Goal: Task Accomplishment & Management: Manage account settings

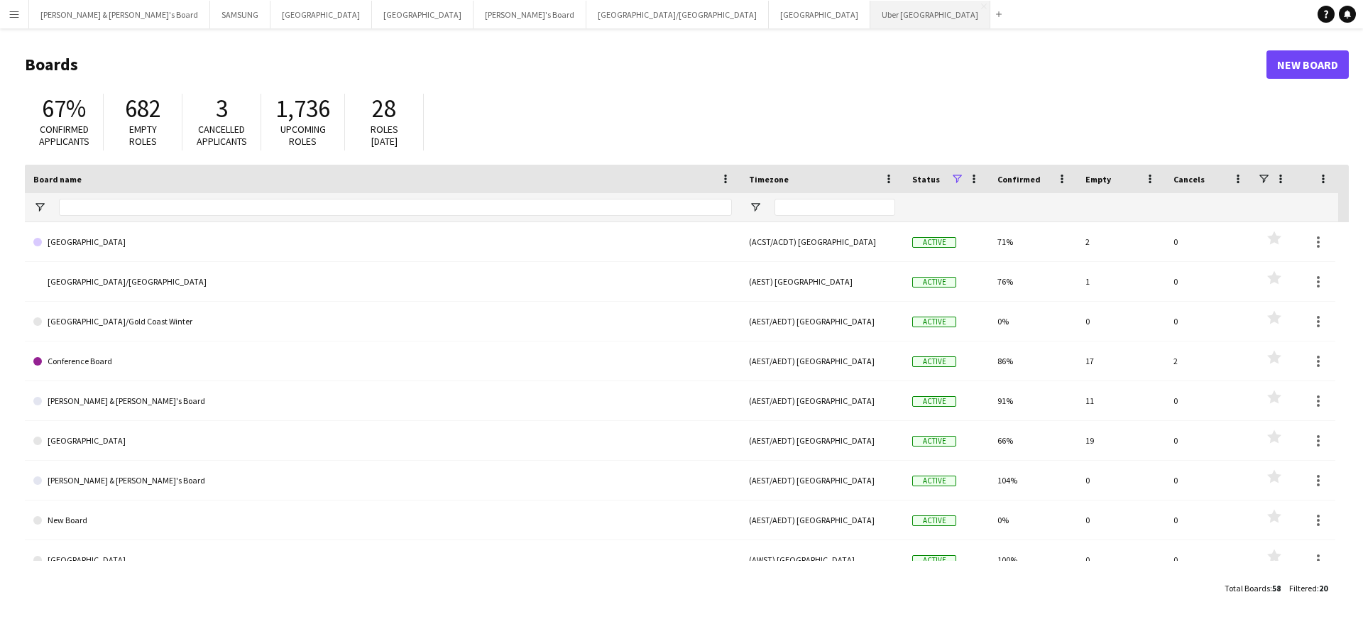
click at [870, 17] on button "Uber Sydney Close" at bounding box center [930, 15] width 120 height 28
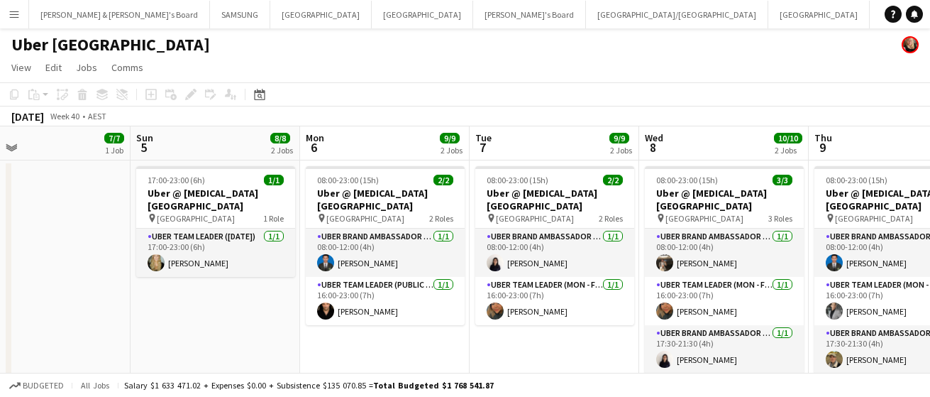
scroll to position [0, 593]
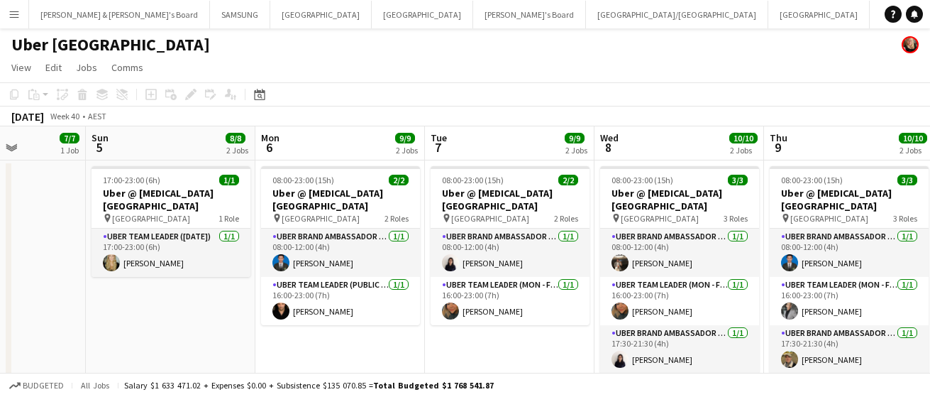
drag, startPoint x: 426, startPoint y: 287, endPoint x: -2, endPoint y: 288, distance: 428.0
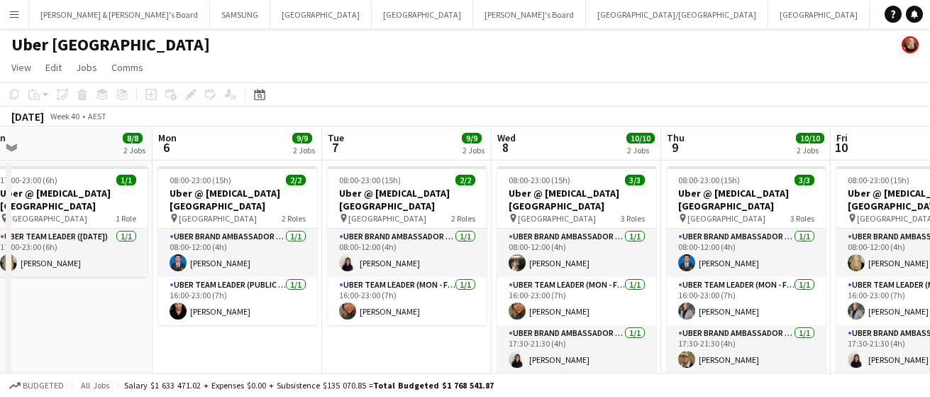
scroll to position [0, 527]
drag, startPoint x: 186, startPoint y: 324, endPoint x: 82, endPoint y: 324, distance: 103.6
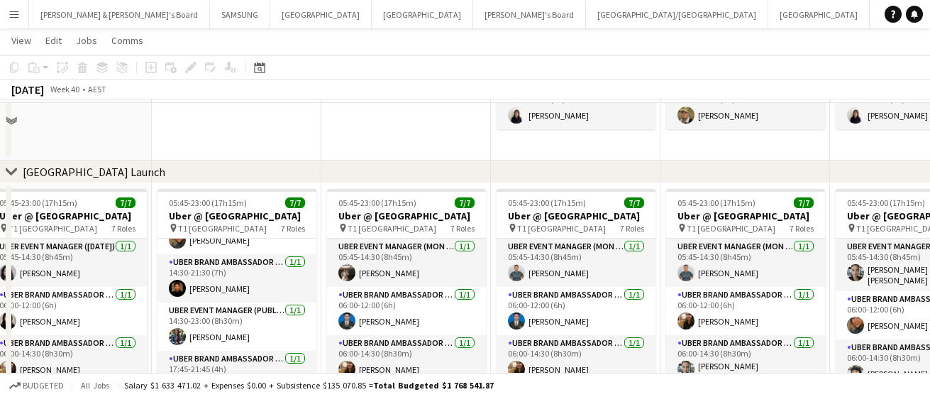
scroll to position [247, 0]
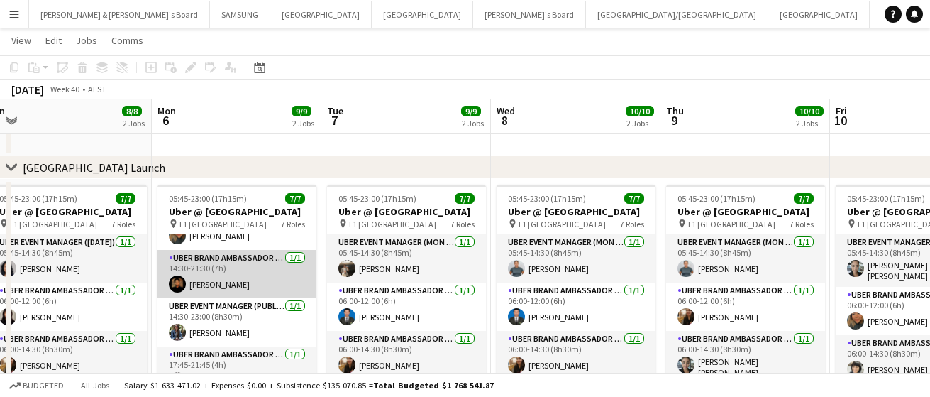
click at [211, 272] on app-card-role "UBER Brand Ambassador (Public Holiday) [DATE] 14:30-21:30 (7h) [PERSON_NAME]" at bounding box center [237, 274] width 159 height 48
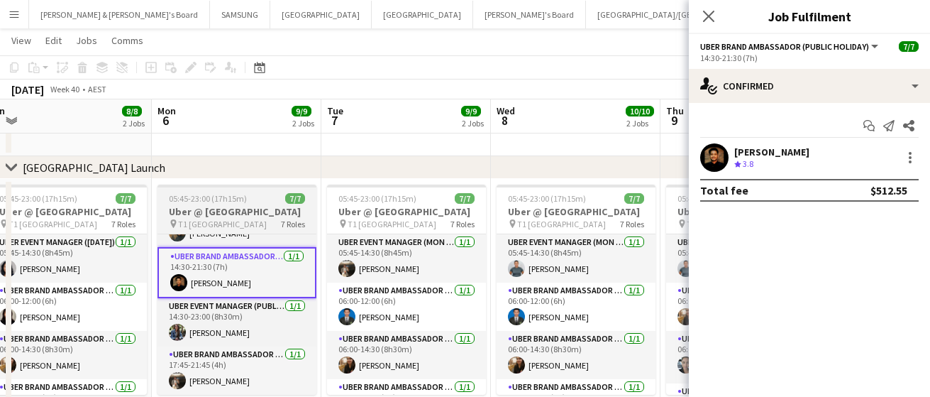
click at [218, 218] on h3 "Uber @ [GEOGRAPHIC_DATA]" at bounding box center [237, 211] width 159 height 13
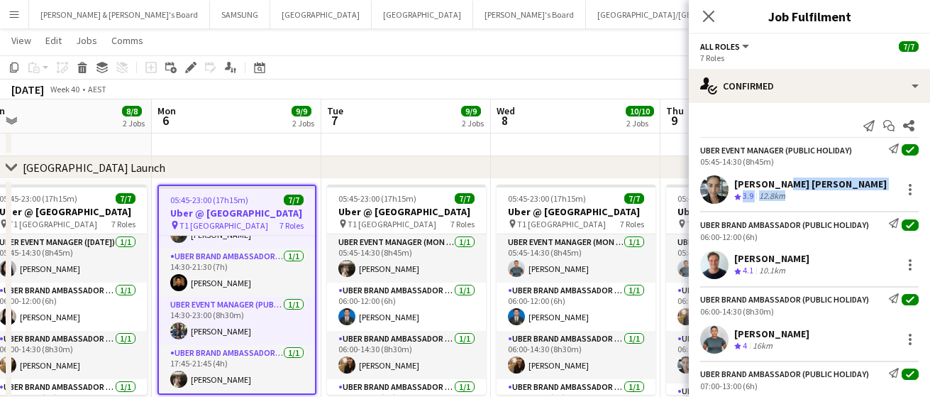
drag, startPoint x: 874, startPoint y: 185, endPoint x: 780, endPoint y: 185, distance: 94.4
click at [780, 185] on div "[PERSON_NAME] [PERSON_NAME] Crew rating 3.9 12.8km" at bounding box center [809, 189] width 241 height 28
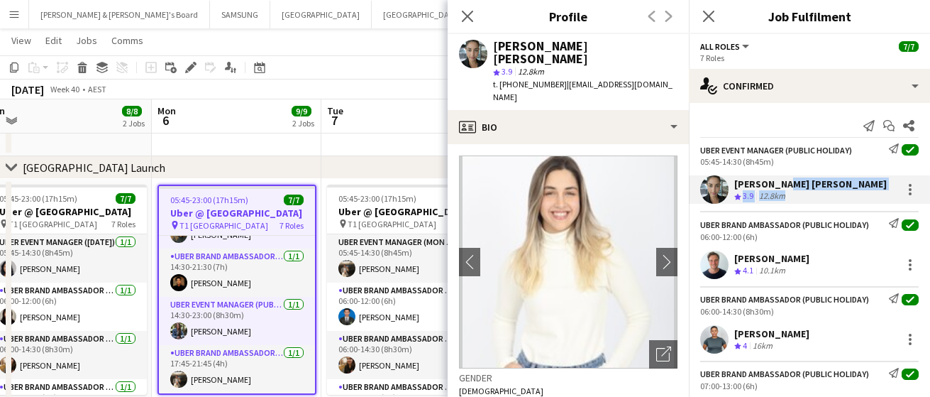
click at [864, 172] on div "UBER Event Manager (Public Holiday) Send notification check 05:45-14:30 (8h45m)…" at bounding box center [809, 173] width 241 height 60
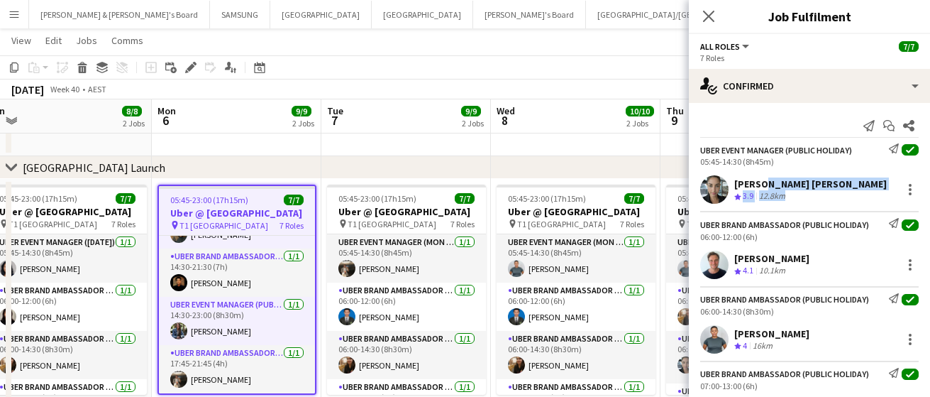
drag, startPoint x: 882, startPoint y: 181, endPoint x: 759, endPoint y: 187, distance: 122.9
click at [759, 187] on div "[PERSON_NAME] [PERSON_NAME] Crew rating 3.9 12.8km" at bounding box center [809, 189] width 241 height 28
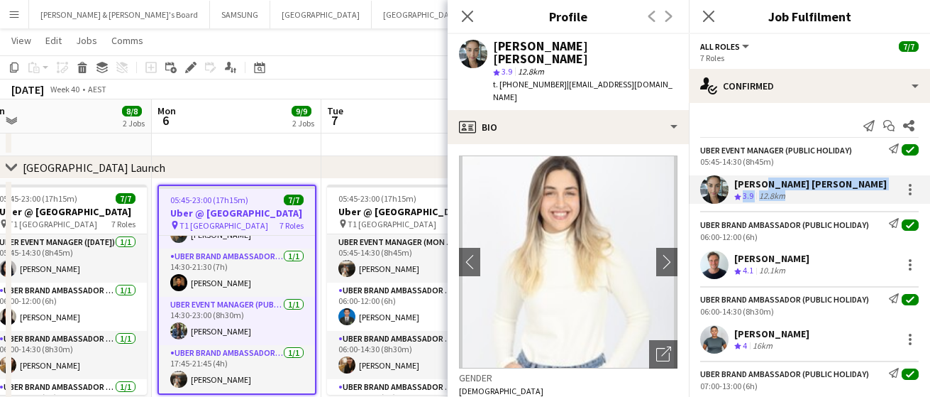
click at [886, 170] on div "UBER Event Manager (Public Holiday) Send notification check 05:45-14:30 (8h45m)…" at bounding box center [809, 173] width 241 height 60
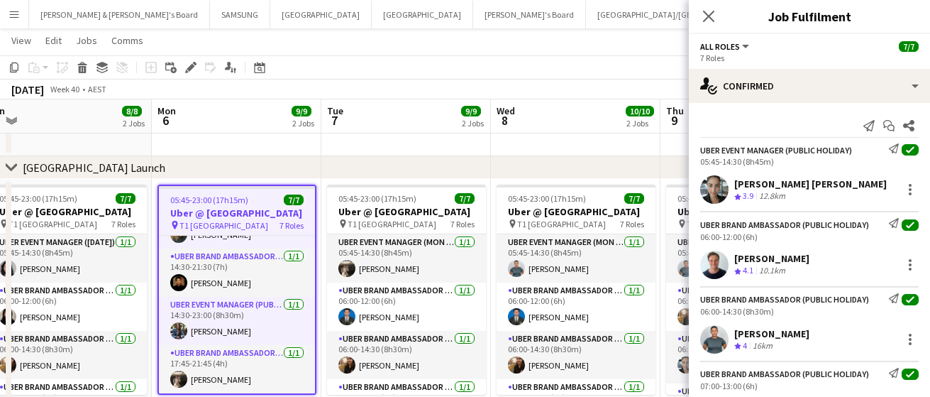
drag, startPoint x: 878, startPoint y: 185, endPoint x: 737, endPoint y: 187, distance: 140.5
click at [737, 187] on div "[PERSON_NAME] [PERSON_NAME] Crew rating 3.9 12.8km" at bounding box center [809, 189] width 241 height 28
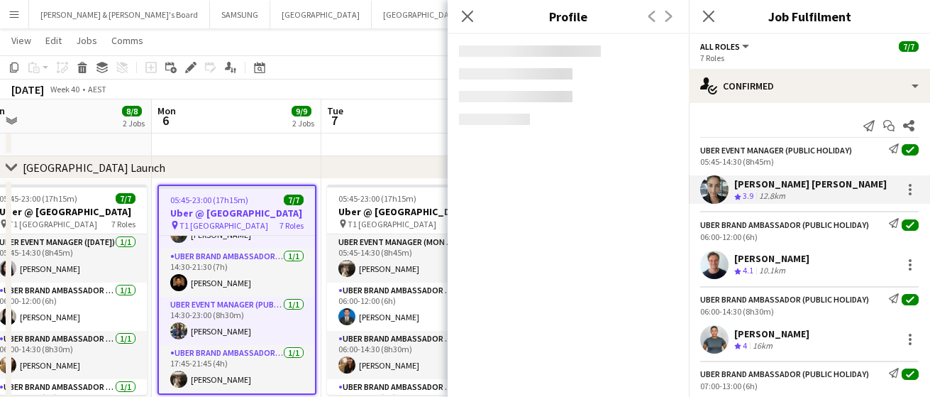
copy div "[PERSON_NAME] [PERSON_NAME]"
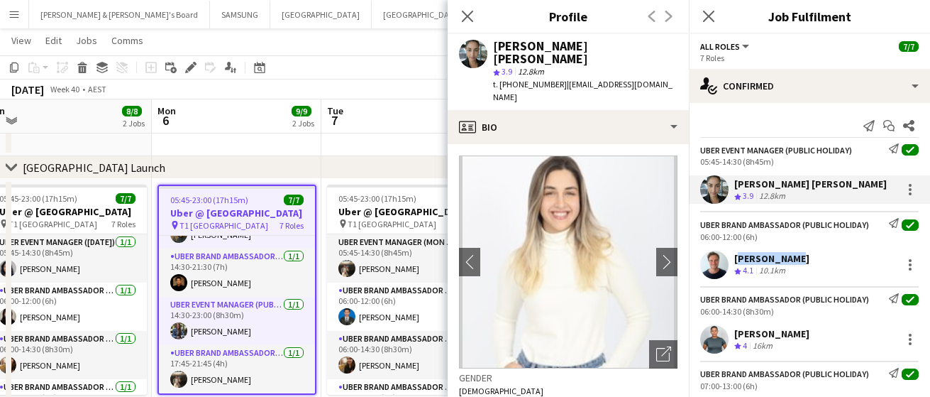
drag, startPoint x: 790, startPoint y: 260, endPoint x: 735, endPoint y: 260, distance: 54.7
click at [735, 260] on div "[PERSON_NAME] Crew rating 4.1 10.1km" at bounding box center [809, 265] width 241 height 28
copy div "[PERSON_NAME]"
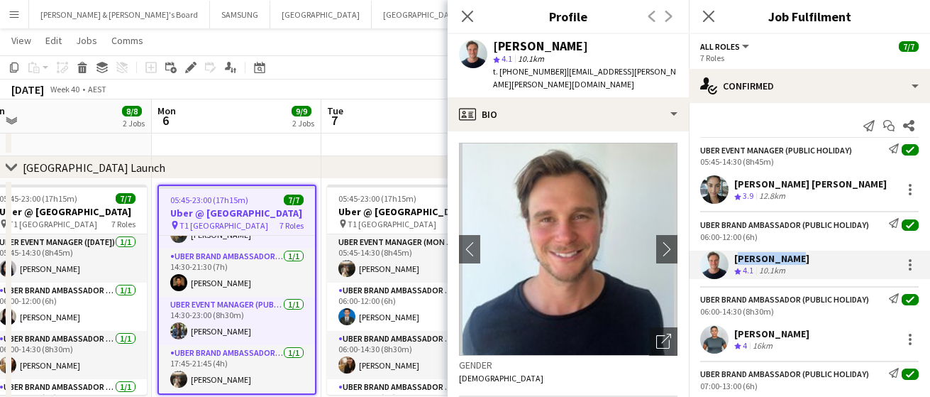
drag, startPoint x: 800, startPoint y: 330, endPoint x: 735, endPoint y: 334, distance: 64.7
click at [735, 334] on div "[PERSON_NAME] Crew rating 4 16km" at bounding box center [809, 339] width 241 height 28
copy div "[PERSON_NAME]"
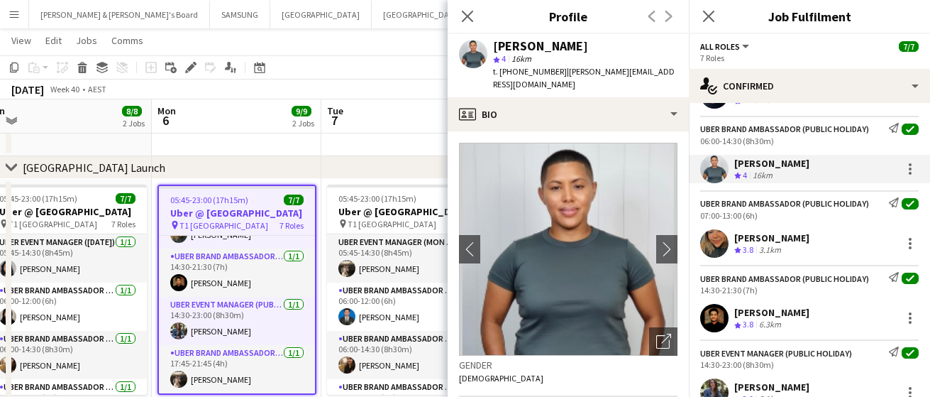
scroll to position [177, 0]
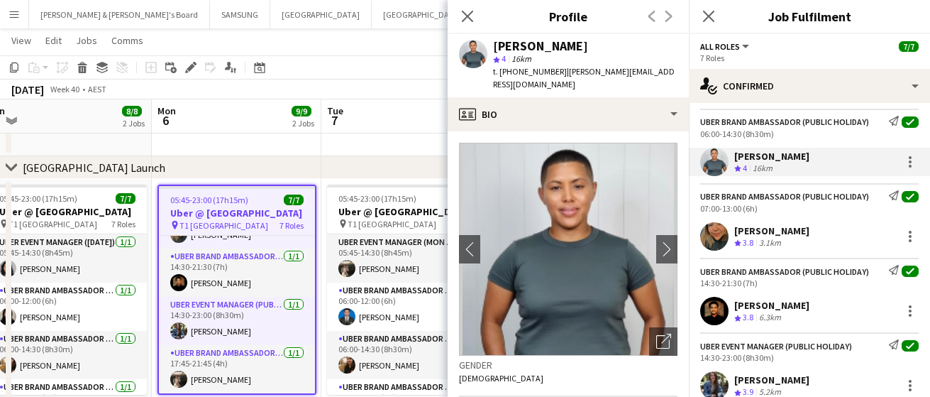
drag, startPoint x: 859, startPoint y: 228, endPoint x: 735, endPoint y: 233, distance: 123.6
click at [735, 233] on div "[PERSON_NAME] Crew rating 3.8 3.1km" at bounding box center [809, 236] width 241 height 28
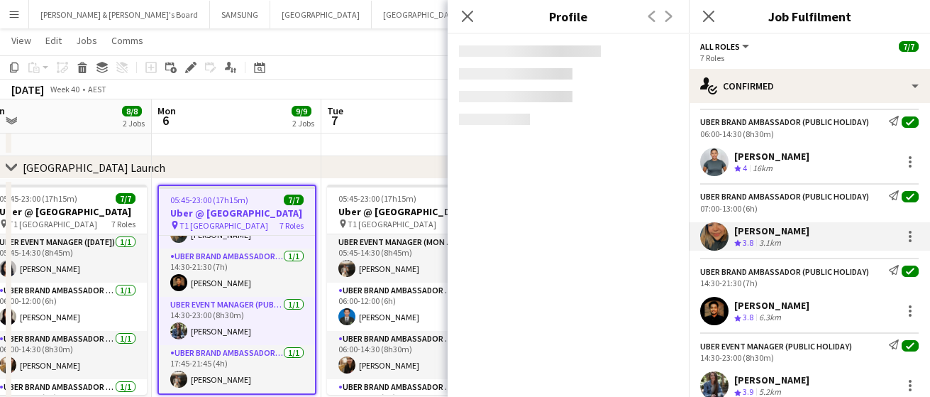
copy div "[PERSON_NAME]"
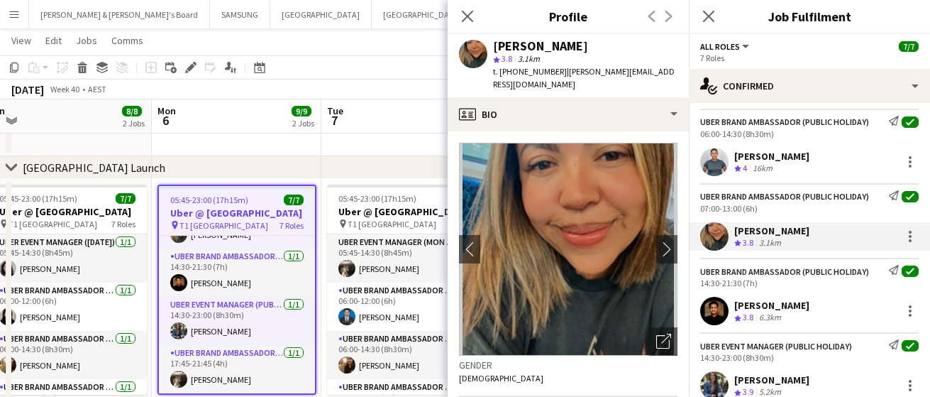
drag, startPoint x: 820, startPoint y: 306, endPoint x: 729, endPoint y: 307, distance: 90.8
click at [729, 307] on div "[PERSON_NAME] Crew rating 3.8 6.3km" at bounding box center [809, 311] width 241 height 28
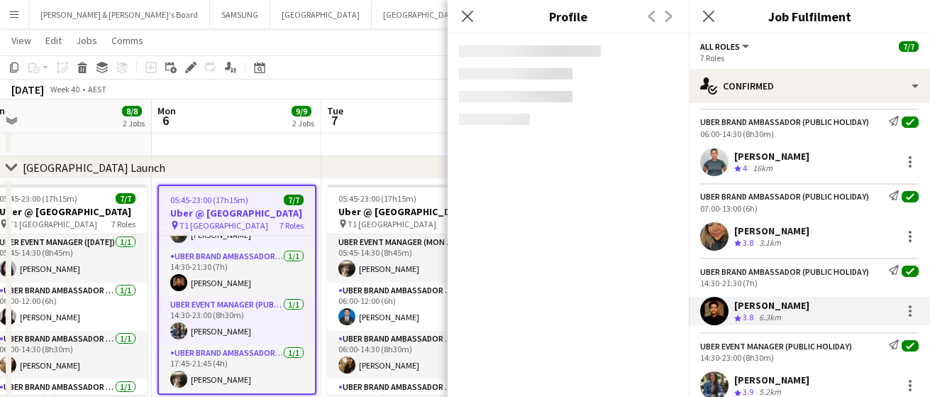
copy div "[PERSON_NAME]"
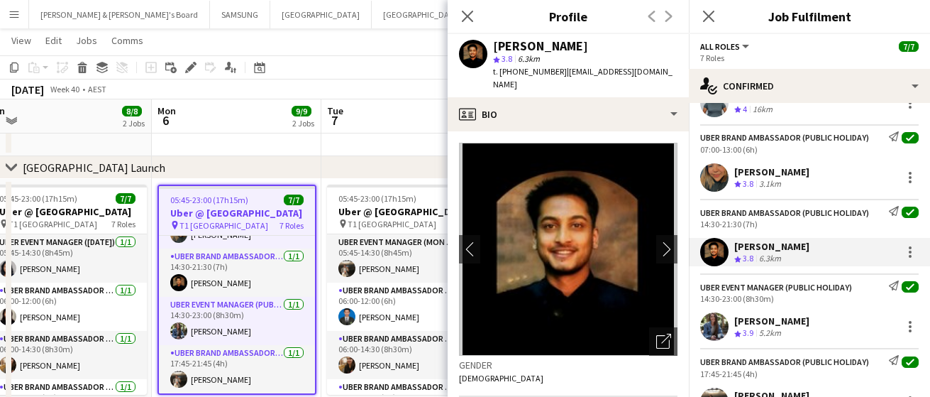
scroll to position [296, 0]
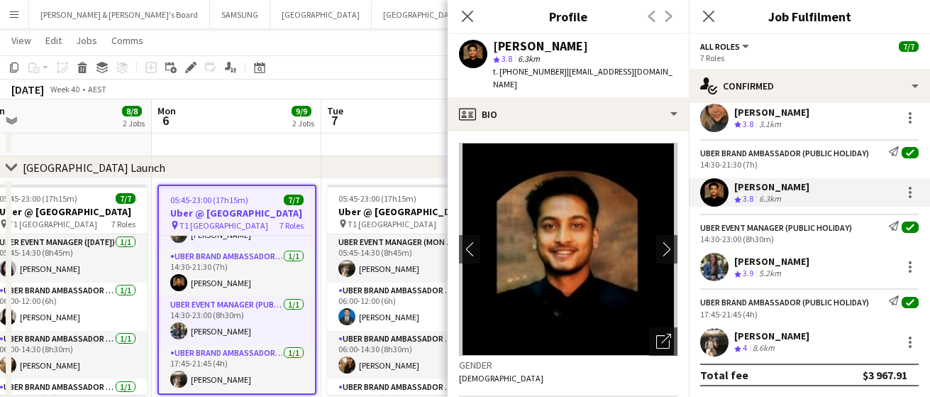
drag, startPoint x: 820, startPoint y: 259, endPoint x: 733, endPoint y: 263, distance: 87.4
click at [733, 263] on div "[PERSON_NAME] Crew rating 3.9 5.2km" at bounding box center [809, 267] width 241 height 28
copy div "[PERSON_NAME]"
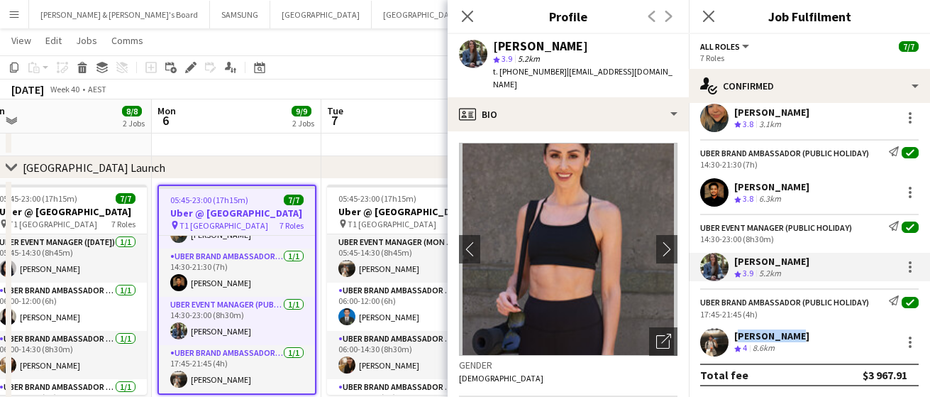
drag, startPoint x: 796, startPoint y: 337, endPoint x: 737, endPoint y: 339, distance: 58.9
click at [737, 339] on div "[PERSON_NAME] Crew rating 4 8.6km" at bounding box center [809, 342] width 241 height 28
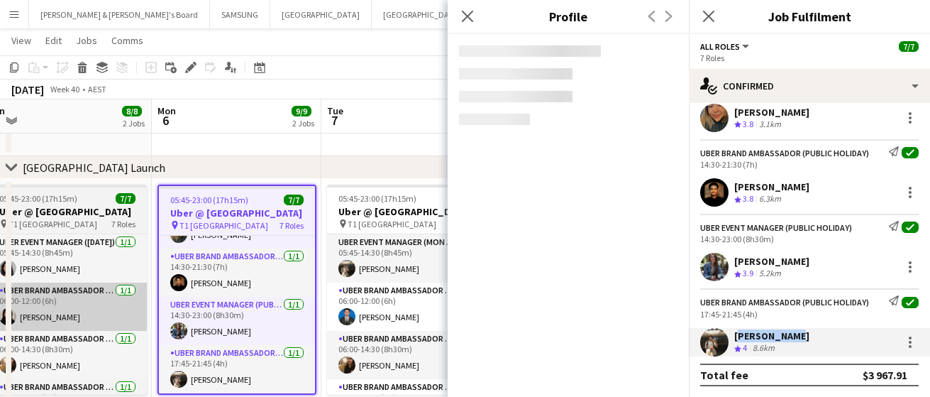
copy div "[PERSON_NAME]"
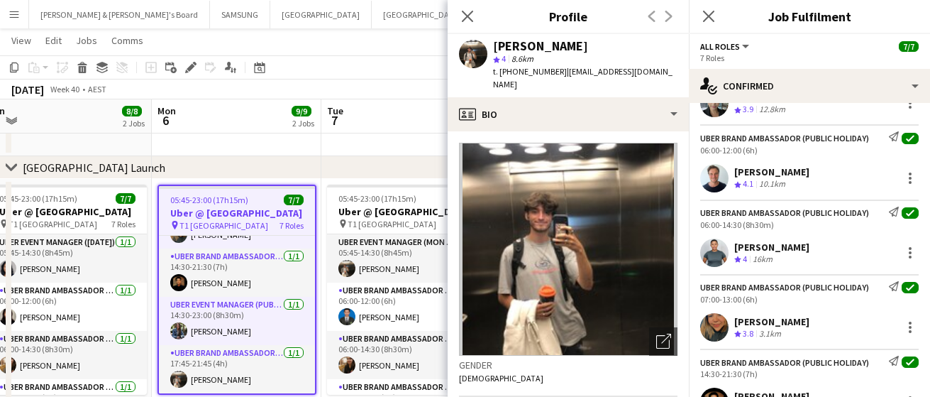
scroll to position [0, 0]
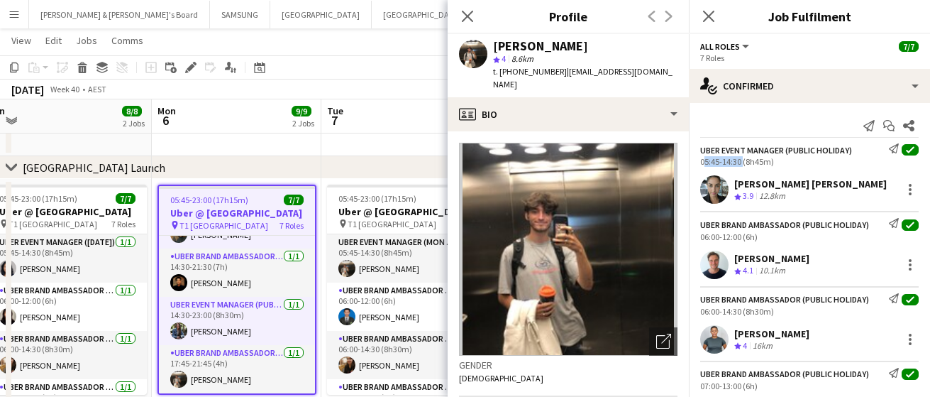
drag, startPoint x: 740, startPoint y: 161, endPoint x: 695, endPoint y: 163, distance: 45.4
click at [695, 163] on div "UBER Event Manager (Public Holiday) Send notification check 05:45-14:30 (8h45m)" at bounding box center [809, 154] width 241 height 23
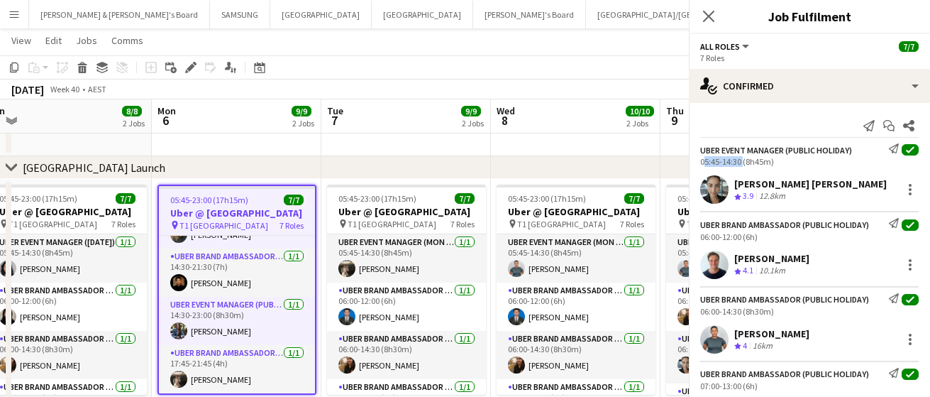
copy div "05:45-14:30"
drag, startPoint x: 741, startPoint y: 236, endPoint x: 700, endPoint y: 237, distance: 41.2
click at [700, 237] on div "UBER Brand Ambassador (Public Holiday) Send notification check 06:00-12:00 (6h)" at bounding box center [809, 229] width 241 height 23
copy div "06:00-12:00"
drag, startPoint x: 742, startPoint y: 310, endPoint x: 697, endPoint y: 311, distance: 44.7
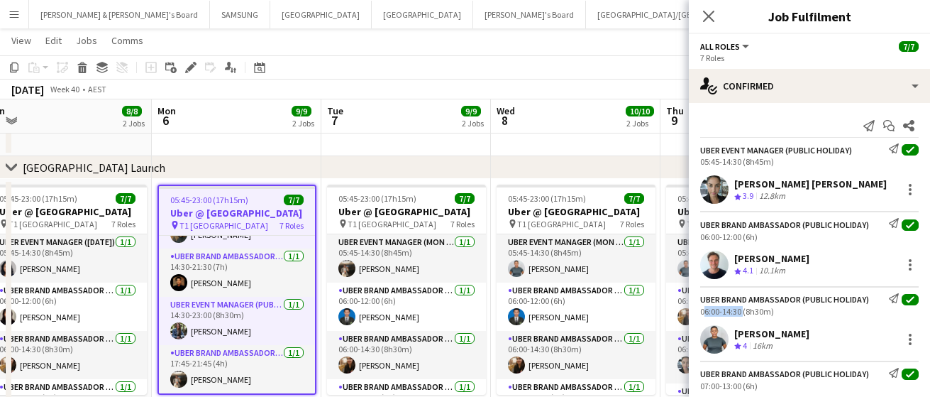
click at [697, 311] on div "UBER Brand Ambassador (Public Holiday) Send notification check 06:00-14:30 (8h3…" at bounding box center [809, 304] width 241 height 23
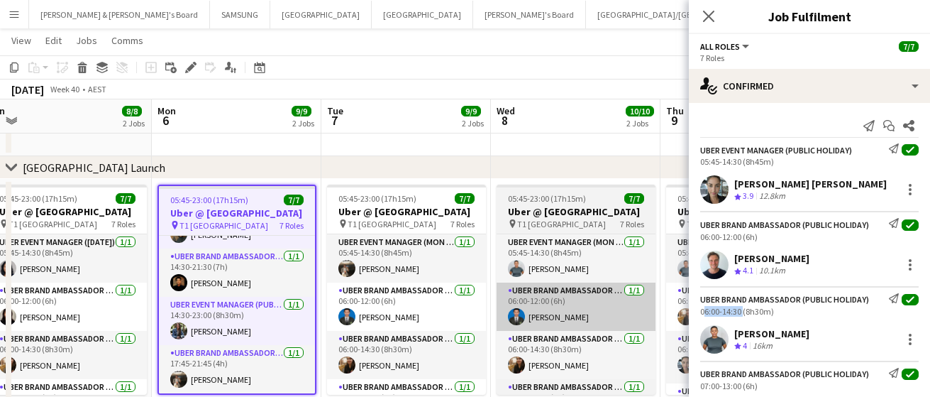
copy div "06:00-14:30"
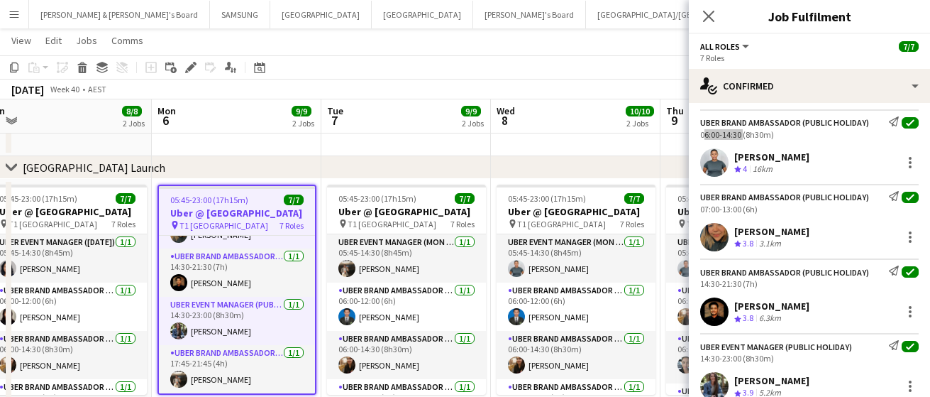
scroll to position [177, 0]
drag, startPoint x: 740, startPoint y: 209, endPoint x: 700, endPoint y: 211, distance: 40.5
click at [700, 211] on div "UBER Brand Ambassador (Public Holiday) Send notification check 07:00-13:00 (6h)" at bounding box center [809, 201] width 241 height 23
drag, startPoint x: 740, startPoint y: 283, endPoint x: 700, endPoint y: 284, distance: 39.0
click at [700, 284] on div "14:30-21:30 (7h)" at bounding box center [809, 282] width 219 height 11
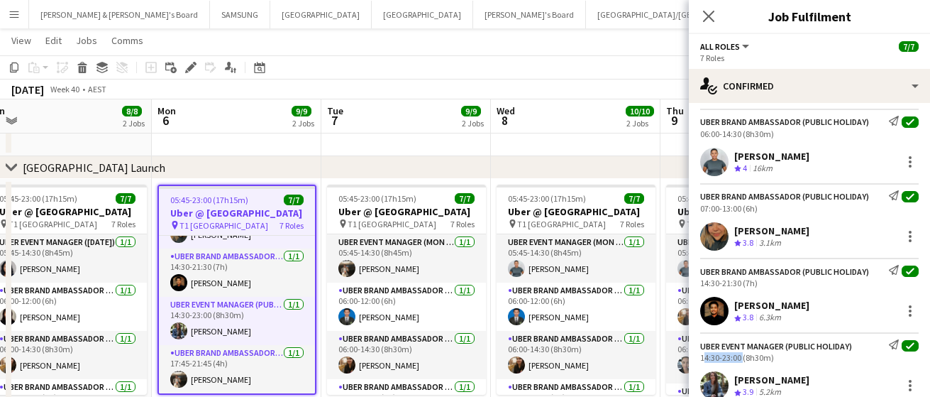
drag, startPoint x: 740, startPoint y: 357, endPoint x: 695, endPoint y: 356, distance: 44.7
click at [695, 356] on div "UBER Event Manager (Public Holiday) Send notification check 14:30-23:00 (8h30m)" at bounding box center [809, 350] width 241 height 23
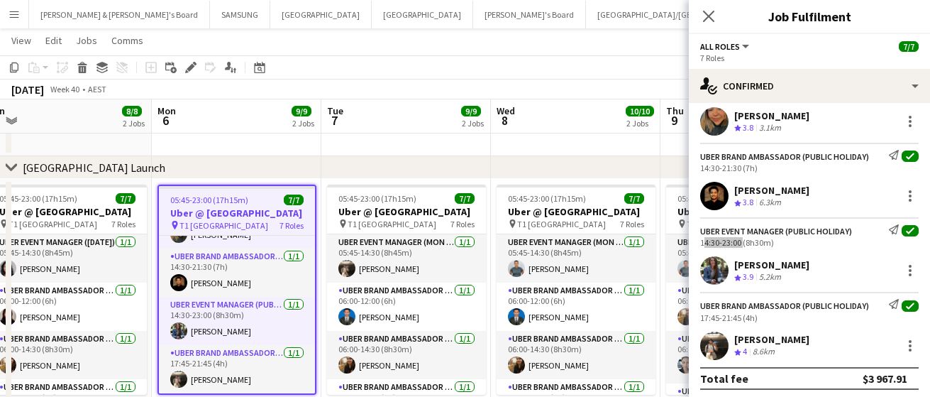
scroll to position [296, 0]
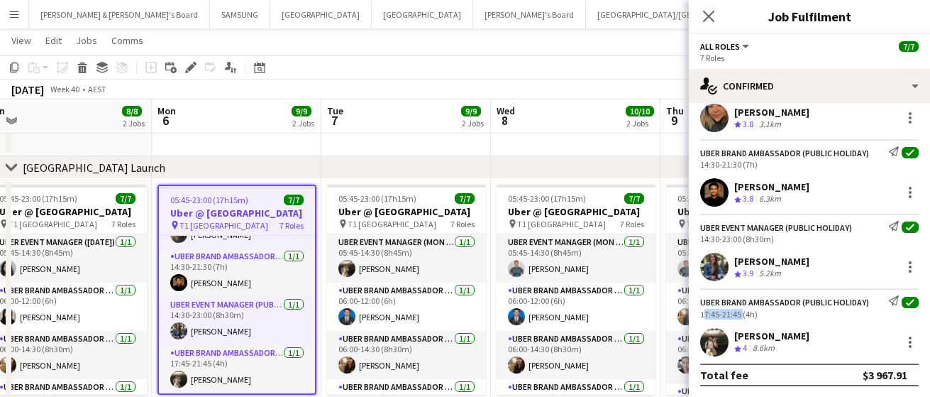
drag, startPoint x: 740, startPoint y: 315, endPoint x: 699, endPoint y: 312, distance: 41.3
click at [699, 312] on div "UBER Brand Ambassador (Public Holiday) Send notification check 17:45-21:45 (4h)" at bounding box center [809, 306] width 241 height 23
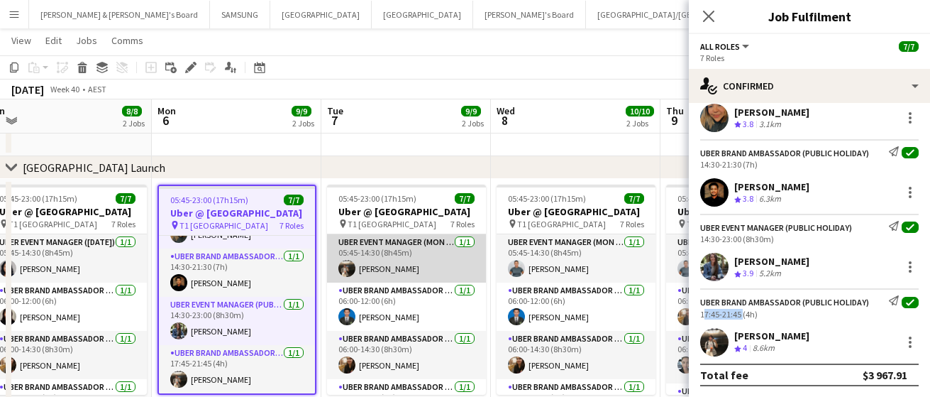
drag, startPoint x: 404, startPoint y: 265, endPoint x: 405, endPoint y: 251, distance: 14.2
click at [404, 265] on app-card-role "UBER Event Manager (Mon - Fri) [DATE] 05:45-14:30 (8h45m) [PERSON_NAME]" at bounding box center [406, 258] width 159 height 48
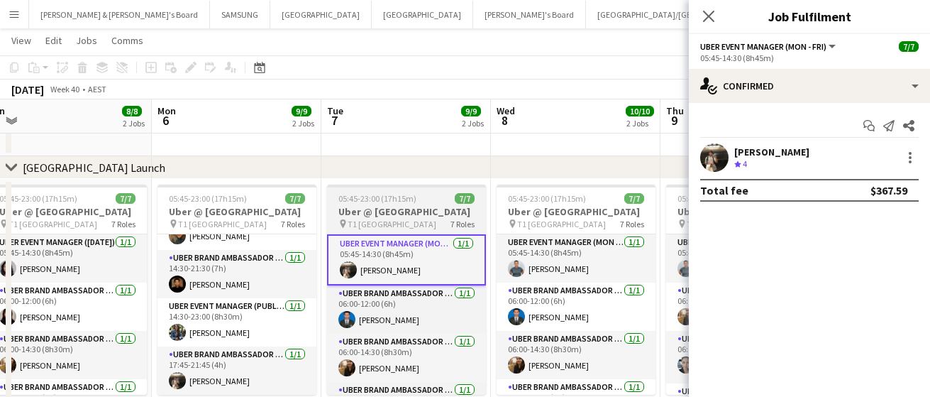
scroll to position [0, 527]
click at [400, 213] on h3 "Uber @ [GEOGRAPHIC_DATA]" at bounding box center [405, 211] width 159 height 13
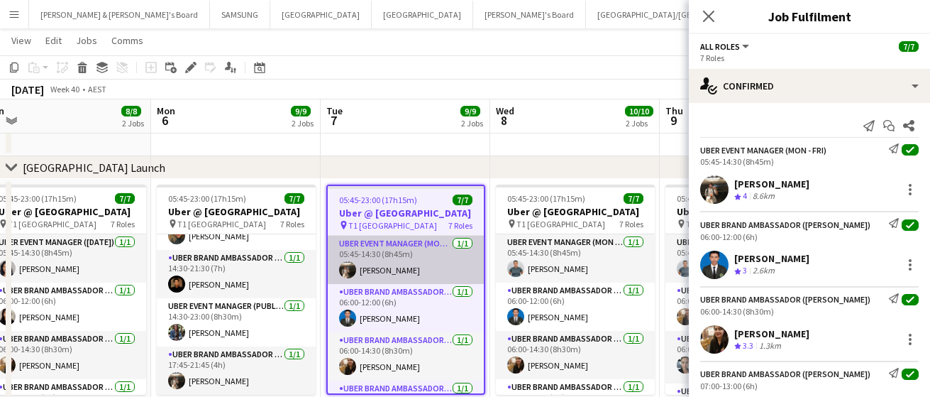
click at [406, 265] on app-card-role "UBER Event Manager (Mon - Fri) [DATE] 05:45-14:30 (8h45m) [PERSON_NAME]" at bounding box center [406, 260] width 156 height 48
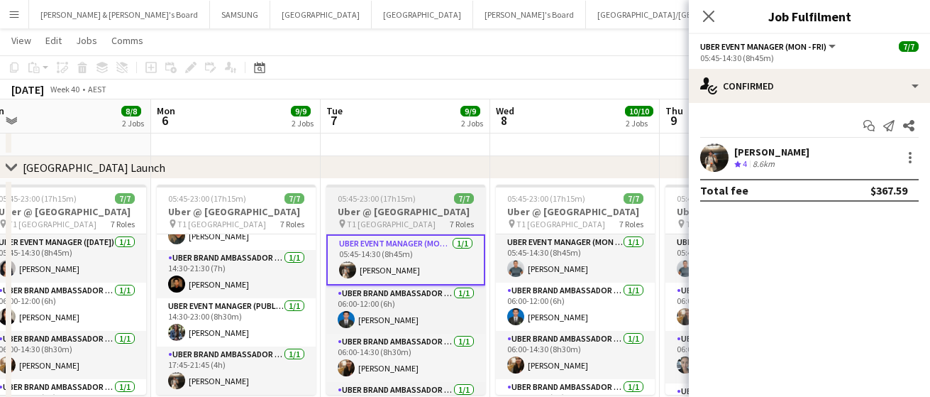
click at [384, 214] on h3 "Uber @ [GEOGRAPHIC_DATA]" at bounding box center [405, 211] width 159 height 13
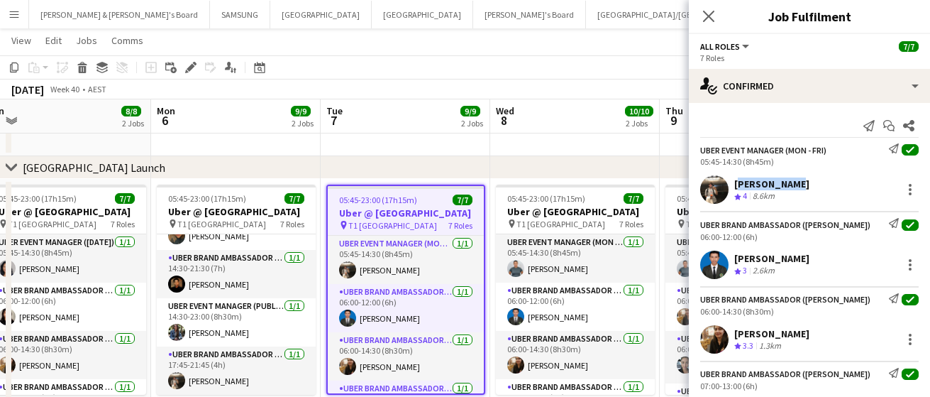
drag, startPoint x: 801, startPoint y: 179, endPoint x: 736, endPoint y: 182, distance: 65.4
click at [736, 182] on div "[PERSON_NAME] Crew rating 4 8.6km" at bounding box center [809, 189] width 241 height 28
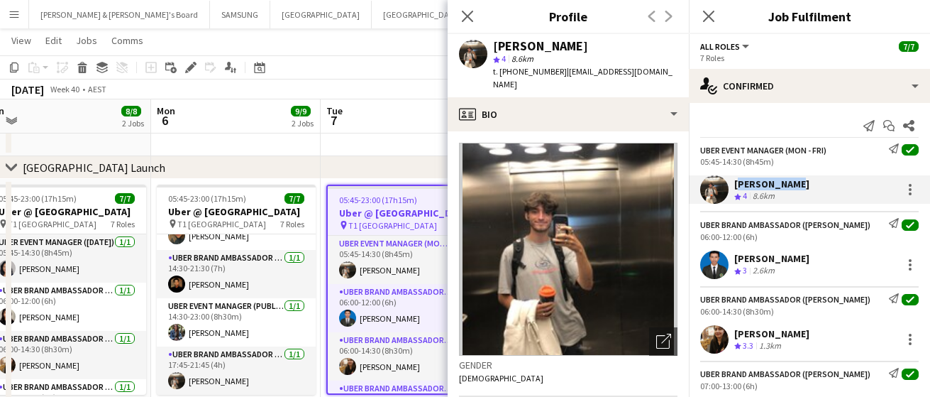
drag, startPoint x: 813, startPoint y: 258, endPoint x: 735, endPoint y: 252, distance: 78.3
click at [735, 252] on div "[PERSON_NAME] Crew rating 3 2.6km" at bounding box center [809, 265] width 241 height 28
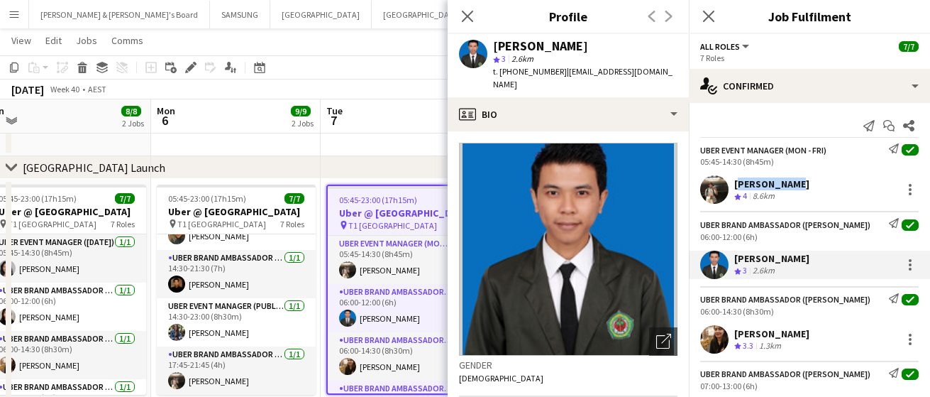
drag, startPoint x: 808, startPoint y: 332, endPoint x: 737, endPoint y: 336, distance: 71.1
click at [737, 336] on div "[PERSON_NAME] Crew rating 3.3 1.3km" at bounding box center [809, 339] width 241 height 28
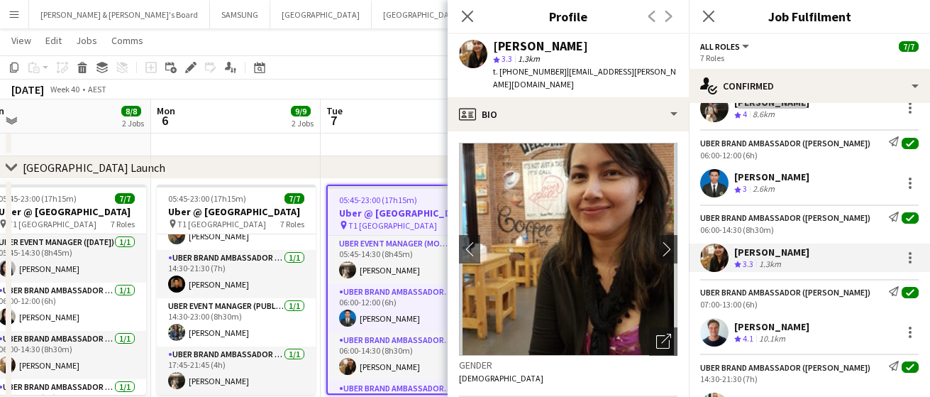
scroll to position [177, 0]
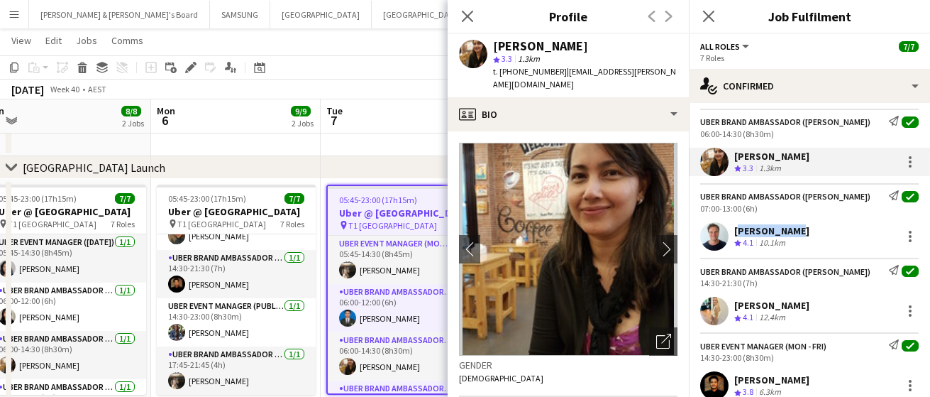
drag, startPoint x: 791, startPoint y: 231, endPoint x: 732, endPoint y: 230, distance: 58.9
click at [732, 230] on div "[PERSON_NAME] Crew rating 4.1 10.1km" at bounding box center [809, 236] width 241 height 28
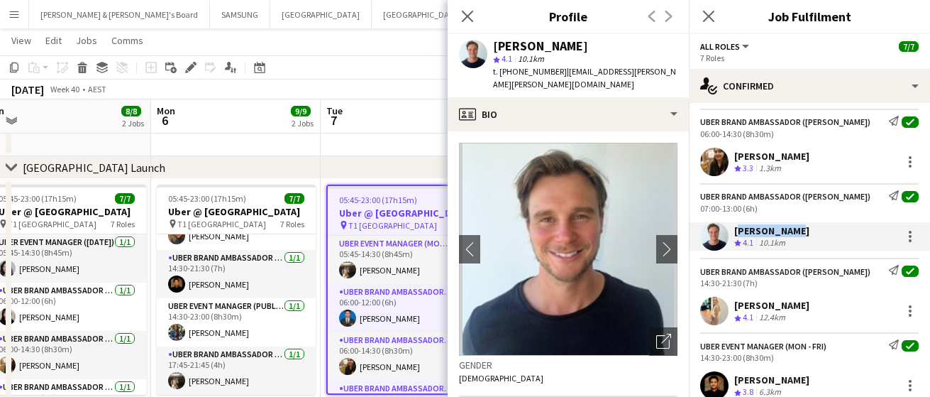
drag, startPoint x: 801, startPoint y: 300, endPoint x: 735, endPoint y: 304, distance: 66.1
click at [735, 304] on div "[PERSON_NAME] Crew rating 4.1 12.4km" at bounding box center [809, 311] width 241 height 28
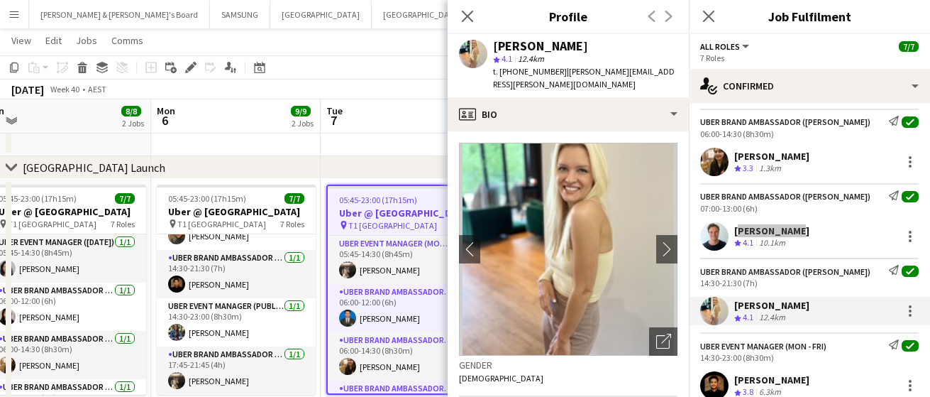
scroll to position [296, 0]
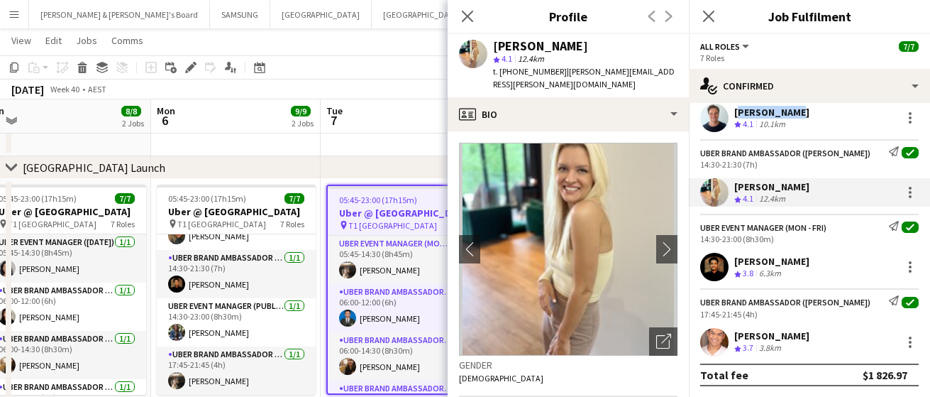
drag, startPoint x: 820, startPoint y: 259, endPoint x: 735, endPoint y: 260, distance: 85.2
click at [735, 260] on div "[PERSON_NAME] Crew rating 3.8 6.3km" at bounding box center [809, 267] width 241 height 28
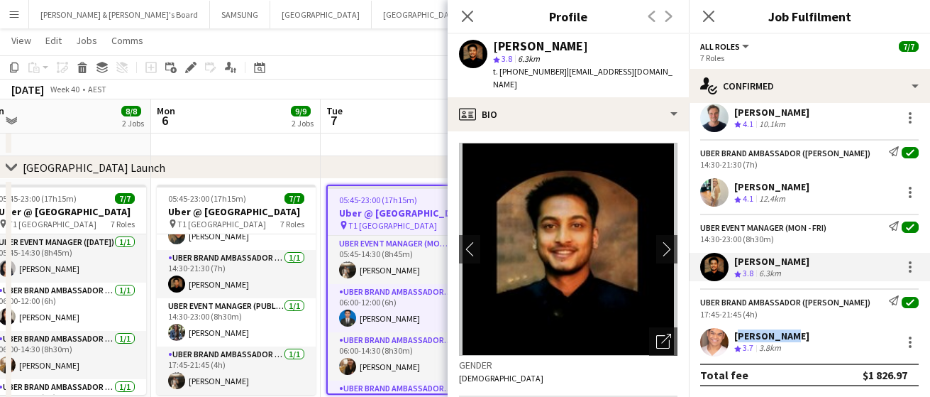
drag, startPoint x: 787, startPoint y: 336, endPoint x: 733, endPoint y: 339, distance: 54.0
click at [733, 339] on div "[PERSON_NAME] Crew rating 3.7 3.8km" at bounding box center [809, 342] width 241 height 28
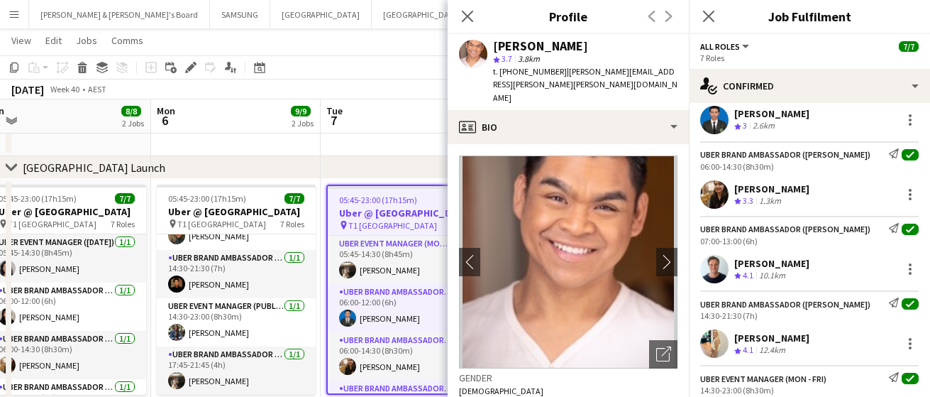
scroll to position [0, 0]
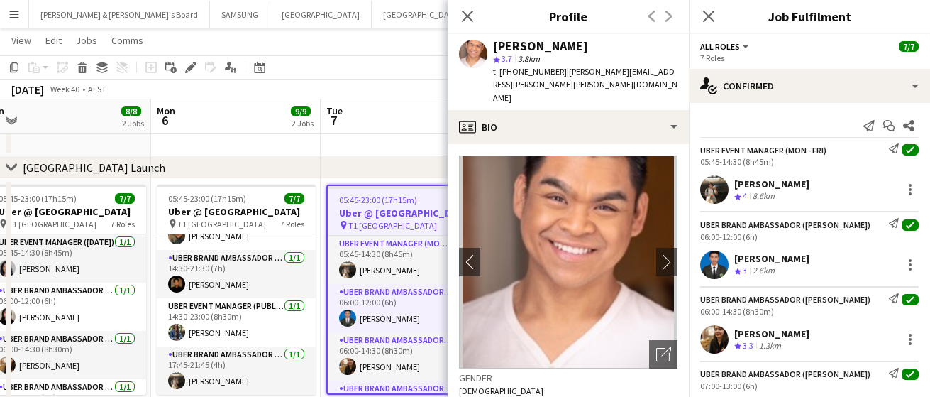
click at [738, 158] on div "05:45-14:30 (8h45m)" at bounding box center [809, 161] width 219 height 11
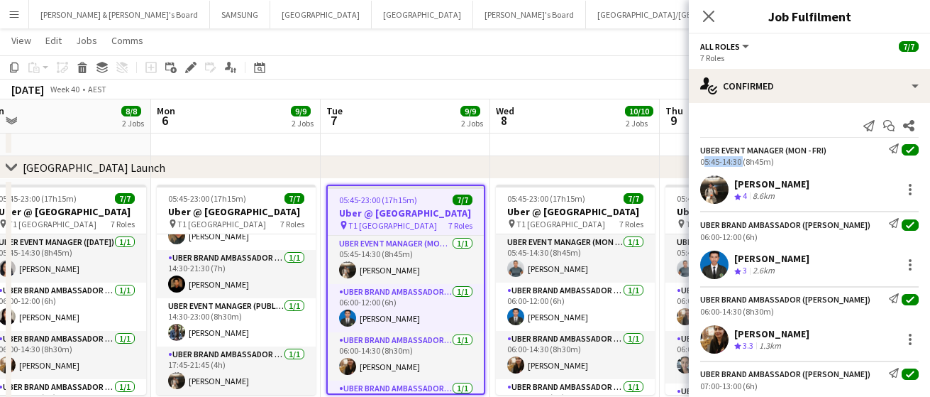
drag, startPoint x: 741, startPoint y: 162, endPoint x: 700, endPoint y: 163, distance: 40.5
click at [700, 163] on div "05:45-14:30 (8h45m)" at bounding box center [809, 161] width 219 height 11
drag, startPoint x: 741, startPoint y: 233, endPoint x: 698, endPoint y: 236, distance: 43.4
click at [698, 236] on div "UBER Brand Ambassador ([PERSON_NAME]) Send notification check 06:00-12:00 (6h)" at bounding box center [809, 229] width 241 height 23
drag, startPoint x: 740, startPoint y: 314, endPoint x: 696, endPoint y: 314, distance: 44.0
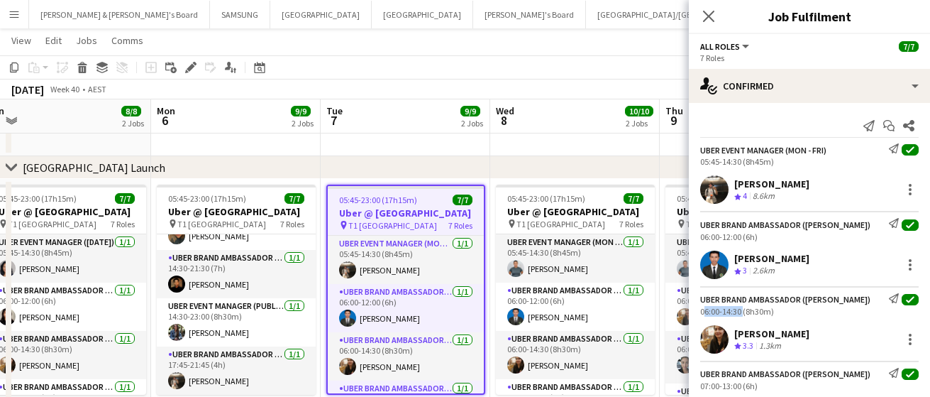
click at [696, 314] on div "UBER Brand Ambassador ([PERSON_NAME]) Send notification check 06:00-14:30 (8h30…" at bounding box center [809, 304] width 241 height 23
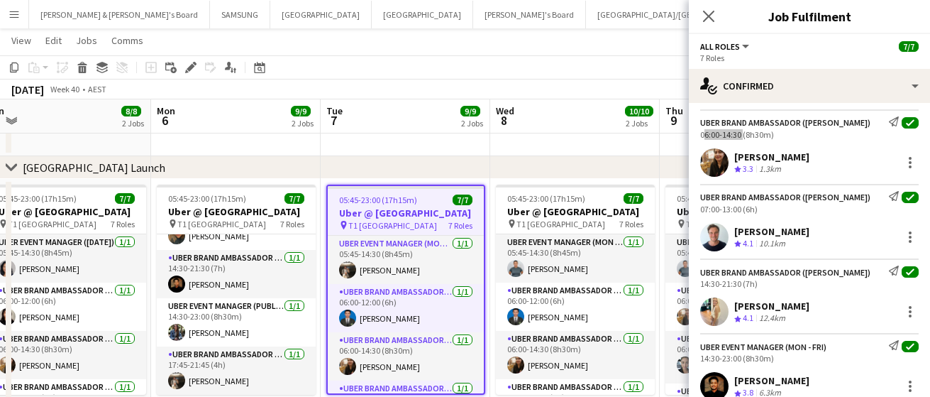
scroll to position [177, 0]
drag, startPoint x: 739, startPoint y: 208, endPoint x: 710, endPoint y: 209, distance: 28.4
click at [710, 209] on div "07:00-13:00 (6h)" at bounding box center [809, 208] width 219 height 11
drag, startPoint x: 741, startPoint y: 208, endPoint x: 699, endPoint y: 209, distance: 41.9
click at [699, 209] on div "UBER Brand Ambassador ([PERSON_NAME]) Send notification check 07:00-13:00 (6h)" at bounding box center [809, 201] width 241 height 23
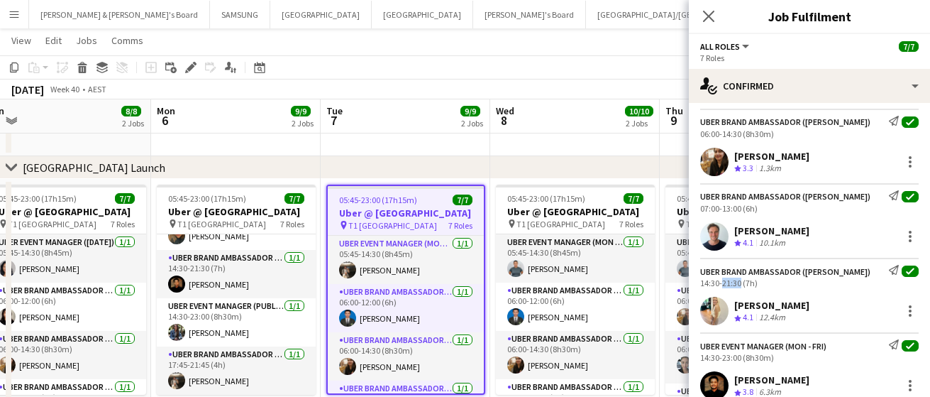
drag, startPoint x: 739, startPoint y: 282, endPoint x: 720, endPoint y: 283, distance: 19.2
click at [720, 283] on div "14:30-21:30 (7h)" at bounding box center [809, 282] width 219 height 11
drag, startPoint x: 740, startPoint y: 282, endPoint x: 699, endPoint y: 282, distance: 41.2
click at [699, 282] on div "UBER Brand Ambassador ([PERSON_NAME]) Send notification check 14:30-21:30 (7h)" at bounding box center [809, 276] width 241 height 23
drag, startPoint x: 741, startPoint y: 358, endPoint x: 700, endPoint y: 358, distance: 41.2
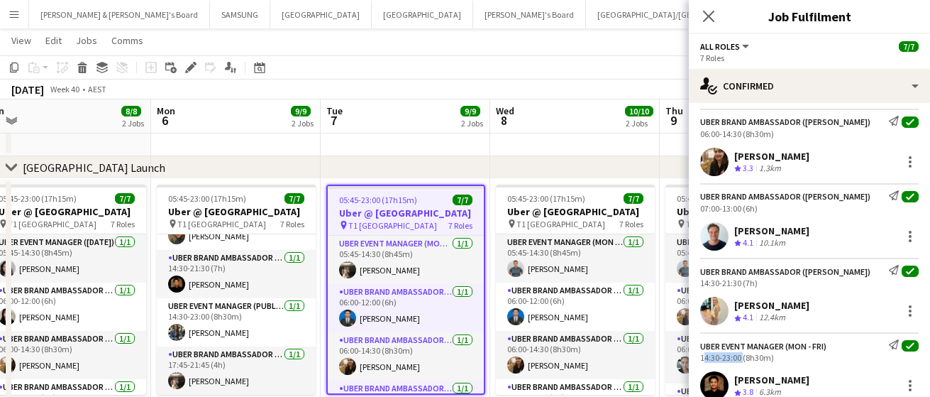
click at [700, 358] on div "UBER Event Manager (Mon - Fri) Send notification check 14:30-23:00 (8h30m)" at bounding box center [809, 350] width 241 height 23
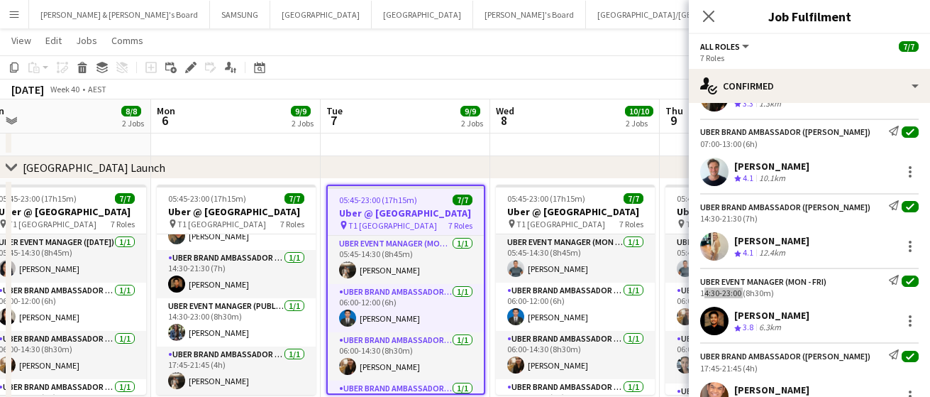
scroll to position [296, 0]
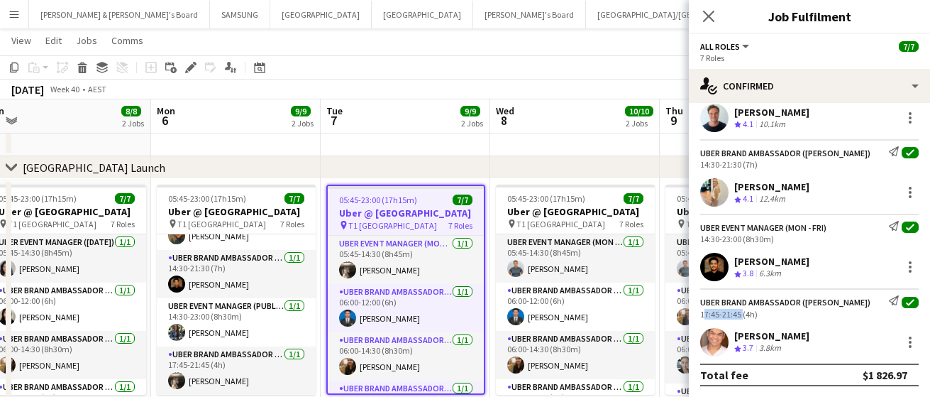
drag, startPoint x: 741, startPoint y: 312, endPoint x: 696, endPoint y: 313, distance: 45.4
click at [696, 313] on div "UBER Brand Ambassador ([PERSON_NAME]) Send notification check 17:45-21:45 (4h)" at bounding box center [809, 306] width 241 height 23
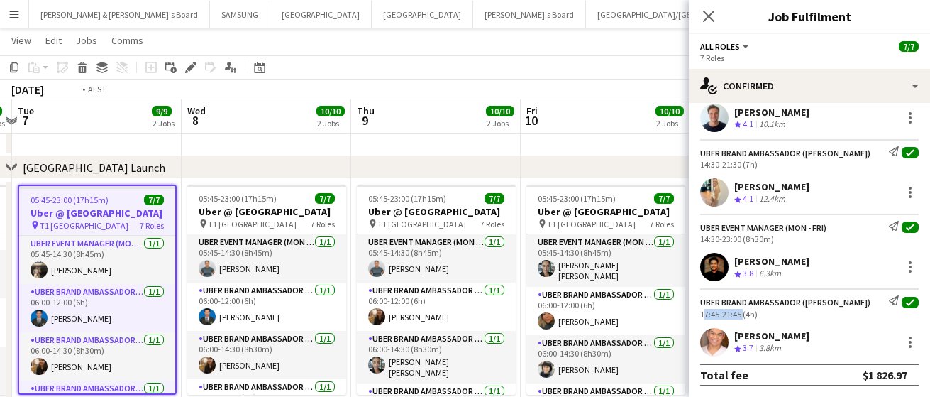
scroll to position [0, 564]
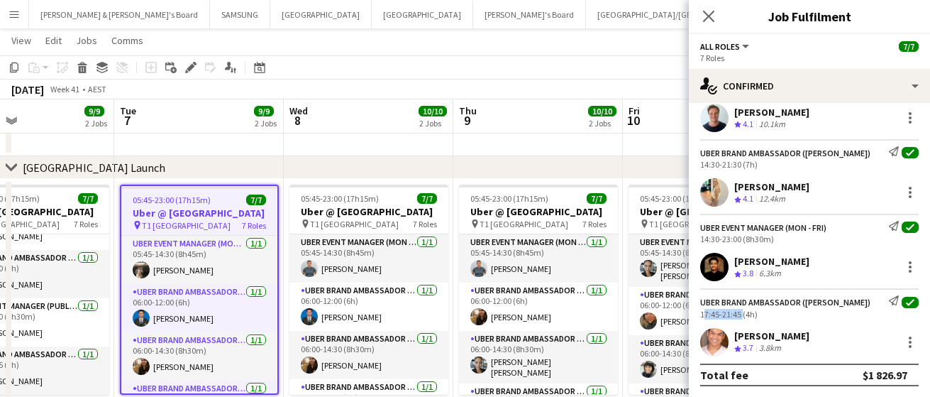
drag, startPoint x: 551, startPoint y: 277, endPoint x: 346, endPoint y: 274, distance: 205.8
click at [346, 274] on app-calendar-viewport "Fri 3 10/10 2 Jobs Sat 4 7/7 1 Job Sun 5 8/8 2 Jobs Mon 6 9/9 2 Jobs Tue 7 9/9 …" at bounding box center [465, 223] width 930 height 830
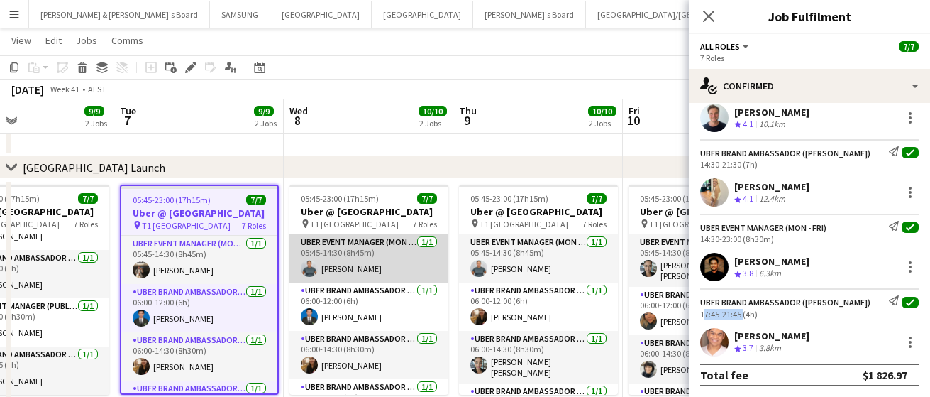
click at [349, 273] on app-card-role "UBER Event Manager (Mon - Fri) [DATE] 05:45-14:30 (8h45m) [PERSON_NAME]" at bounding box center [369, 258] width 159 height 48
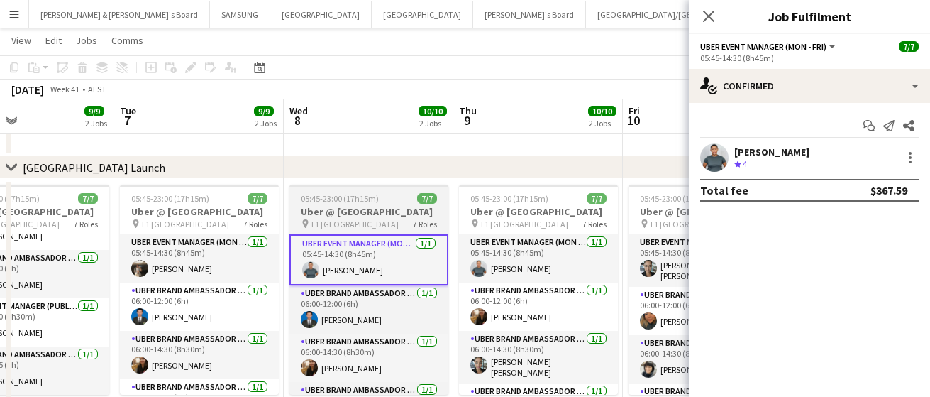
click at [357, 214] on h3 "Uber @ [GEOGRAPHIC_DATA]" at bounding box center [369, 211] width 159 height 13
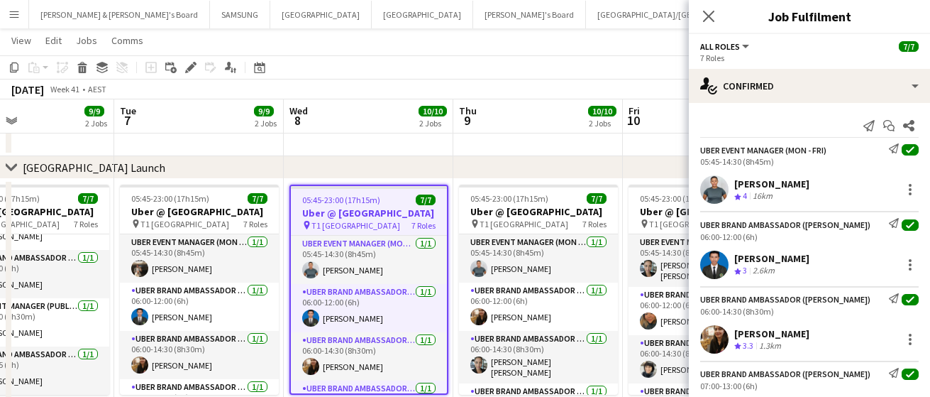
drag, startPoint x: 803, startPoint y: 184, endPoint x: 736, endPoint y: 185, distance: 66.7
click at [736, 185] on div "[PERSON_NAME] Crew rating 4 16km" at bounding box center [809, 189] width 241 height 28
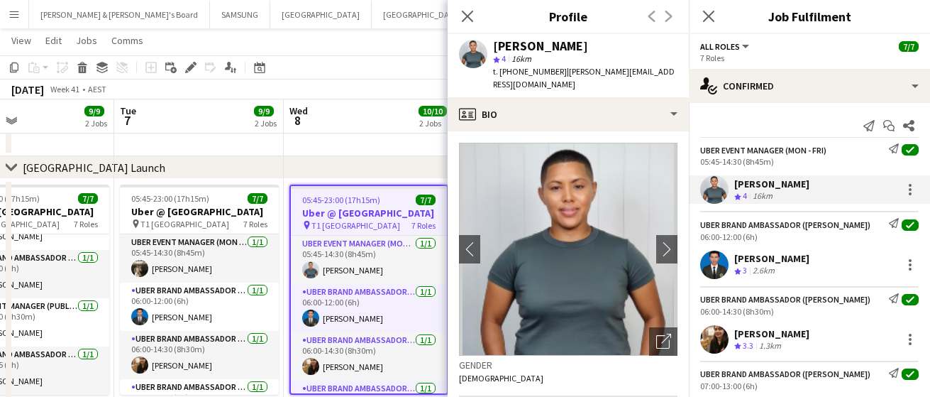
drag, startPoint x: 811, startPoint y: 258, endPoint x: 734, endPoint y: 263, distance: 77.6
click at [734, 263] on div "[PERSON_NAME] Crew rating 3 2.6km" at bounding box center [809, 265] width 241 height 28
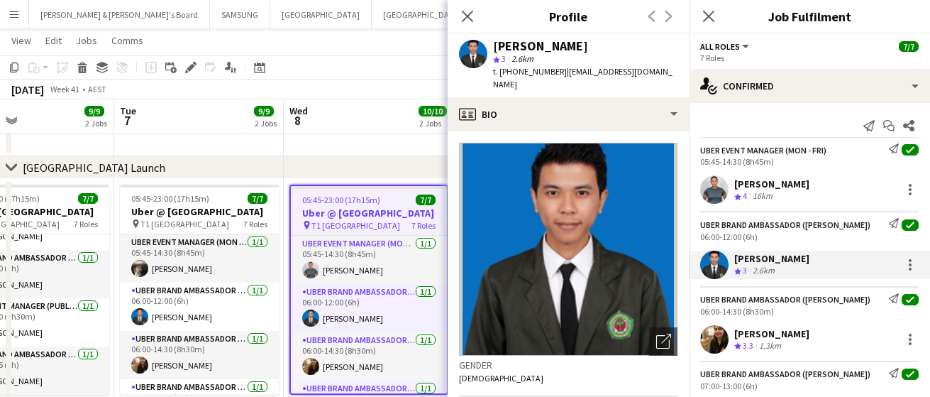
drag, startPoint x: 808, startPoint y: 333, endPoint x: 735, endPoint y: 334, distance: 73.1
click at [735, 334] on div "[PERSON_NAME] Crew rating 3.3 1.3km" at bounding box center [809, 339] width 241 height 28
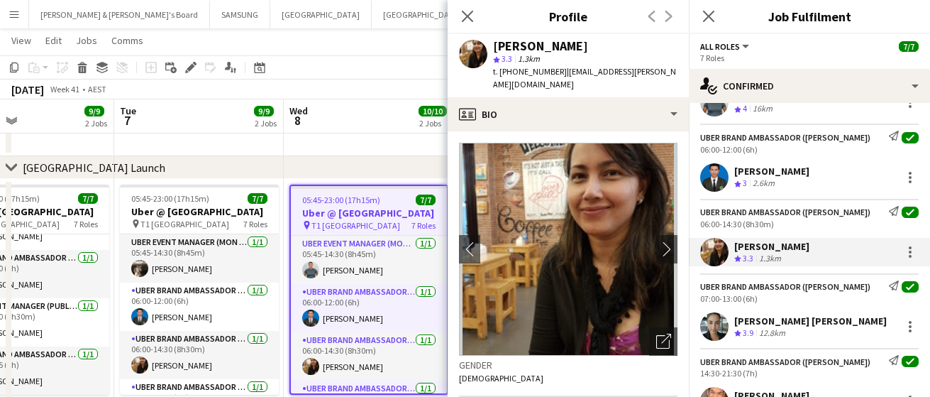
scroll to position [177, 0]
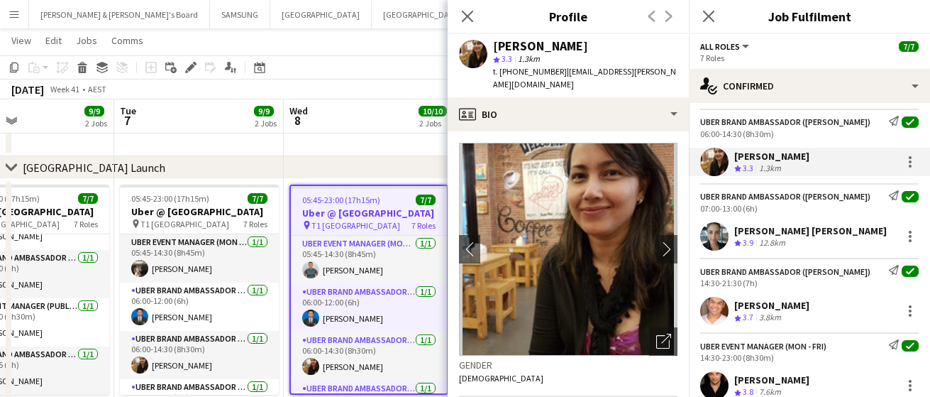
drag, startPoint x: 881, startPoint y: 230, endPoint x: 737, endPoint y: 231, distance: 143.4
click at [737, 231] on div "[PERSON_NAME] [PERSON_NAME] Crew rating 3.9 12.8km" at bounding box center [809, 236] width 241 height 28
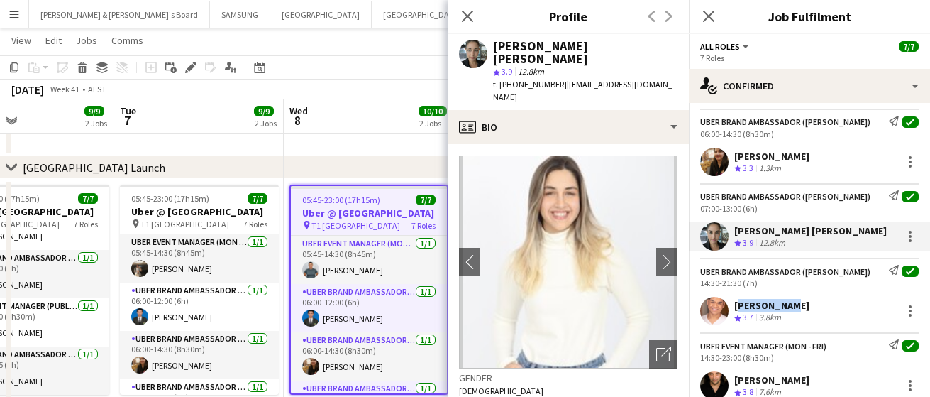
drag, startPoint x: 787, startPoint y: 309, endPoint x: 734, endPoint y: 304, distance: 53.4
click at [734, 304] on div "[PERSON_NAME] Crew rating 3.7 3.8km" at bounding box center [809, 311] width 241 height 28
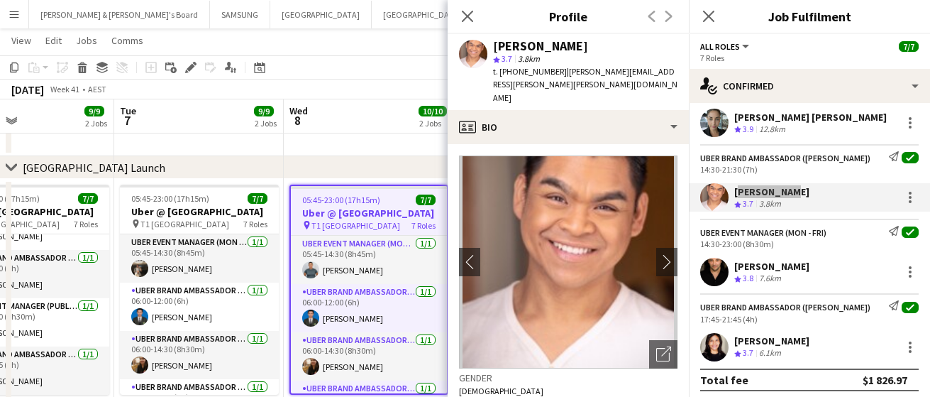
scroll to position [296, 0]
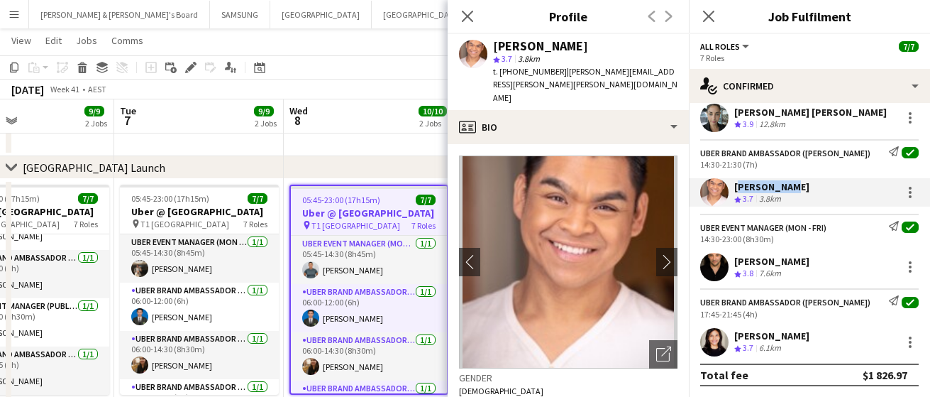
drag, startPoint x: 847, startPoint y: 257, endPoint x: 735, endPoint y: 263, distance: 112.3
click at [735, 263] on div "[PERSON_NAME] Crew rating 3.8 7.6km" at bounding box center [809, 267] width 241 height 28
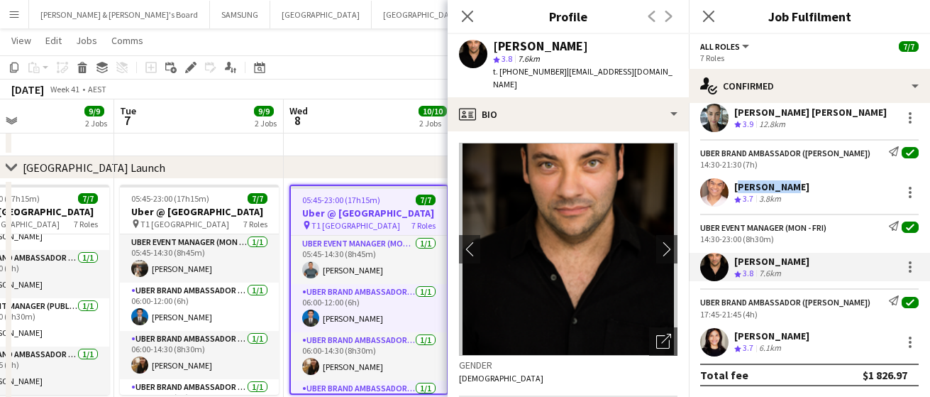
drag, startPoint x: 809, startPoint y: 330, endPoint x: 733, endPoint y: 336, distance: 76.2
click at [733, 336] on div "[PERSON_NAME] Crew rating 3.7 6.1km" at bounding box center [809, 342] width 241 height 28
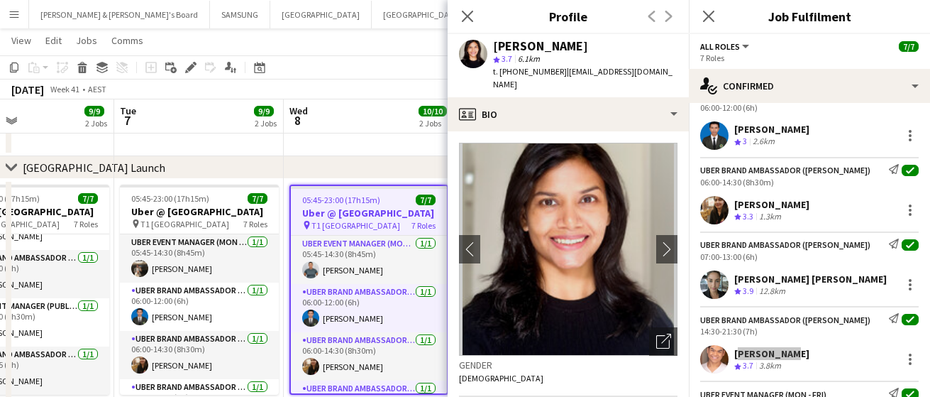
scroll to position [0, 0]
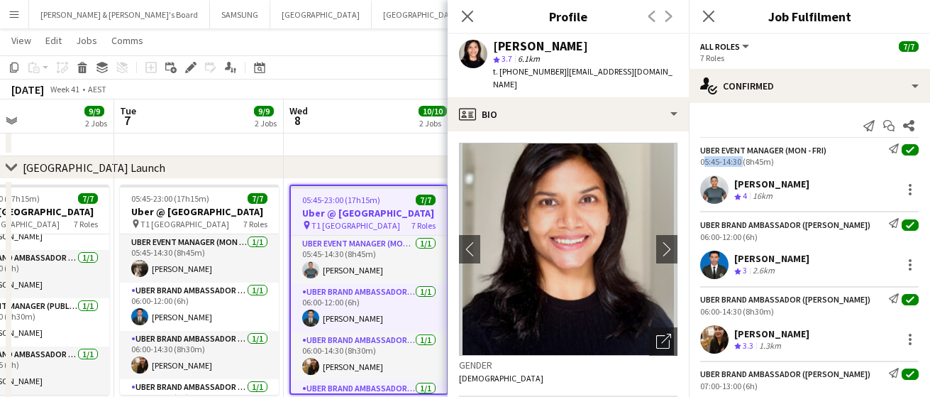
drag, startPoint x: 740, startPoint y: 159, endPoint x: 700, endPoint y: 161, distance: 39.8
click at [700, 161] on div "05:45-14:30 (8h45m)" at bounding box center [809, 161] width 219 height 11
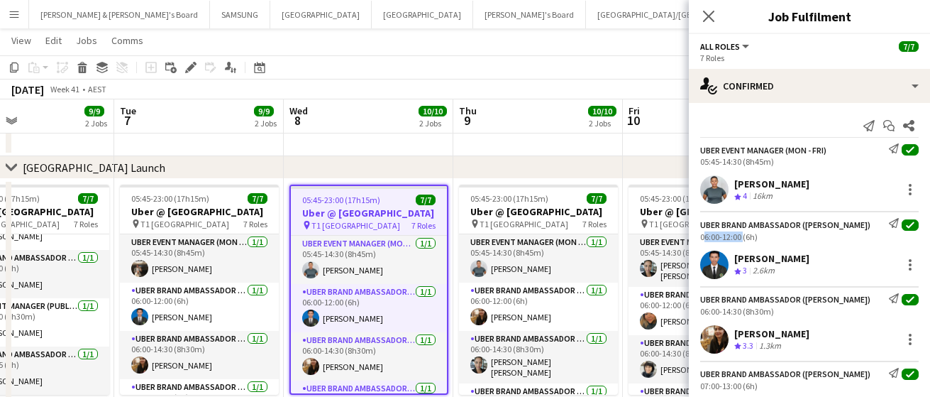
drag, startPoint x: 740, startPoint y: 236, endPoint x: 696, endPoint y: 236, distance: 44.7
click at [696, 236] on div "UBER Brand Ambassador ([PERSON_NAME]) Send notification check 06:00-12:00 (6h)" at bounding box center [809, 229] width 241 height 23
drag, startPoint x: 742, startPoint y: 312, endPoint x: 690, endPoint y: 314, distance: 51.8
click at [690, 314] on div "UBER Brand Ambassador ([PERSON_NAME]) Send notification check 06:00-14:30 (8h30…" at bounding box center [809, 304] width 241 height 23
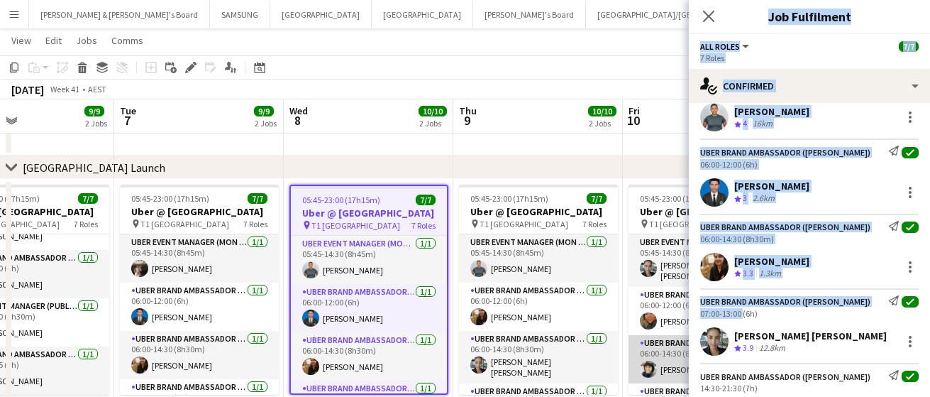
scroll to position [78, 0]
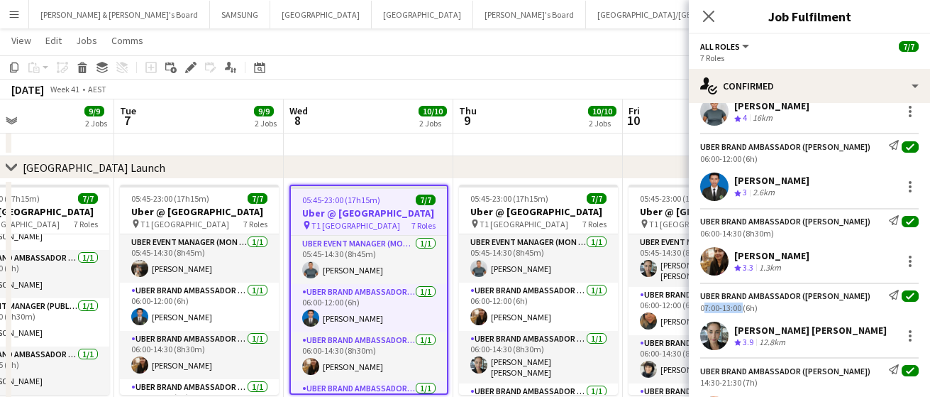
drag, startPoint x: 740, startPoint y: 385, endPoint x: 698, endPoint y: 309, distance: 86.7
click at [698, 309] on div "UBER Brand Ambassador ([PERSON_NAME]) Send notification check 07:00-13:00 (6h)" at bounding box center [809, 301] width 241 height 23
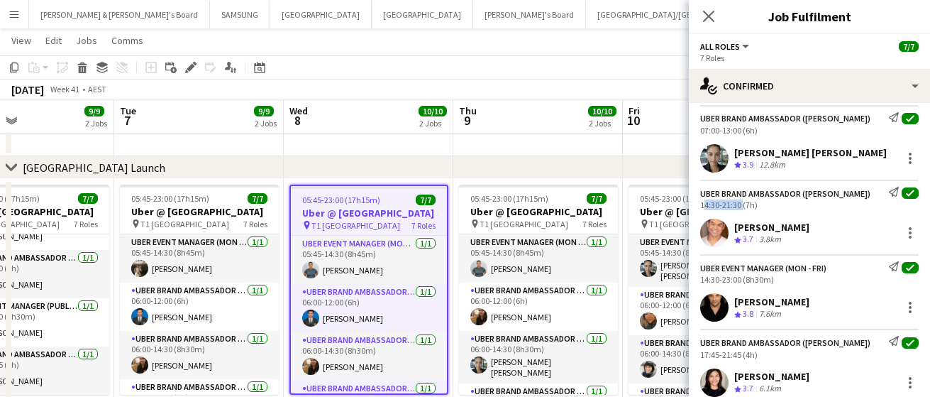
drag, startPoint x: 741, startPoint y: 206, endPoint x: 698, endPoint y: 207, distance: 42.6
click at [698, 207] on div "UBER Brand Ambassador ([PERSON_NAME]) Send notification check 14:30-21:30 (7h)" at bounding box center [809, 198] width 241 height 23
drag, startPoint x: 740, startPoint y: 282, endPoint x: 696, endPoint y: 281, distance: 44.0
click at [696, 281] on div "UBER Event Manager (Mon - Fri) Send notification check 14:30-23:00 (8h30m)" at bounding box center [809, 272] width 241 height 23
drag, startPoint x: 741, startPoint y: 352, endPoint x: 698, endPoint y: 356, distance: 43.4
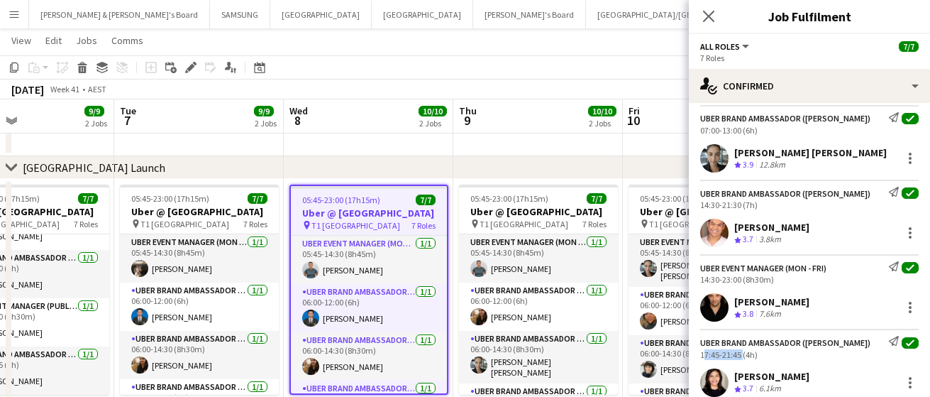
click at [698, 356] on div "UBER Brand Ambassador ([PERSON_NAME]) Send notification check 17:45-21:45 (4h)" at bounding box center [809, 347] width 241 height 23
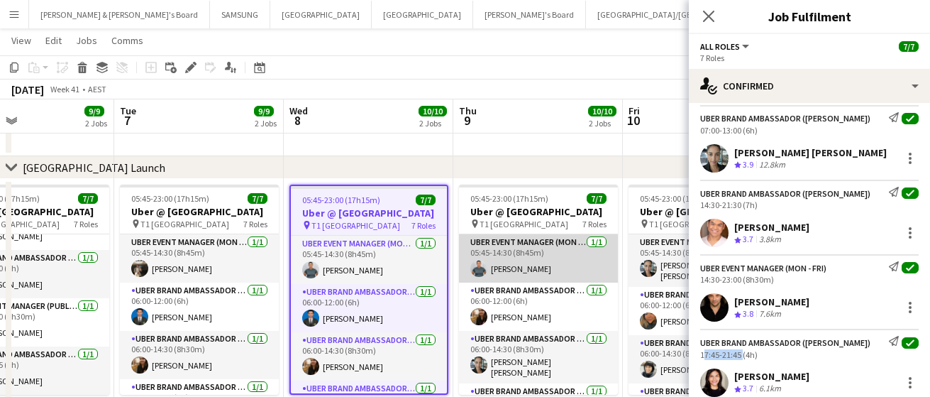
click at [527, 273] on app-card-role "UBER Event Manager (Mon - Fri) [DATE] 05:45-14:30 (8h45m) [PERSON_NAME]" at bounding box center [538, 258] width 159 height 48
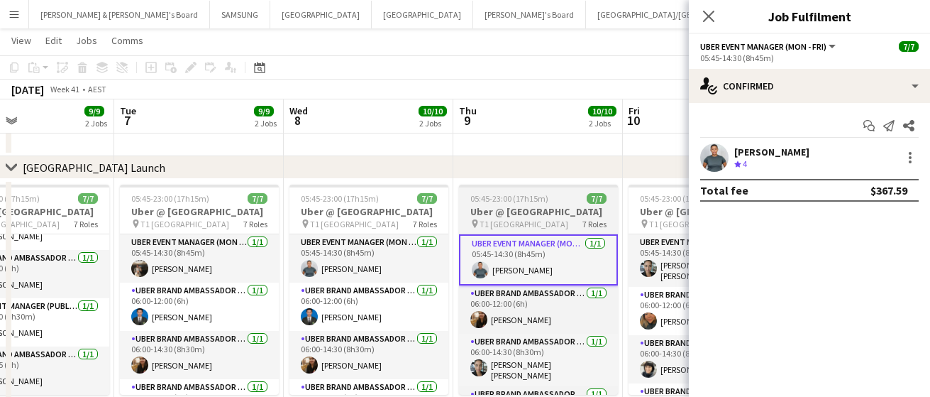
click at [527, 215] on h3 "Uber @ [GEOGRAPHIC_DATA]" at bounding box center [538, 211] width 159 height 13
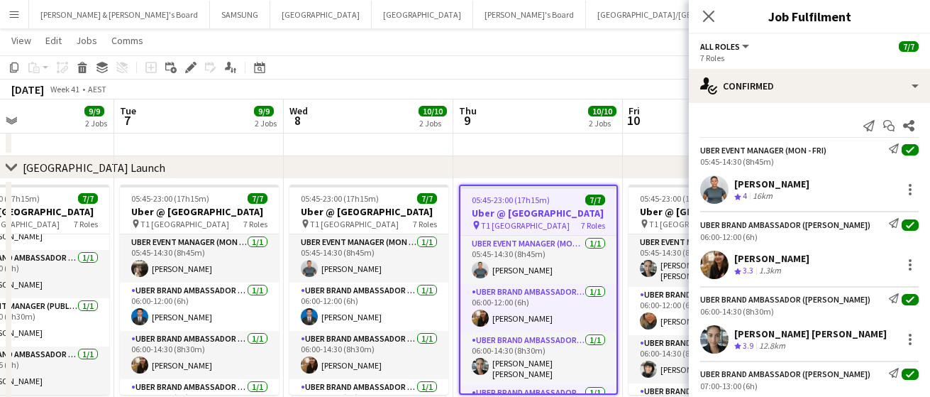
drag, startPoint x: 806, startPoint y: 178, endPoint x: 735, endPoint y: 184, distance: 71.2
click at [735, 184] on div "[PERSON_NAME] Crew rating 4 16km" at bounding box center [809, 189] width 241 height 28
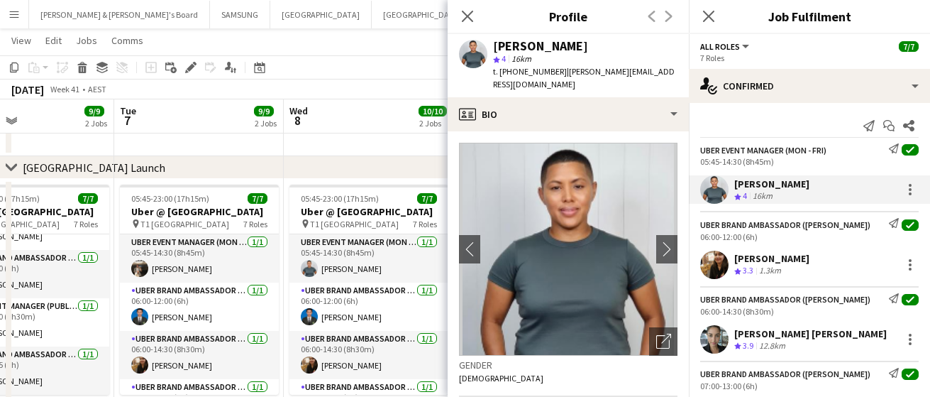
drag, startPoint x: 810, startPoint y: 253, endPoint x: 734, endPoint y: 252, distance: 76.0
click at [734, 252] on div "[PERSON_NAME] Crew rating 3.3 1.3km" at bounding box center [809, 265] width 241 height 28
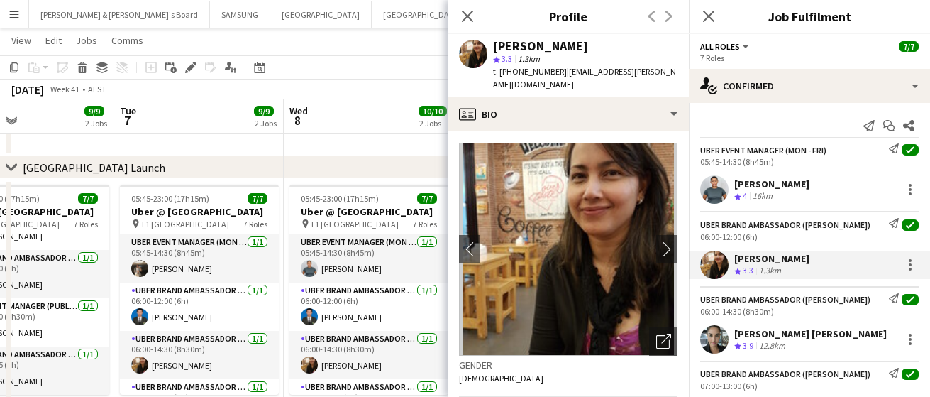
drag, startPoint x: 879, startPoint y: 335, endPoint x: 736, endPoint y: 334, distance: 142.7
click at [736, 334] on div "[PERSON_NAME] [PERSON_NAME] Crew rating 3.9 12.8km" at bounding box center [809, 339] width 241 height 28
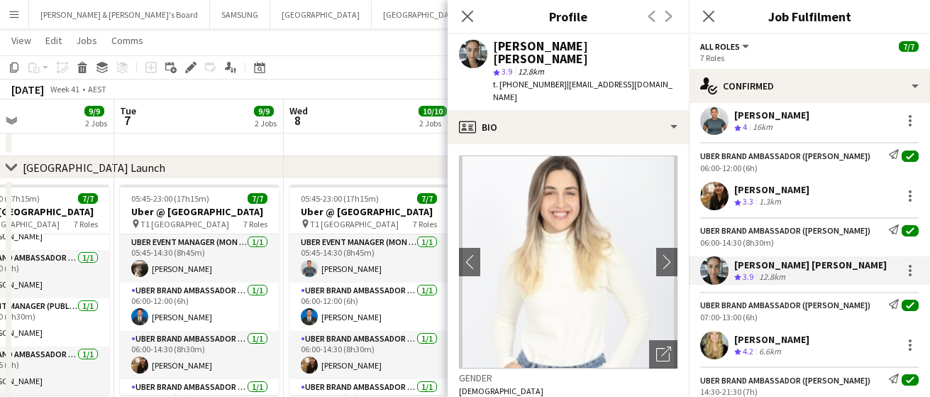
scroll to position [177, 0]
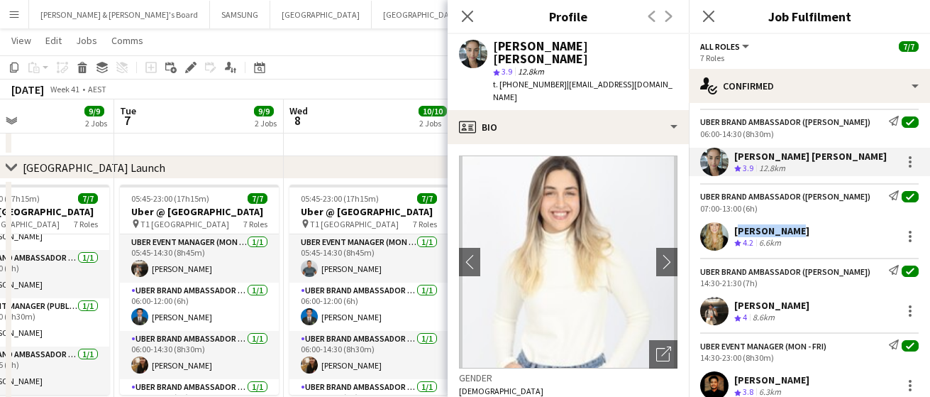
drag, startPoint x: 796, startPoint y: 231, endPoint x: 735, endPoint y: 229, distance: 61.1
click at [735, 229] on div "[PERSON_NAME] Crew rating 4.2 6.6km" at bounding box center [809, 236] width 241 height 28
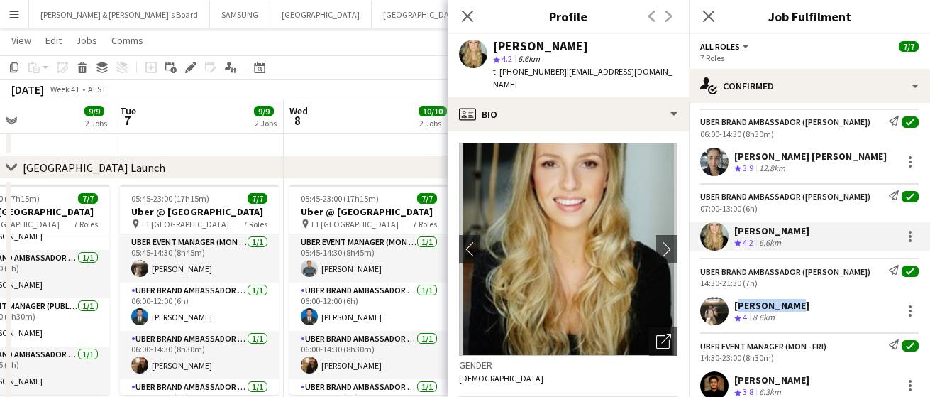
drag, startPoint x: 797, startPoint y: 306, endPoint x: 734, endPoint y: 304, distance: 63.2
click at [734, 304] on div "[PERSON_NAME] Crew rating 4 8.6km" at bounding box center [809, 311] width 241 height 28
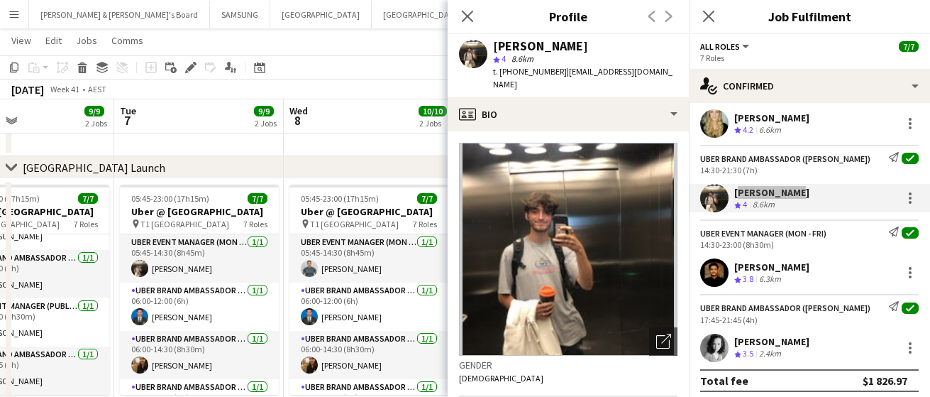
scroll to position [296, 0]
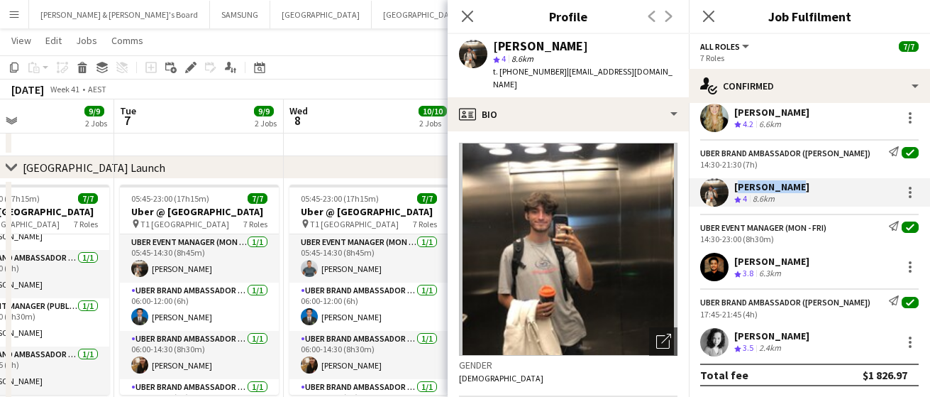
drag, startPoint x: 822, startPoint y: 260, endPoint x: 733, endPoint y: 260, distance: 88.7
click at [733, 260] on div "[PERSON_NAME] Crew rating 3.8 6.3km" at bounding box center [809, 267] width 241 height 28
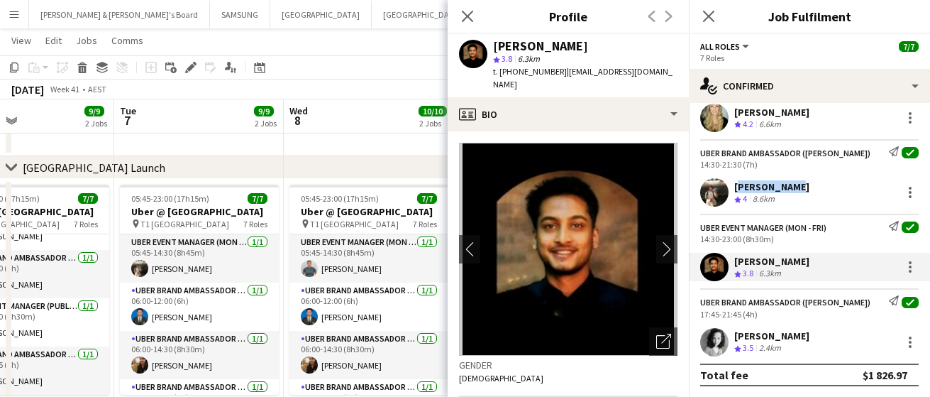
drag, startPoint x: 843, startPoint y: 336, endPoint x: 736, endPoint y: 341, distance: 107.3
click at [736, 341] on div "[PERSON_NAME] Crew rating 3.5 2.4km" at bounding box center [809, 342] width 241 height 28
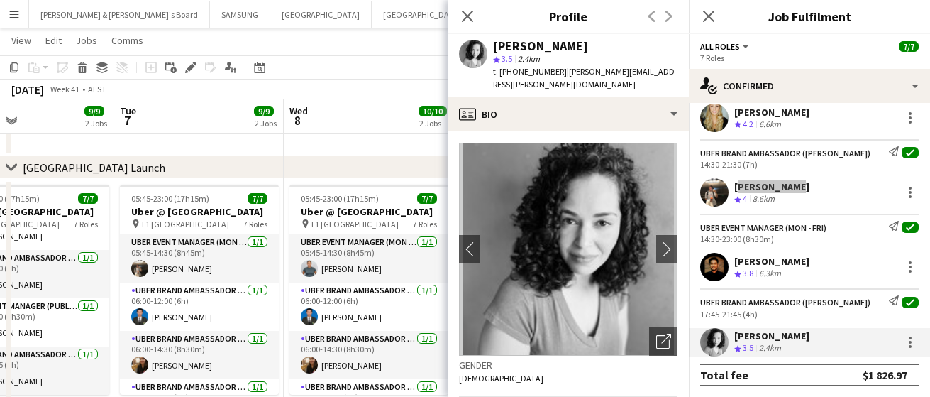
scroll to position [0, 0]
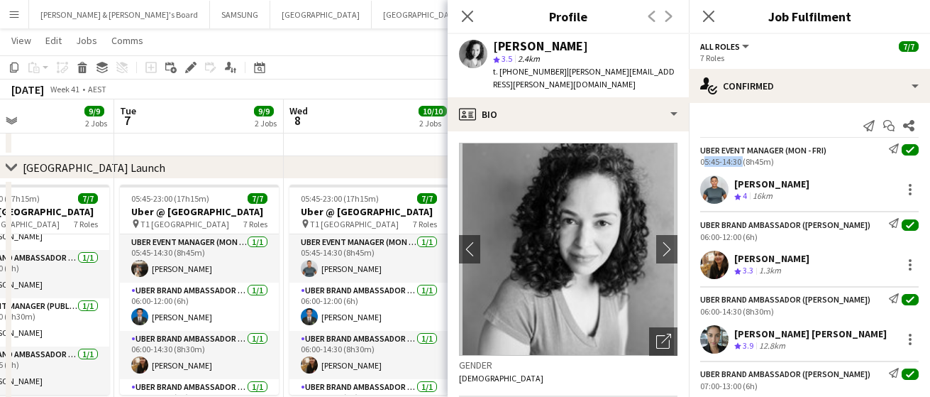
drag, startPoint x: 740, startPoint y: 160, endPoint x: 694, endPoint y: 163, distance: 46.2
click at [694, 163] on div "UBER Event Manager (Mon - Fri) Send notification check 05:45-14:30 (8h45m)" at bounding box center [809, 154] width 241 height 23
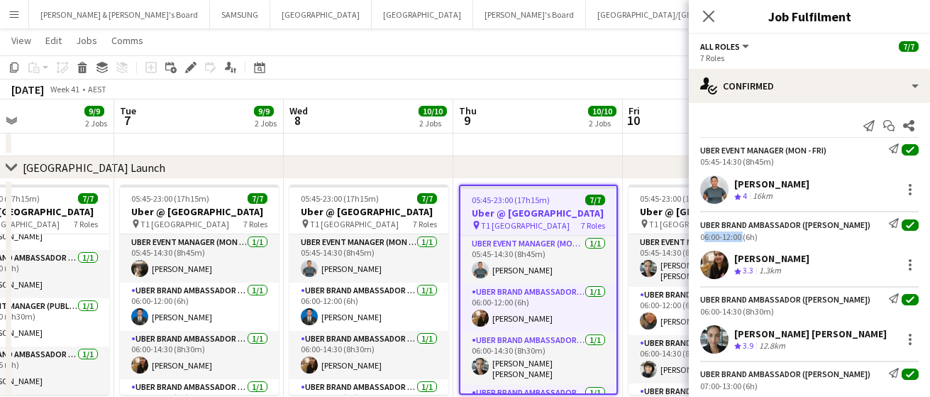
drag, startPoint x: 740, startPoint y: 237, endPoint x: 697, endPoint y: 238, distance: 42.6
click at [697, 238] on div "UBER Brand Ambassador ([PERSON_NAME]) Send notification check 06:00-12:00 (6h)" at bounding box center [809, 229] width 241 height 23
drag, startPoint x: 740, startPoint y: 312, endPoint x: 698, endPoint y: 312, distance: 42.6
click at [698, 312] on div "UBER Brand Ambassador ([PERSON_NAME]) Send notification check 06:00-14:30 (8h30…" at bounding box center [809, 304] width 241 height 23
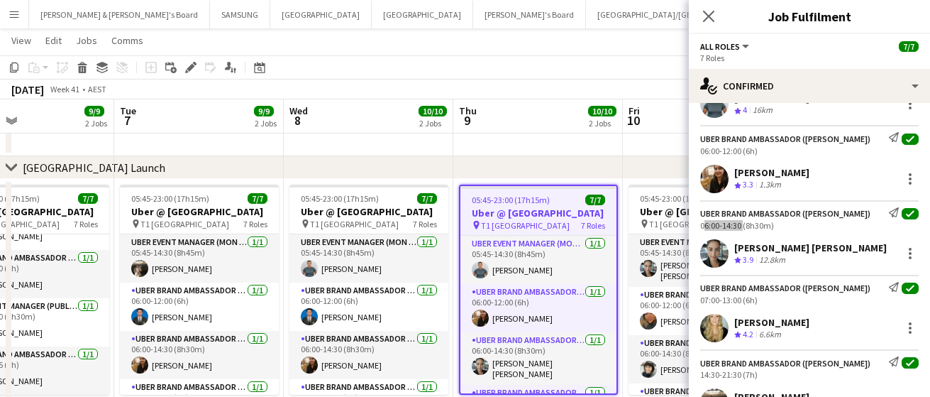
scroll to position [177, 0]
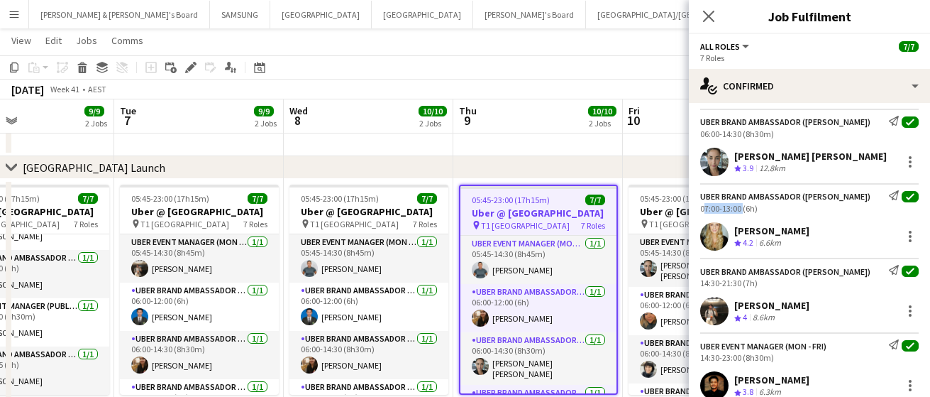
drag, startPoint x: 741, startPoint y: 205, endPoint x: 689, endPoint y: 209, distance: 51.9
click at [689, 209] on div "UBER Brand Ambassador ([PERSON_NAME]) Send notification check 07:00-13:00 (6h)" at bounding box center [809, 201] width 241 height 23
click at [742, 282] on div "14:30-21:30 (7h)" at bounding box center [809, 282] width 219 height 11
drag, startPoint x: 742, startPoint y: 282, endPoint x: 700, endPoint y: 284, distance: 41.9
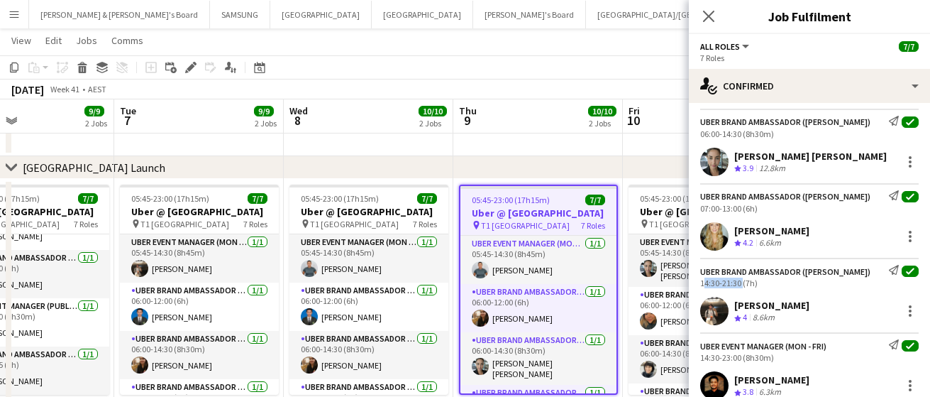
click at [700, 284] on div "UBER Brand Ambassador ([PERSON_NAME]) Send notification check 14:30-21:30 (7h)" at bounding box center [809, 276] width 241 height 23
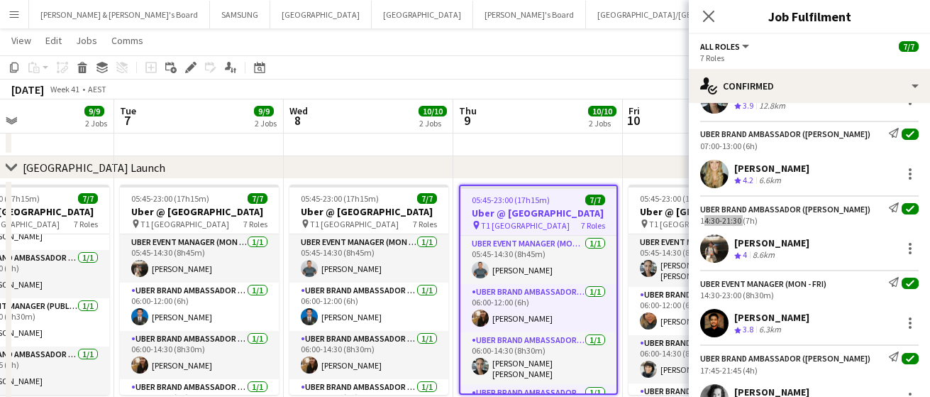
scroll to position [296, 0]
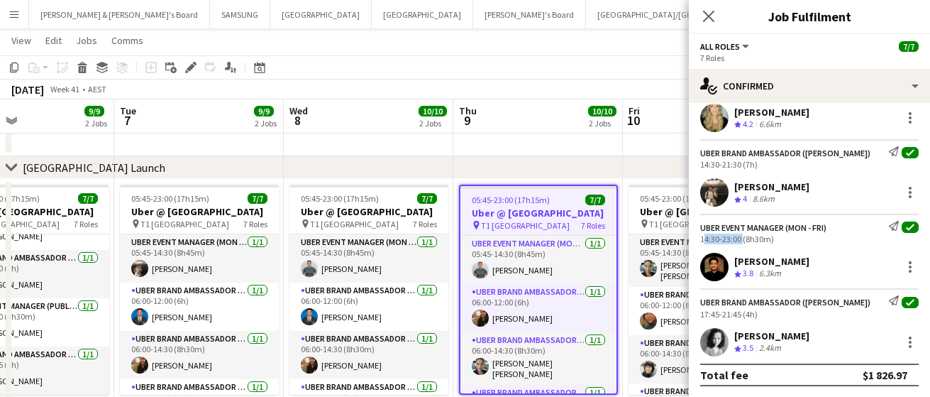
drag, startPoint x: 740, startPoint y: 238, endPoint x: 696, endPoint y: 238, distance: 44.0
click at [696, 238] on div "UBER Event Manager (Mon - Fri) Send notification check 14:30-23:00 (8h30m)" at bounding box center [809, 232] width 241 height 23
drag, startPoint x: 742, startPoint y: 314, endPoint x: 693, endPoint y: 313, distance: 48.3
click at [693, 313] on div "UBER Brand Ambassador ([PERSON_NAME]) Send notification check 17:45-21:45 (4h)" at bounding box center [809, 306] width 241 height 23
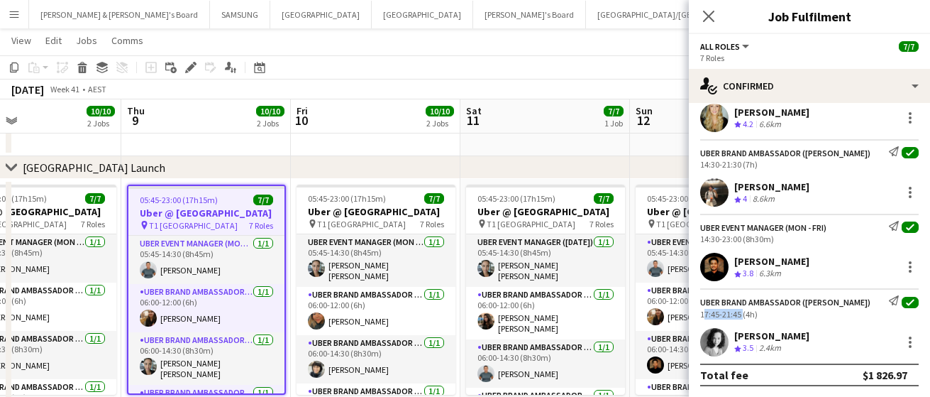
scroll to position [0, 558]
drag, startPoint x: 559, startPoint y: 287, endPoint x: 226, endPoint y: 278, distance: 333.0
click at [226, 278] on app-calendar-viewport "Sun 5 8/8 2 Jobs Mon 6 9/9 2 Jobs Tue 7 9/9 2 Jobs Wed 8 10/10 2 Jobs Thu 9 10/…" at bounding box center [465, 223] width 930 height 830
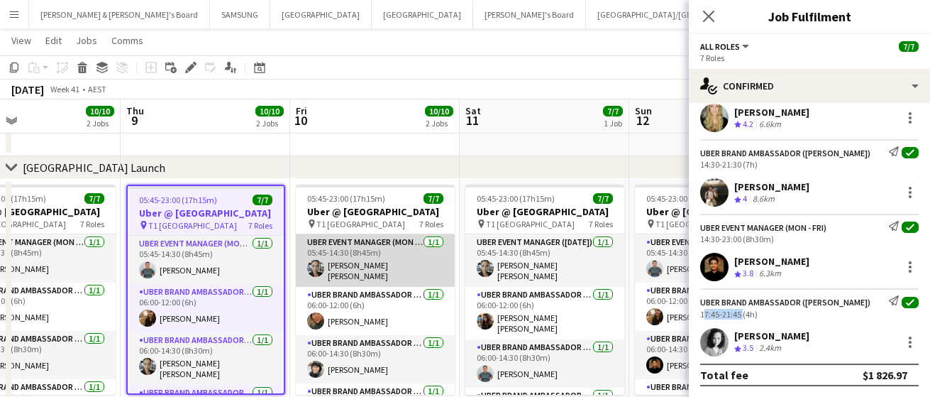
click at [374, 277] on app-card-role "UBER Event Manager (Mon - Fri) [DATE] 05:45-14:30 (8h45m) [PERSON_NAME] [PERSON…" at bounding box center [375, 260] width 159 height 53
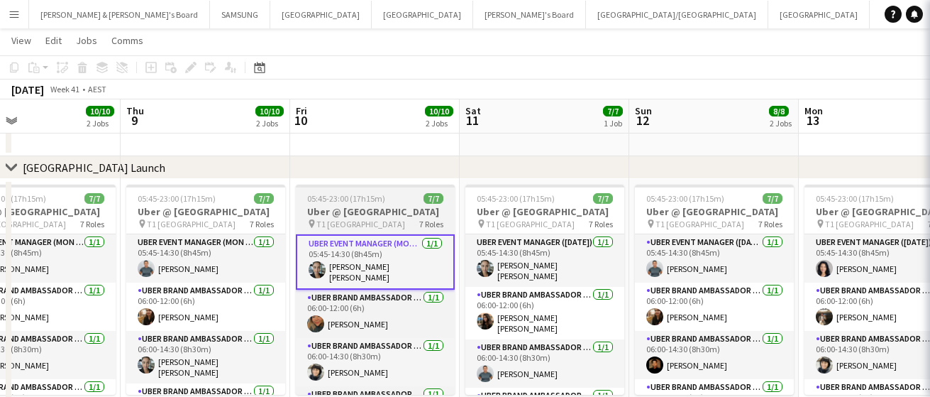
click at [364, 210] on h3 "Uber @ [GEOGRAPHIC_DATA]" at bounding box center [375, 211] width 159 height 13
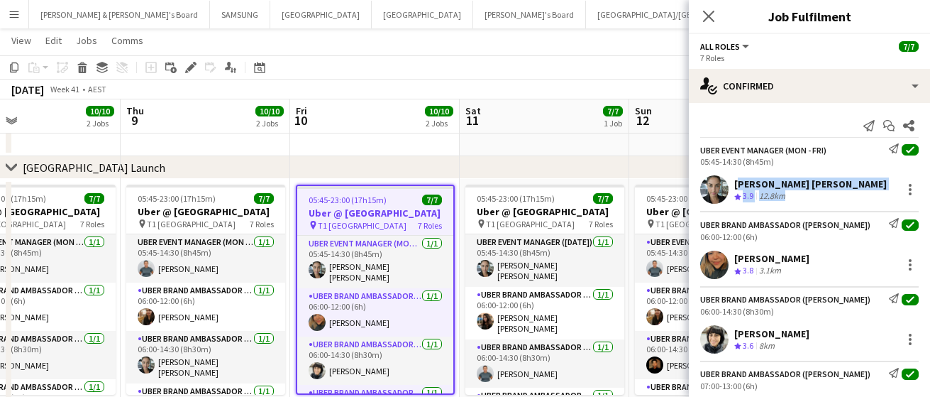
drag, startPoint x: 884, startPoint y: 180, endPoint x: 732, endPoint y: 184, distance: 151.2
click at [732, 184] on div "[PERSON_NAME] [PERSON_NAME] Crew rating 3.9 12.8km" at bounding box center [809, 189] width 241 height 28
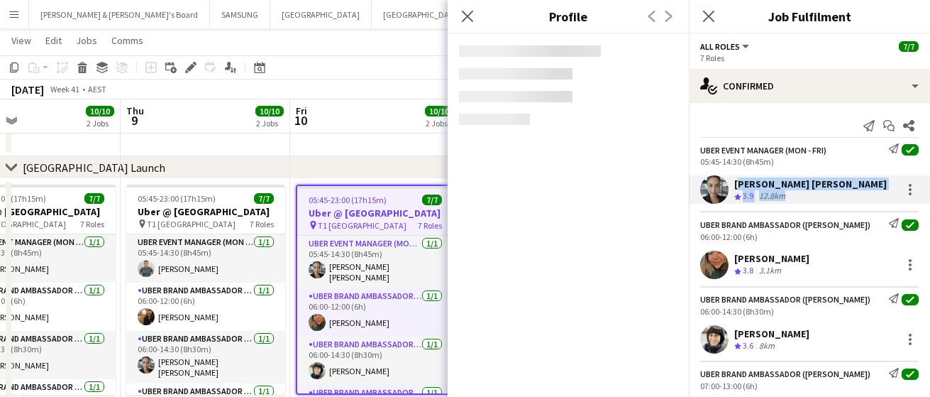
click at [886, 180] on div "[PERSON_NAME] [PERSON_NAME] Crew rating 3.9 12.8km" at bounding box center [809, 189] width 241 height 28
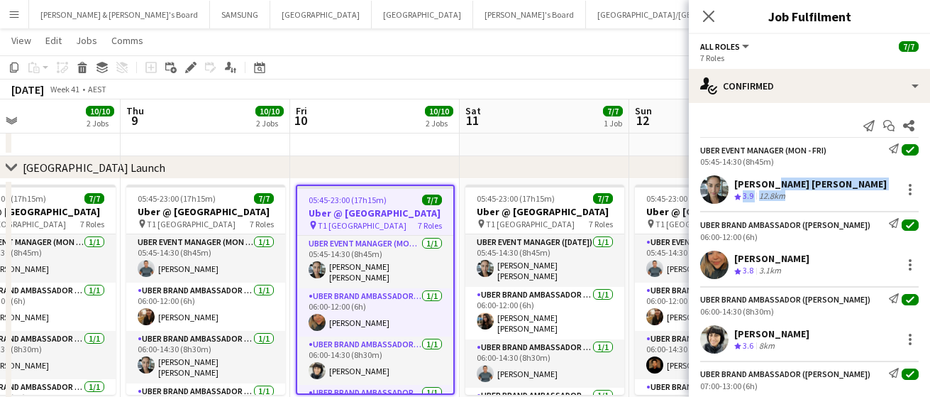
drag, startPoint x: 884, startPoint y: 182, endPoint x: 768, endPoint y: 184, distance: 116.4
click at [768, 184] on div "[PERSON_NAME] [PERSON_NAME] Crew rating 3.9 12.8km" at bounding box center [809, 189] width 241 height 28
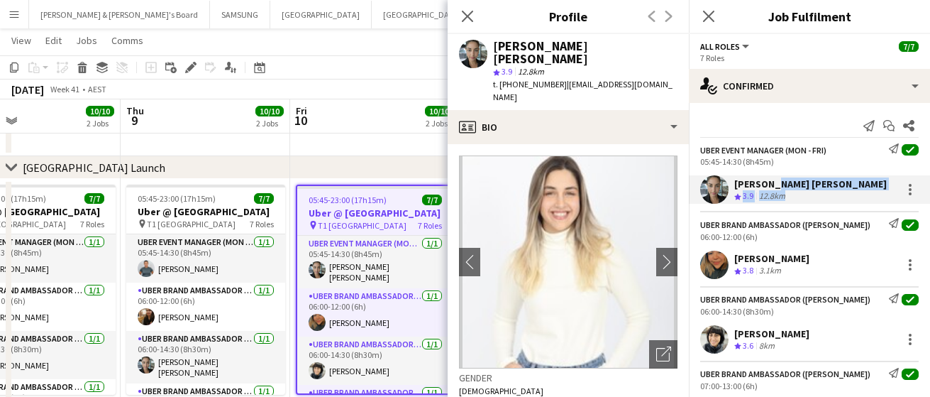
click at [886, 176] on div "[PERSON_NAME] [PERSON_NAME] Crew rating 3.9 12.8km" at bounding box center [809, 189] width 241 height 28
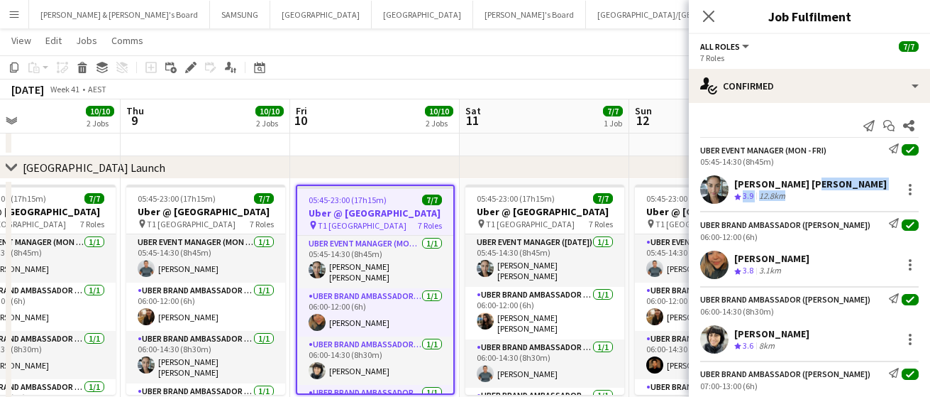
drag, startPoint x: 881, startPoint y: 186, endPoint x: 804, endPoint y: 181, distance: 77.5
click at [804, 181] on div "[PERSON_NAME] [PERSON_NAME] Crew rating 3.9 12.8km" at bounding box center [809, 189] width 241 height 28
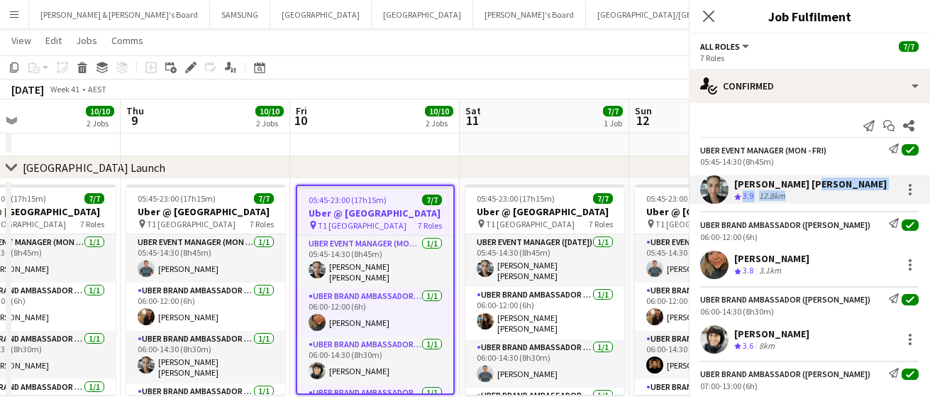
click at [806, 177] on div "[PERSON_NAME] [PERSON_NAME]" at bounding box center [811, 183] width 153 height 13
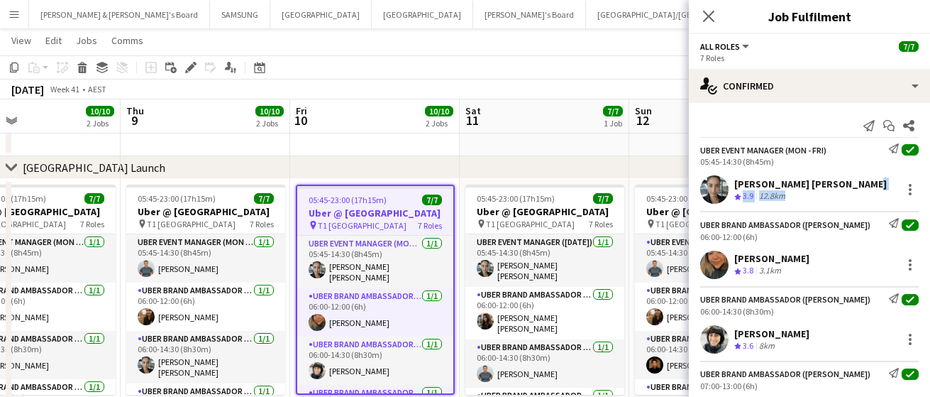
drag, startPoint x: 881, startPoint y: 183, endPoint x: 854, endPoint y: 187, distance: 27.9
click at [854, 187] on div "[PERSON_NAME] [PERSON_NAME] Crew rating 3.9 12.8km" at bounding box center [809, 189] width 241 height 28
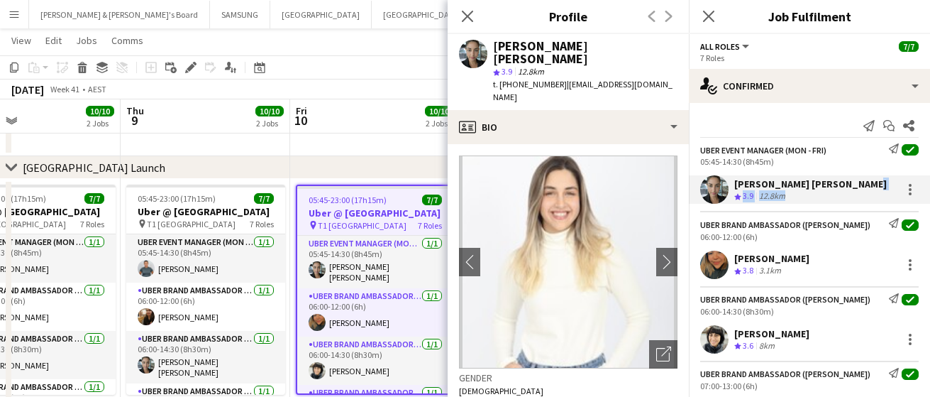
drag, startPoint x: 733, startPoint y: 184, endPoint x: 876, endPoint y: 190, distance: 142.8
click at [876, 190] on div "[PERSON_NAME] [PERSON_NAME] Crew rating 3.9 12.8km" at bounding box center [809, 189] width 241 height 28
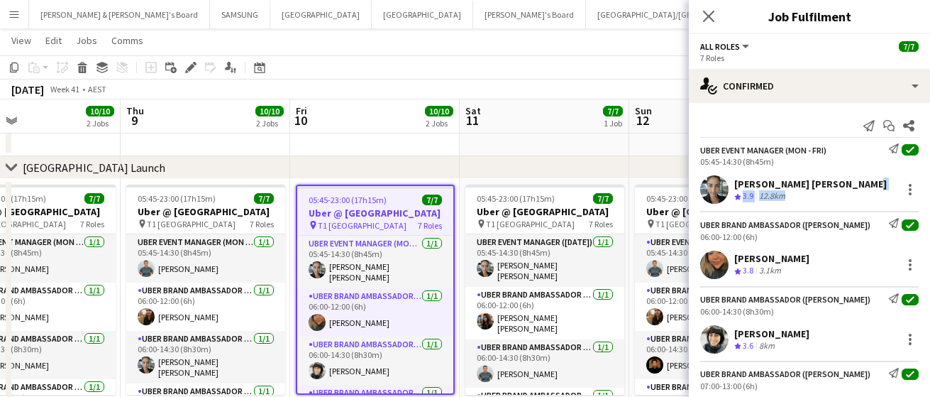
drag, startPoint x: 854, startPoint y: 257, endPoint x: 730, endPoint y: 264, distance: 125.1
click at [730, 264] on div "[PERSON_NAME] Crew rating 3.8 3.1km" at bounding box center [809, 265] width 241 height 28
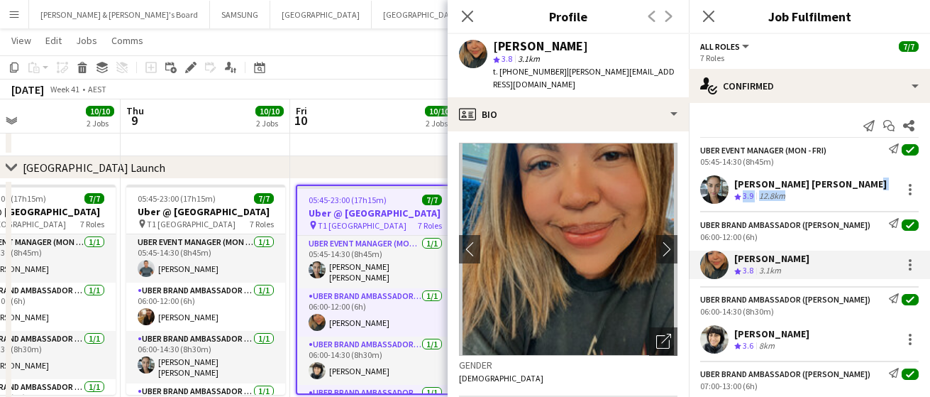
drag, startPoint x: 808, startPoint y: 333, endPoint x: 735, endPoint y: 334, distance: 73.1
click at [735, 334] on div "[PERSON_NAME] Crew rating 3.6 8km" at bounding box center [809, 339] width 241 height 28
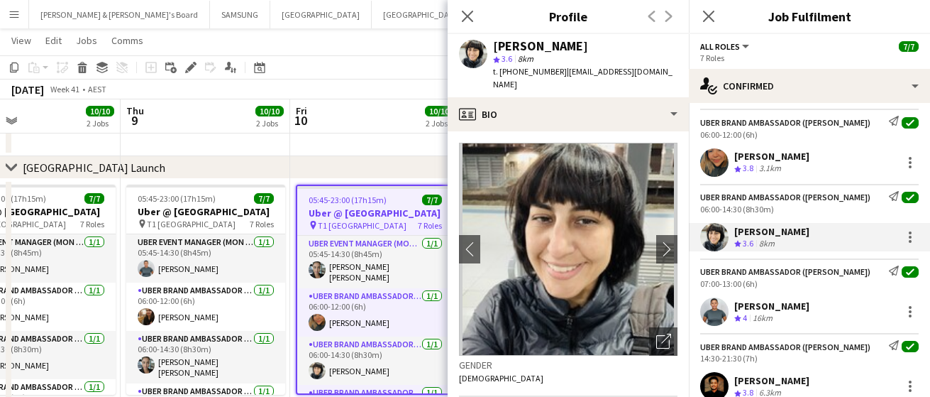
scroll to position [177, 0]
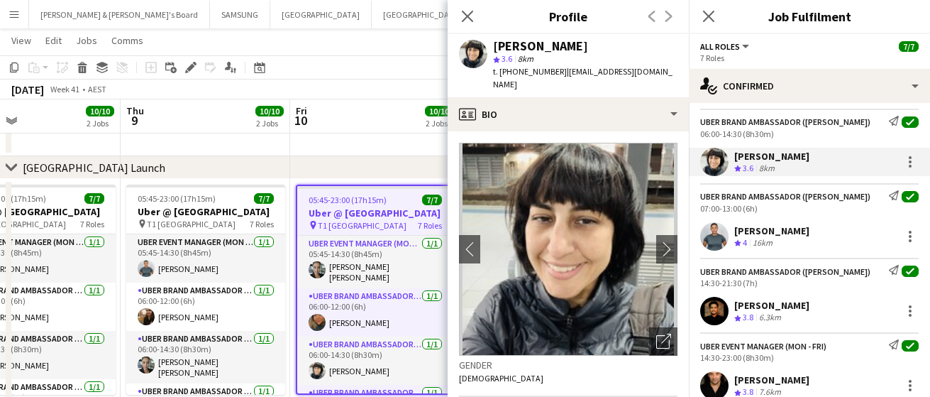
drag, startPoint x: 805, startPoint y: 231, endPoint x: 735, endPoint y: 230, distance: 69.6
click at [735, 230] on div "[PERSON_NAME] Crew rating 4 16km" at bounding box center [809, 236] width 241 height 28
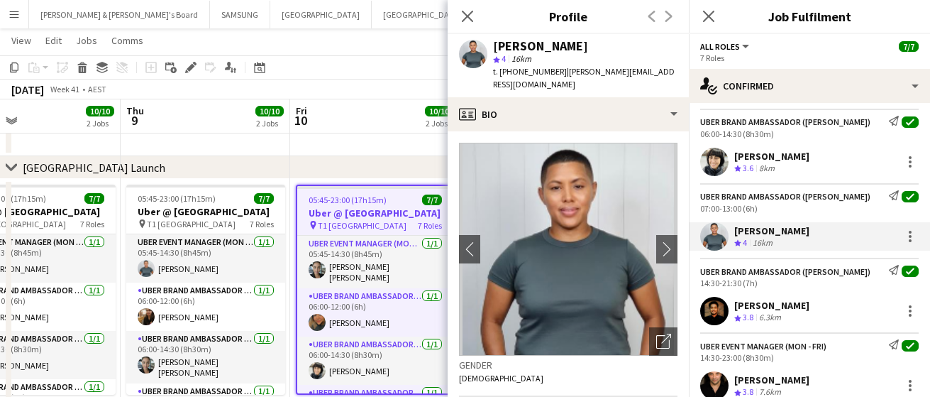
drag, startPoint x: 820, startPoint y: 304, endPoint x: 732, endPoint y: 307, distance: 88.1
click at [732, 307] on div "[PERSON_NAME] Crew rating 3.8 6.3km" at bounding box center [809, 311] width 241 height 28
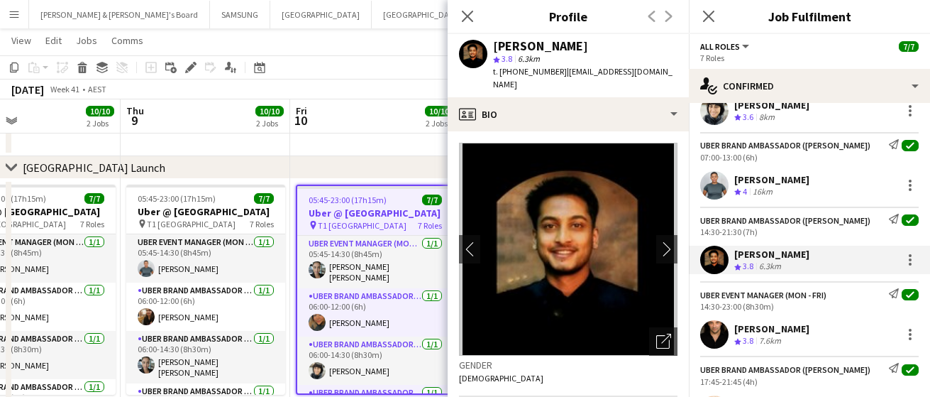
scroll to position [248, 0]
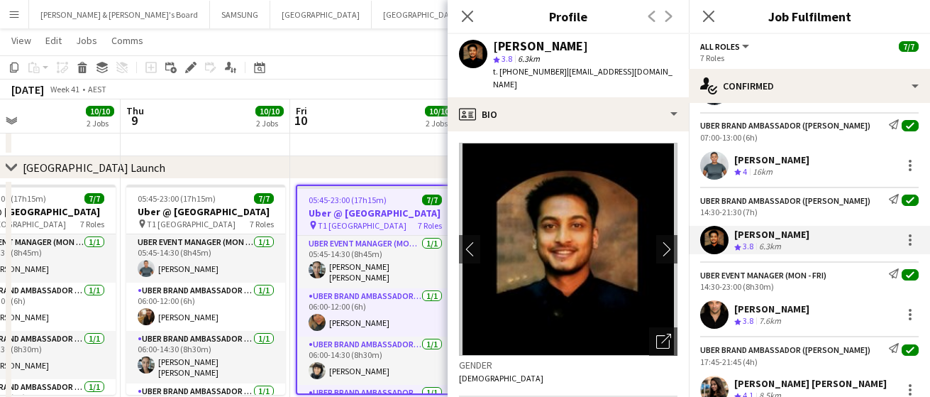
drag, startPoint x: 841, startPoint y: 380, endPoint x: 734, endPoint y: 314, distance: 125.9
click at [734, 314] on div "[PERSON_NAME] Crew rating 3.8 7.6km" at bounding box center [809, 314] width 241 height 28
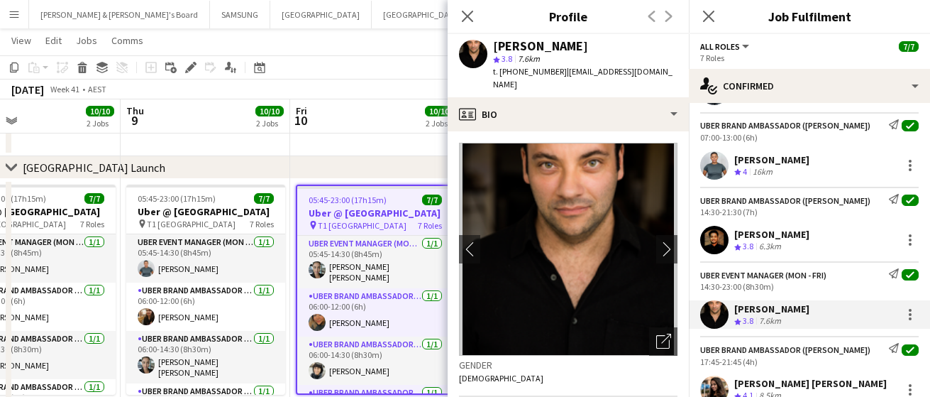
scroll to position [296, 0]
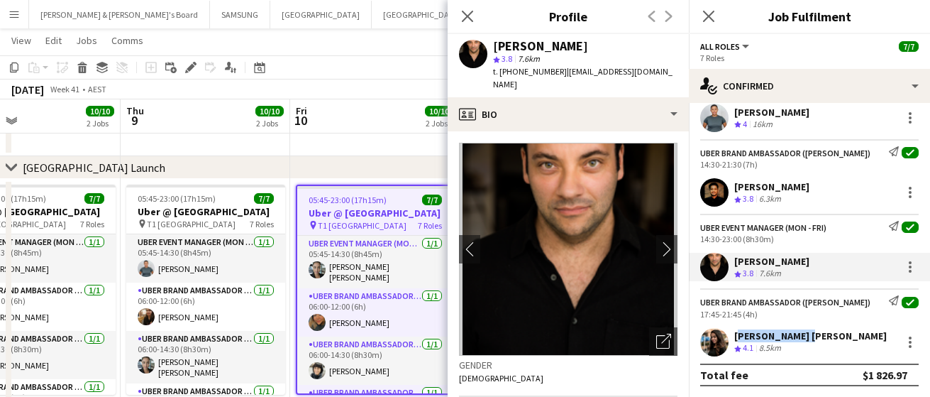
drag, startPoint x: 804, startPoint y: 331, endPoint x: 735, endPoint y: 341, distance: 69.5
click at [735, 341] on div "[PERSON_NAME] [PERSON_NAME] Crew rating 4.1 8.5km" at bounding box center [809, 342] width 241 height 28
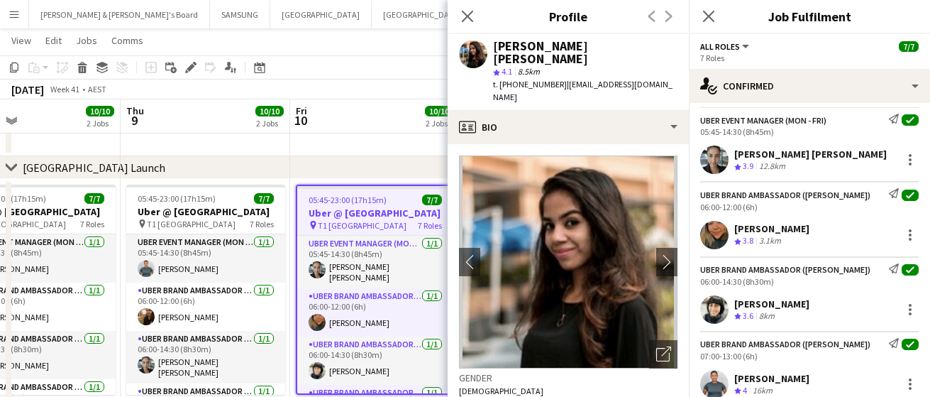
scroll to position [0, 0]
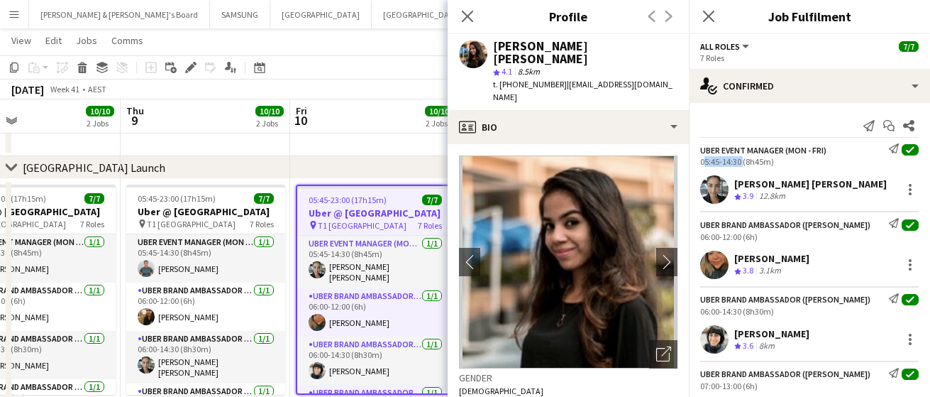
drag, startPoint x: 740, startPoint y: 162, endPoint x: 698, endPoint y: 163, distance: 42.6
click at [698, 163] on div "UBER Event Manager (Mon - Fri) Send notification check 05:45-14:30 (8h45m)" at bounding box center [809, 154] width 241 height 23
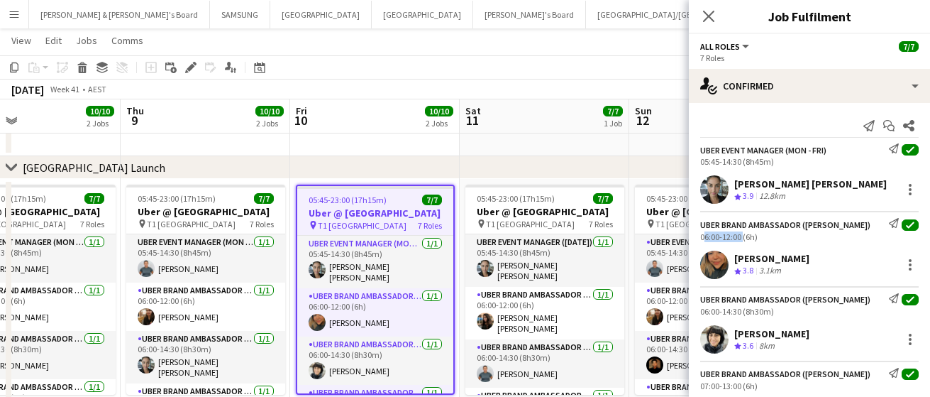
drag, startPoint x: 740, startPoint y: 236, endPoint x: 698, endPoint y: 241, distance: 41.4
click at [698, 241] on div "UBER Brand Ambassador ([PERSON_NAME]) Send notification check 06:00-12:00 (6h)" at bounding box center [809, 229] width 241 height 23
drag, startPoint x: 739, startPoint y: 312, endPoint x: 703, endPoint y: 309, distance: 35.7
click at [703, 309] on div "06:00-14:30 (8h30m)" at bounding box center [809, 311] width 219 height 11
drag, startPoint x: 741, startPoint y: 312, endPoint x: 695, endPoint y: 309, distance: 46.2
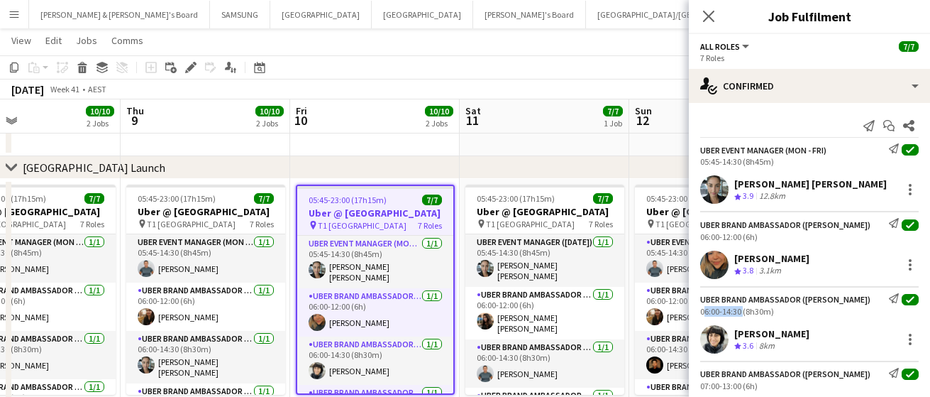
click at [695, 309] on div "UBER Brand Ambassador ([PERSON_NAME]) Send notification check 06:00-14:30 (8h30…" at bounding box center [809, 304] width 241 height 23
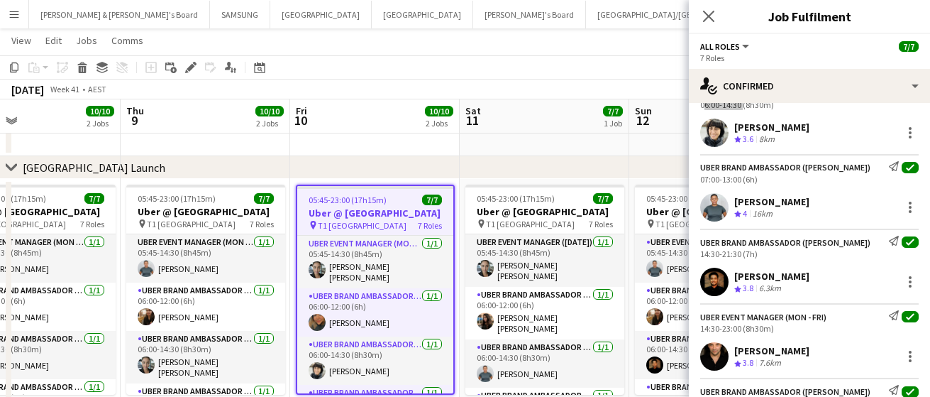
scroll to position [177, 0]
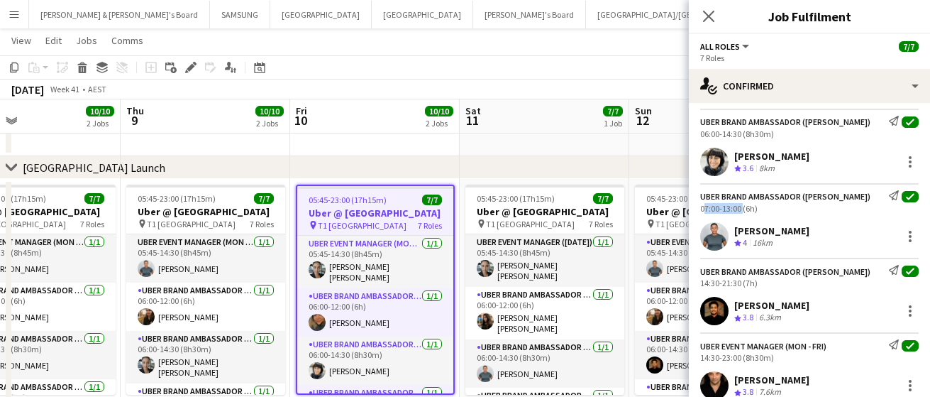
drag, startPoint x: 741, startPoint y: 207, endPoint x: 695, endPoint y: 209, distance: 46.2
click at [695, 209] on div "UBER Brand Ambassador ([PERSON_NAME]) Send notification check 07:00-13:00 (6h)" at bounding box center [809, 201] width 241 height 23
drag, startPoint x: 740, startPoint y: 282, endPoint x: 690, endPoint y: 283, distance: 49.7
click at [690, 283] on div "UBER Brand Ambassador ([PERSON_NAME]) Send notification check 14:30-21:30 (7h)" at bounding box center [809, 276] width 241 height 23
drag, startPoint x: 740, startPoint y: 353, endPoint x: 693, endPoint y: 357, distance: 46.3
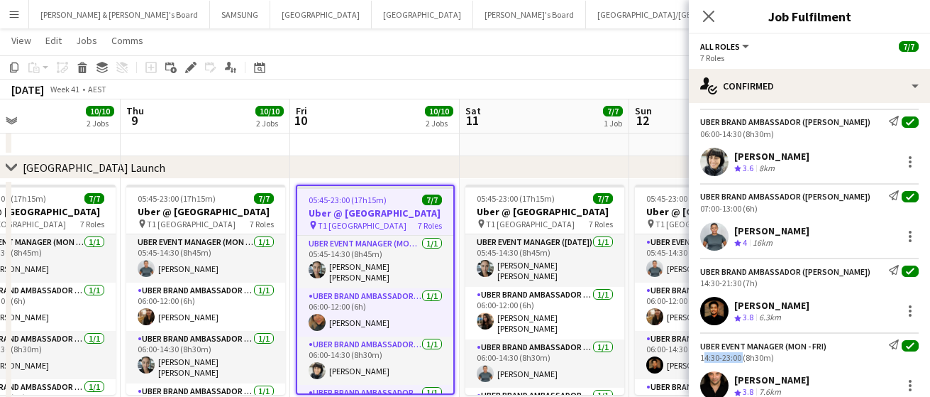
click at [693, 357] on div "UBER Event Manager (Mon - Fri) Send notification check 14:30-23:00 (8h30m)" at bounding box center [809, 350] width 241 height 23
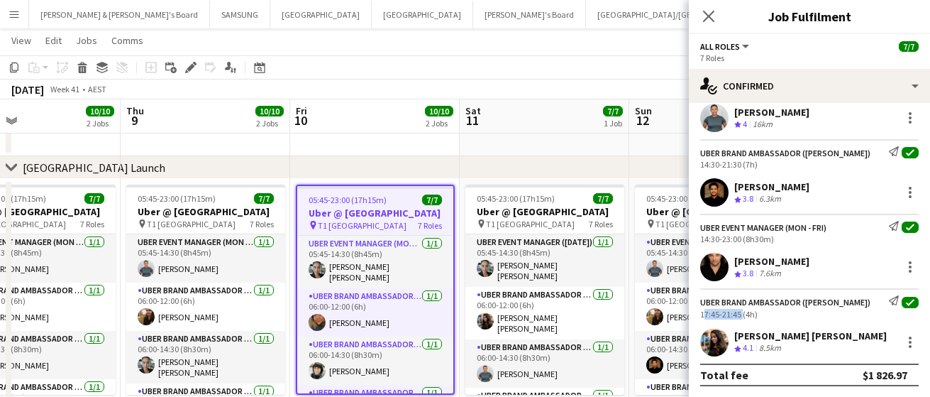
drag, startPoint x: 742, startPoint y: 314, endPoint x: 695, endPoint y: 313, distance: 46.8
click at [695, 313] on div "UBER Brand Ambassador ([PERSON_NAME]) Send notification check 17:45-21:45 (4h)" at bounding box center [809, 306] width 241 height 23
drag, startPoint x: 517, startPoint y: 273, endPoint x: 523, endPoint y: 236, distance: 36.8
click at [517, 273] on app-card-role "UBER Event Manager ([DATE]) [DATE] 05:45-14:30 (8h45m) [PERSON_NAME] [PERSON_NA…" at bounding box center [545, 260] width 159 height 53
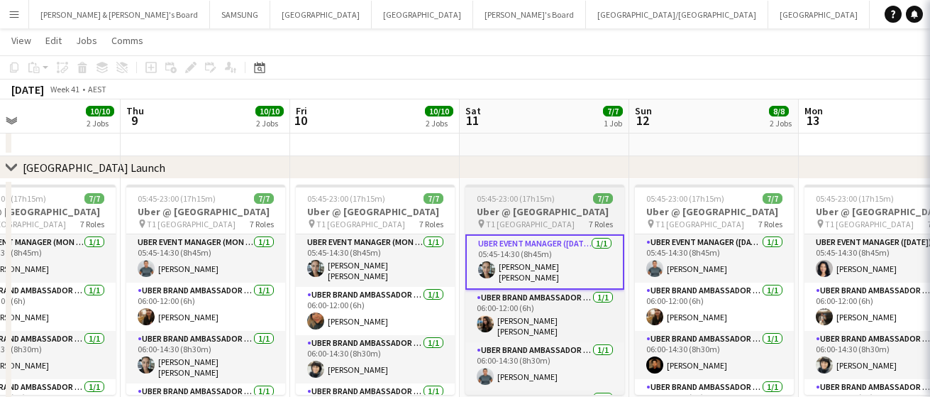
click at [534, 201] on span "05:45-23:00 (17h15m)" at bounding box center [516, 198] width 78 height 11
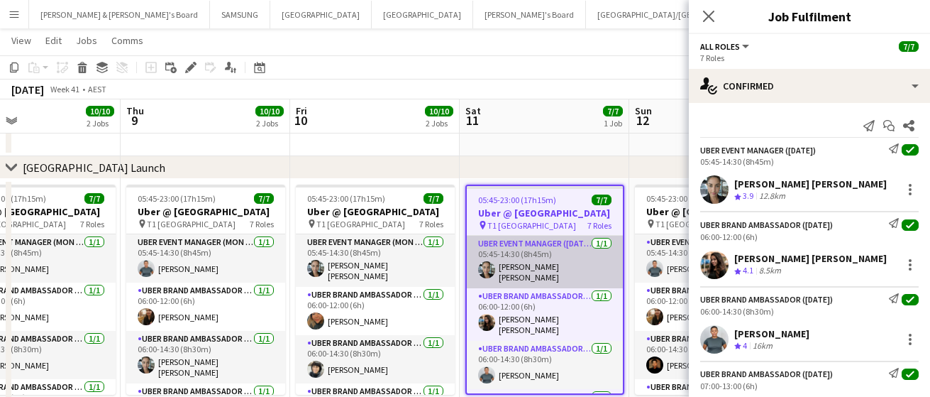
click at [544, 269] on app-card-role "UBER Event Manager ([DATE]) [DATE] 05:45-14:30 (8h45m) [PERSON_NAME] [PERSON_NA…" at bounding box center [545, 262] width 156 height 53
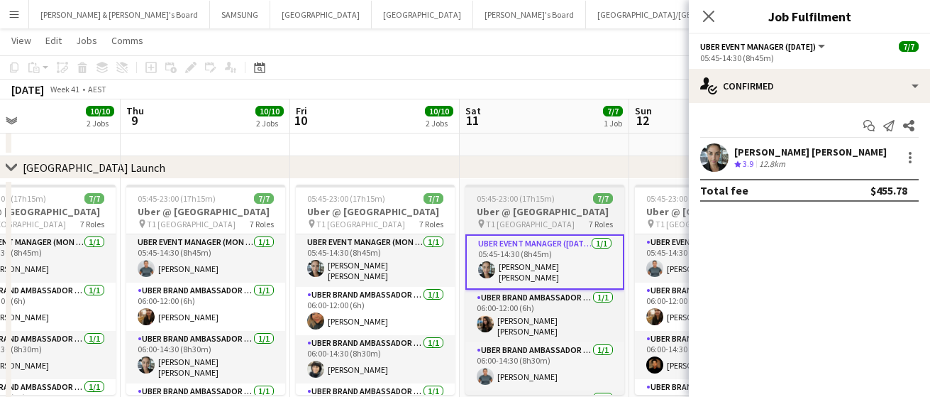
click at [534, 215] on h3 "Uber @ [GEOGRAPHIC_DATA]" at bounding box center [545, 211] width 159 height 13
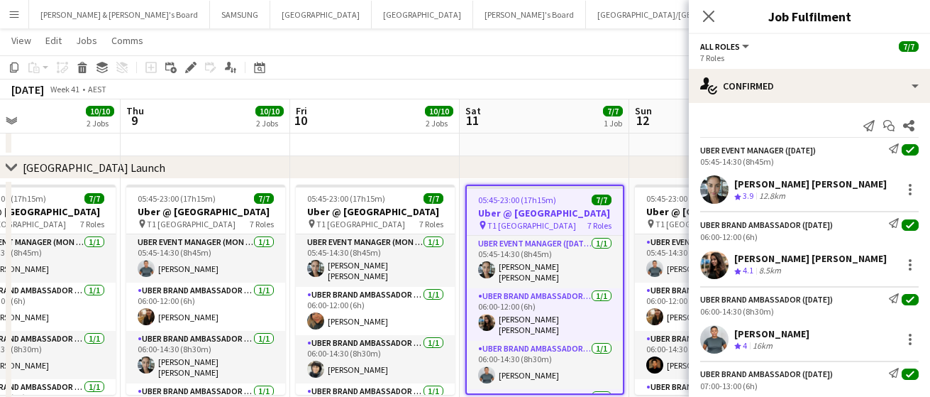
drag, startPoint x: 880, startPoint y: 182, endPoint x: 730, endPoint y: 185, distance: 149.8
click at [730, 185] on div "[PERSON_NAME] [PERSON_NAME] Crew rating 3.9 12.8km" at bounding box center [809, 189] width 241 height 28
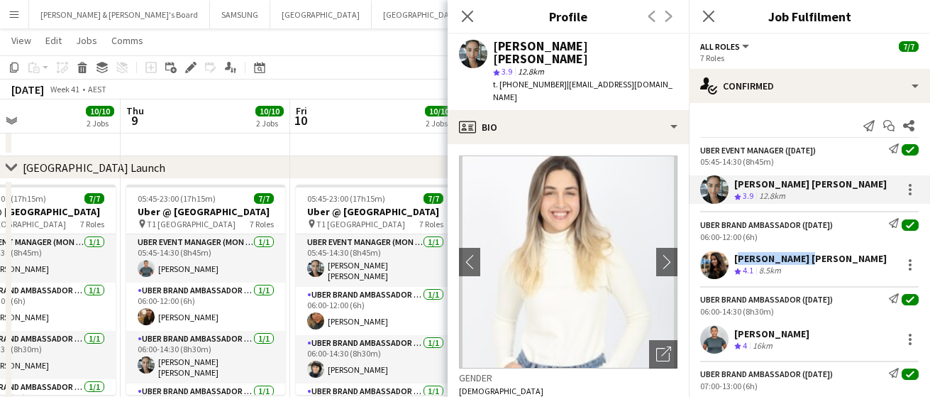
drag, startPoint x: 806, startPoint y: 257, endPoint x: 735, endPoint y: 259, distance: 71.0
click at [735, 259] on div "[PERSON_NAME] [PERSON_NAME] Crew rating 4.1 8.5km" at bounding box center [809, 265] width 241 height 28
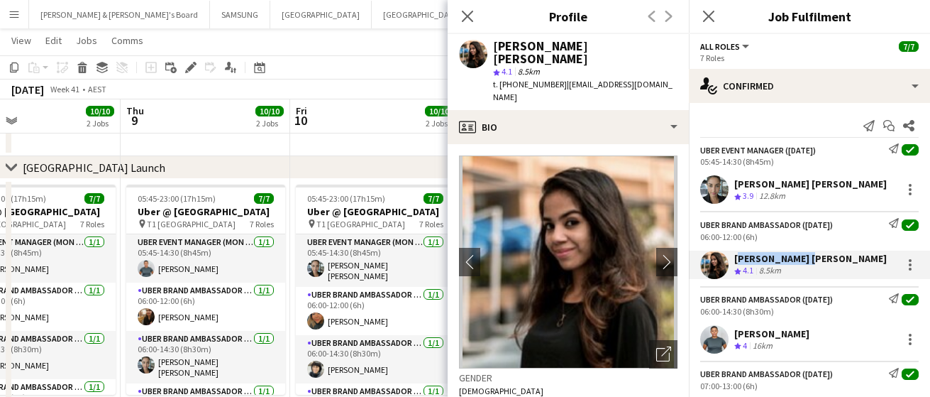
drag, startPoint x: 803, startPoint y: 332, endPoint x: 735, endPoint y: 332, distance: 67.4
click at [735, 332] on div "[PERSON_NAME] Crew rating 4 16km" at bounding box center [809, 339] width 241 height 28
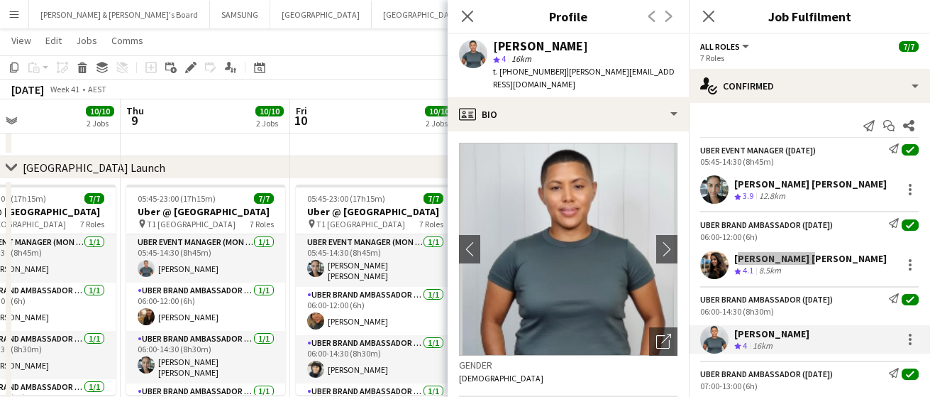
scroll to position [177, 0]
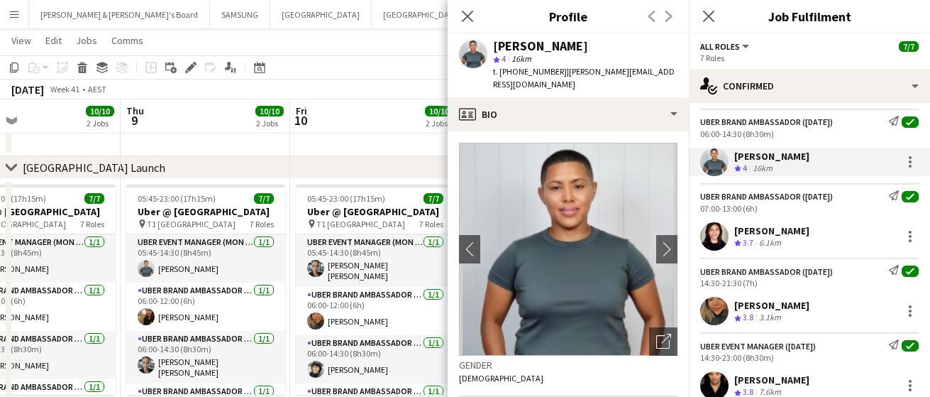
drag, startPoint x: 808, startPoint y: 230, endPoint x: 737, endPoint y: 233, distance: 71.7
click at [737, 233] on div "[PERSON_NAME] Crew rating 3.7 6.1km" at bounding box center [809, 236] width 241 height 28
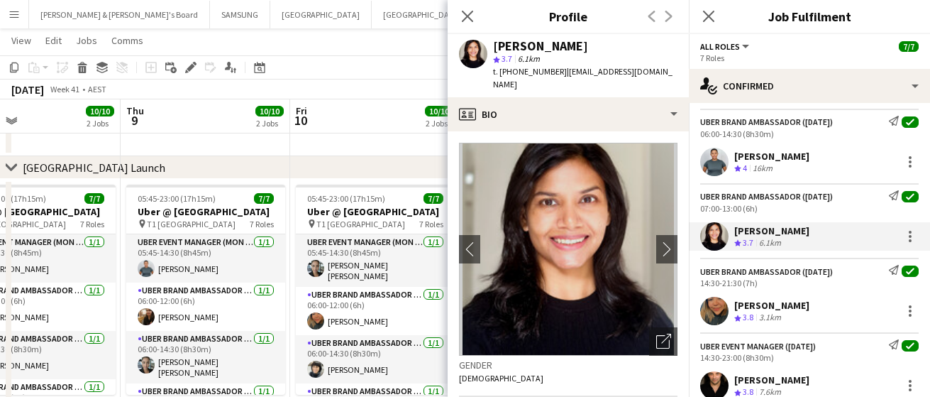
drag, startPoint x: 866, startPoint y: 307, endPoint x: 735, endPoint y: 307, distance: 130.6
click at [735, 307] on div "[PERSON_NAME] Crew rating 3.8 3.1km" at bounding box center [809, 311] width 241 height 28
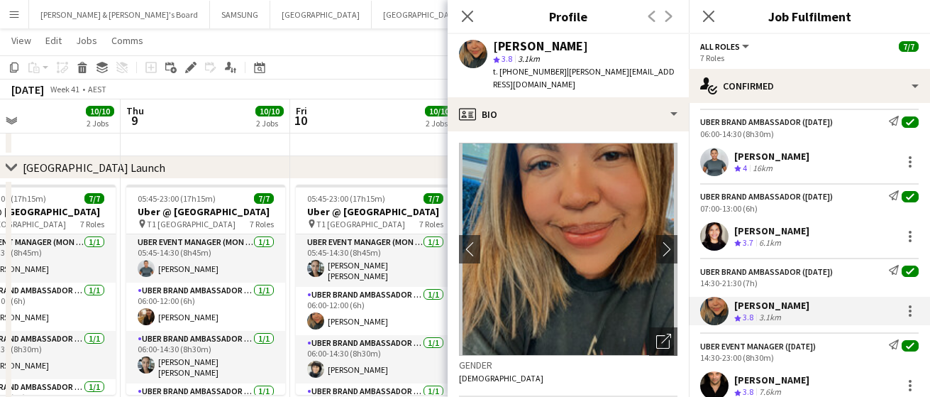
drag, startPoint x: 844, startPoint y: 380, endPoint x: 733, endPoint y: 380, distance: 110.7
click at [733, 380] on div "[PERSON_NAME] Crew rating 3.8 7.6km" at bounding box center [809, 385] width 241 height 28
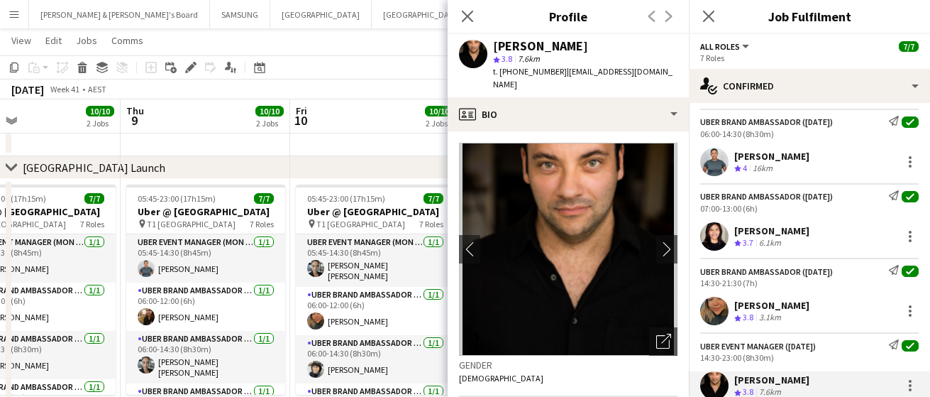
scroll to position [296, 0]
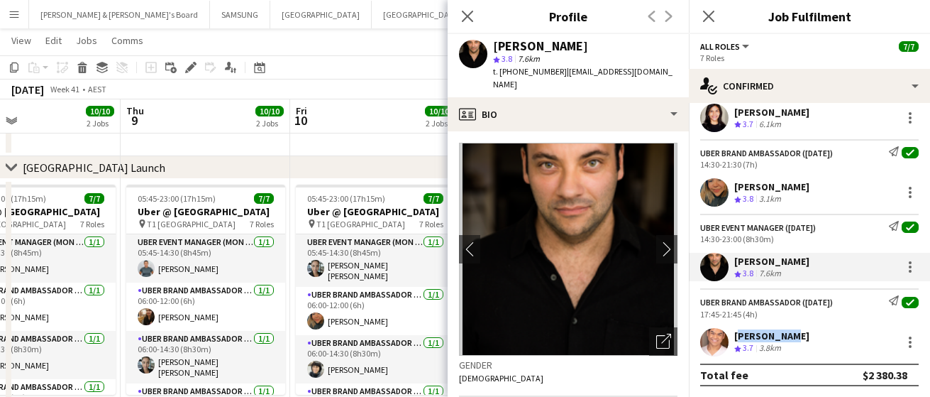
drag, startPoint x: 790, startPoint y: 332, endPoint x: 735, endPoint y: 339, distance: 55.8
click at [735, 339] on div "[PERSON_NAME] Crew rating 3.7 3.8km" at bounding box center [809, 342] width 241 height 28
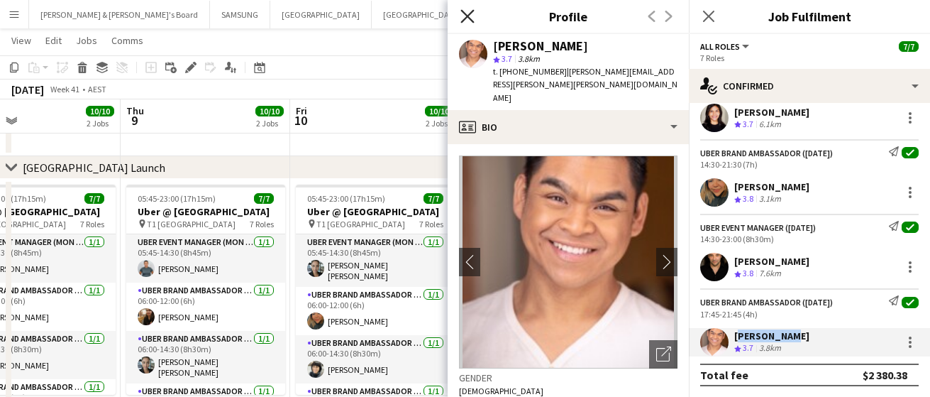
click at [472, 13] on icon "Close pop-in" at bounding box center [467, 15] width 13 height 13
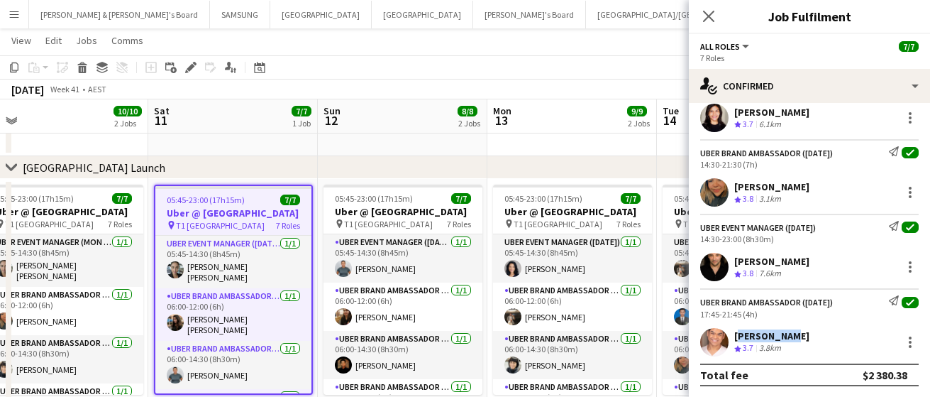
scroll to position [0, 564]
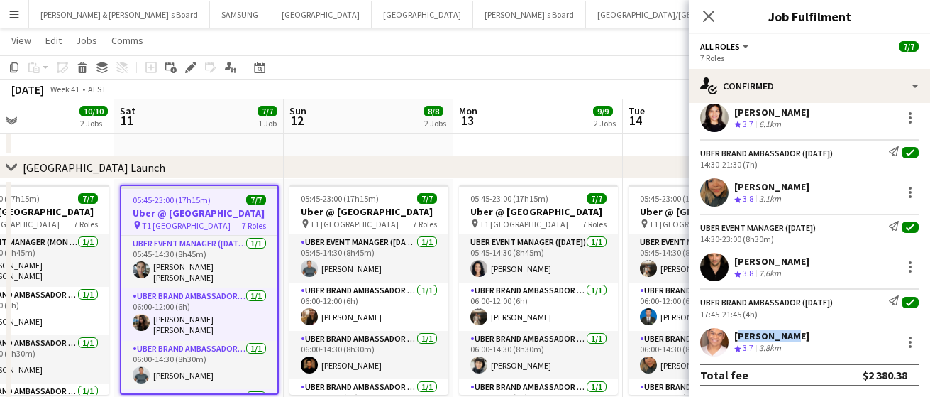
drag, startPoint x: 549, startPoint y: 280, endPoint x: 203, endPoint y: 284, distance: 345.7
click at [203, 284] on app-calendar-viewport "Tue 7 9/9 2 Jobs Wed 8 10/10 2 Jobs Thu 9 10/10 2 Jobs Fri 10 10/10 2 Jobs Sat …" at bounding box center [465, 223] width 930 height 830
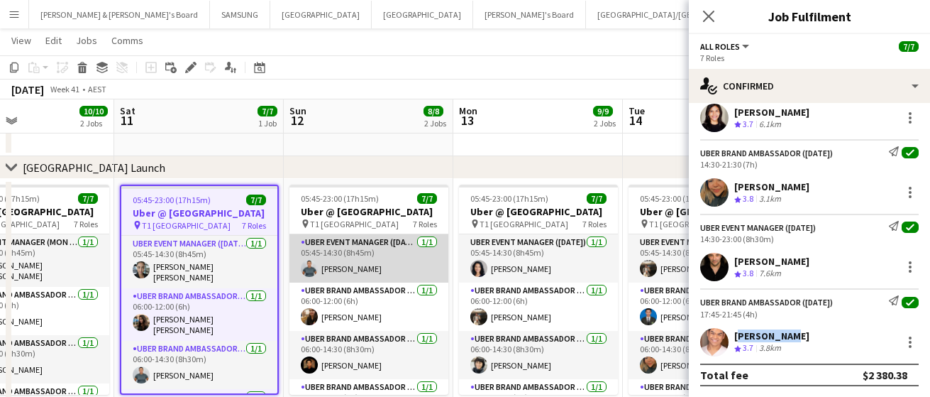
click at [348, 269] on app-card-role "UBER Event Manager ([DATE]) [DATE] 05:45-14:30 (8h45m) [PERSON_NAME]" at bounding box center [369, 258] width 159 height 48
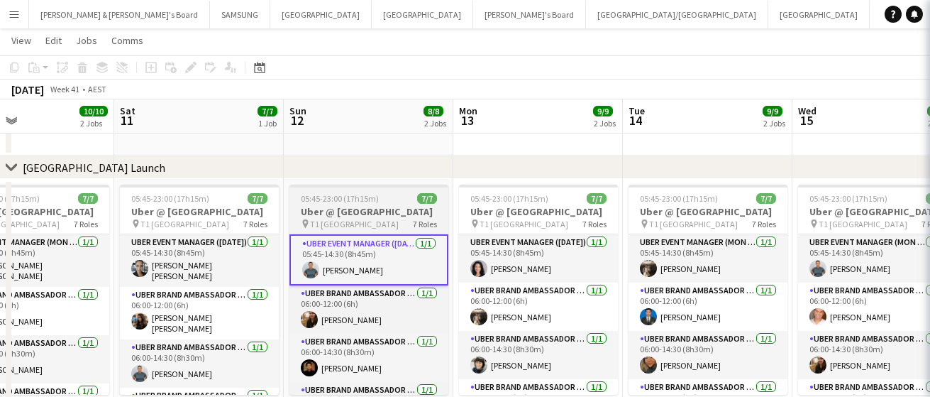
click at [356, 205] on h3 "Uber @ [GEOGRAPHIC_DATA]" at bounding box center [369, 211] width 159 height 13
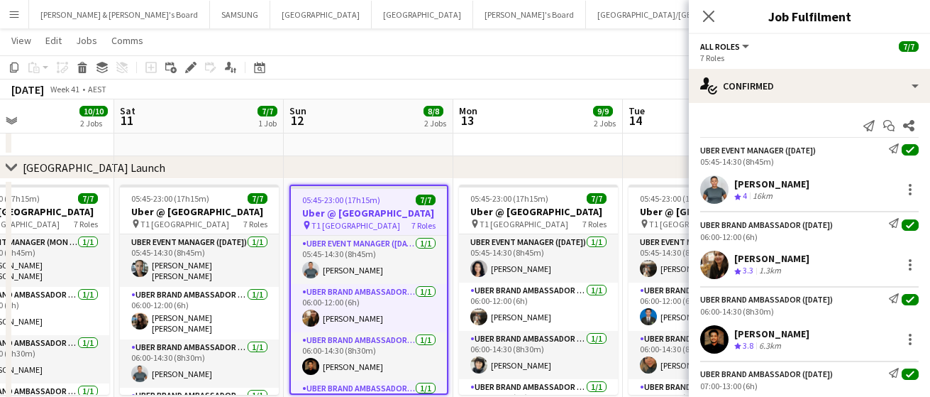
drag, startPoint x: 810, startPoint y: 183, endPoint x: 736, endPoint y: 182, distance: 74.5
click at [736, 182] on div "[PERSON_NAME] Crew rating 4 16km" at bounding box center [809, 189] width 241 height 28
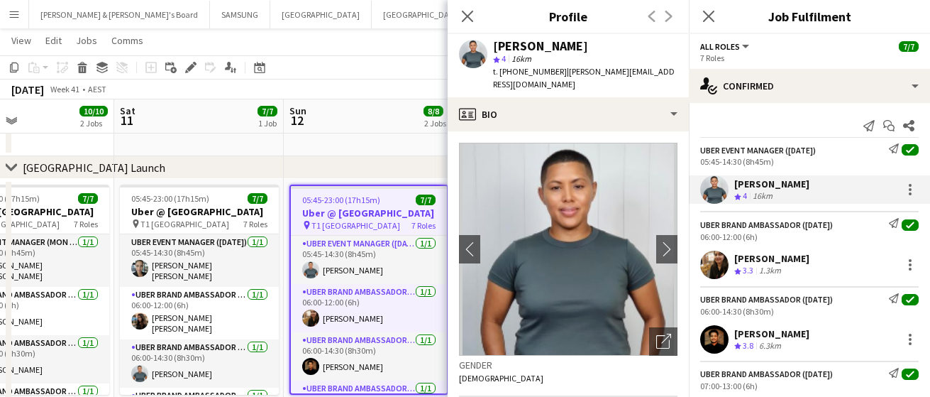
drag, startPoint x: 825, startPoint y: 258, endPoint x: 735, endPoint y: 261, distance: 90.2
click at [735, 261] on div "[PERSON_NAME] Crew rating 3.3 1.3km" at bounding box center [809, 265] width 241 height 28
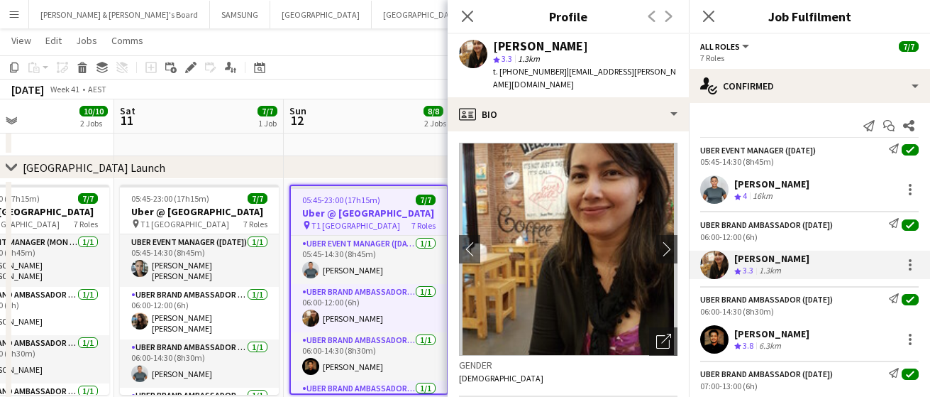
drag, startPoint x: 822, startPoint y: 336, endPoint x: 733, endPoint y: 335, distance: 88.7
click at [733, 335] on div "[PERSON_NAME] Crew rating 3.8 6.3km" at bounding box center [809, 339] width 241 height 28
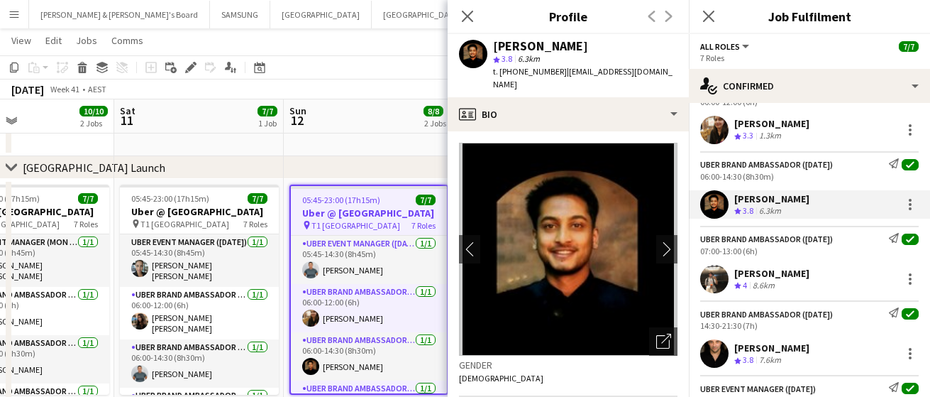
scroll to position [177, 0]
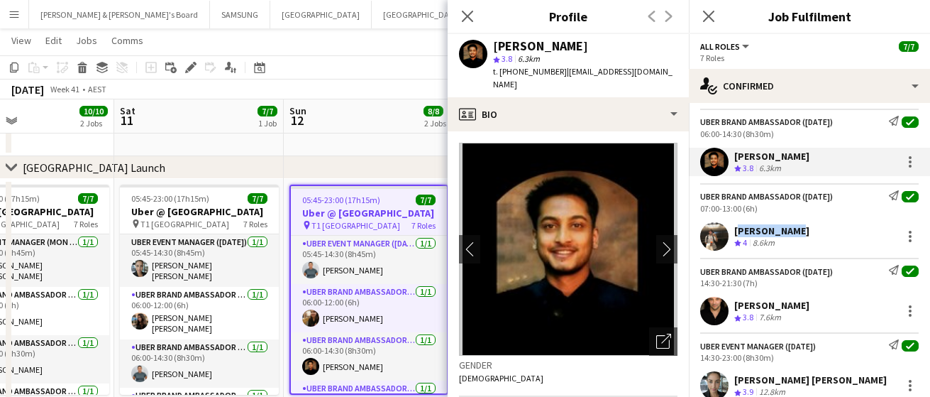
drag, startPoint x: 796, startPoint y: 226, endPoint x: 735, endPoint y: 231, distance: 62.0
click at [735, 231] on div "[PERSON_NAME] Crew rating 4 8.6km" at bounding box center [809, 236] width 241 height 28
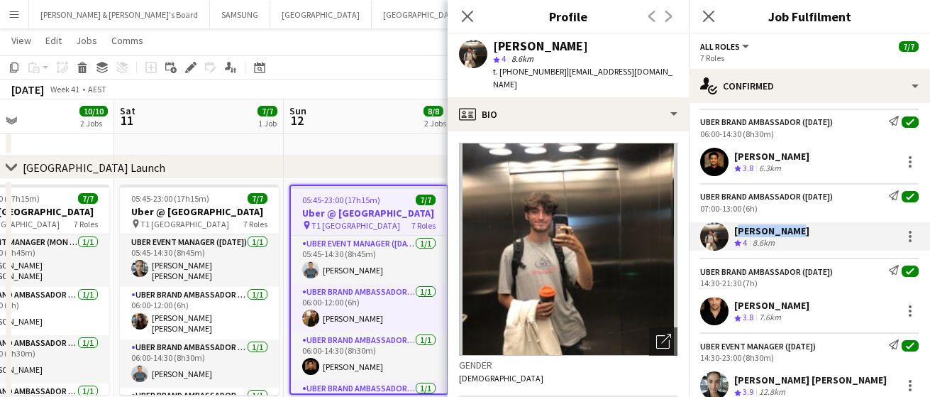
drag, startPoint x: 842, startPoint y: 307, endPoint x: 735, endPoint y: 308, distance: 107.2
click at [735, 308] on div "[PERSON_NAME] Crew rating 3.8 7.6km" at bounding box center [809, 311] width 241 height 28
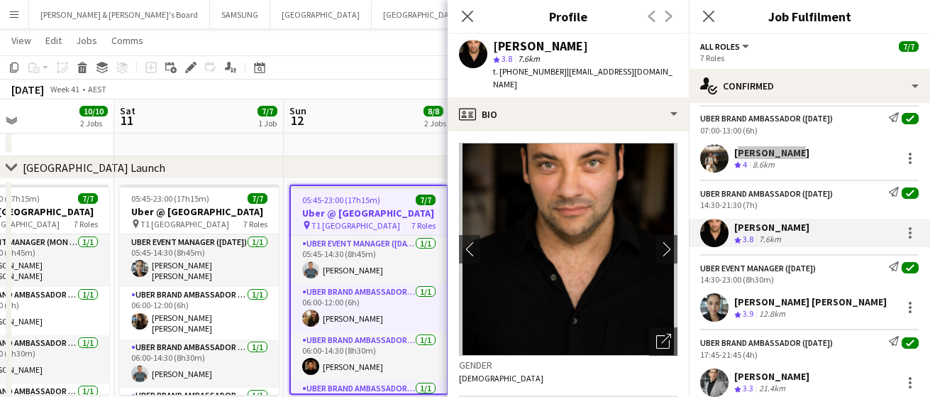
scroll to position [296, 0]
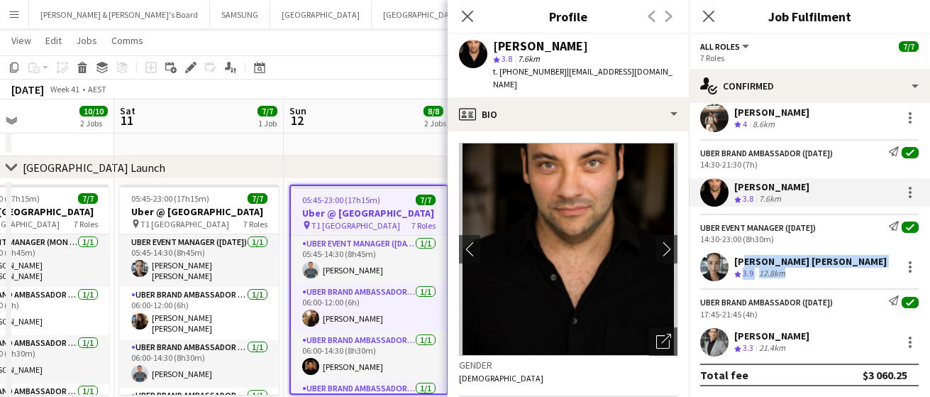
drag, startPoint x: 882, startPoint y: 260, endPoint x: 739, endPoint y: 262, distance: 143.4
click at [739, 262] on div "[PERSON_NAME] [PERSON_NAME] Crew rating 3.9 12.8km" at bounding box center [809, 267] width 241 height 28
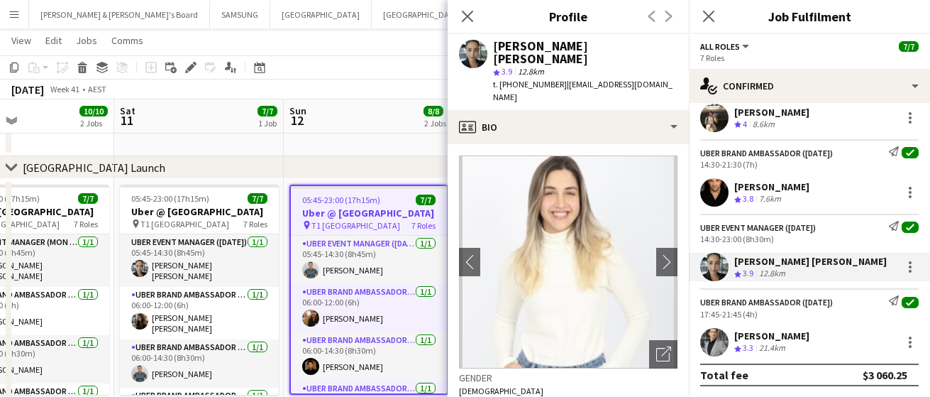
click at [832, 238] on div "14:30-23:00 (8h30m)" at bounding box center [809, 238] width 219 height 11
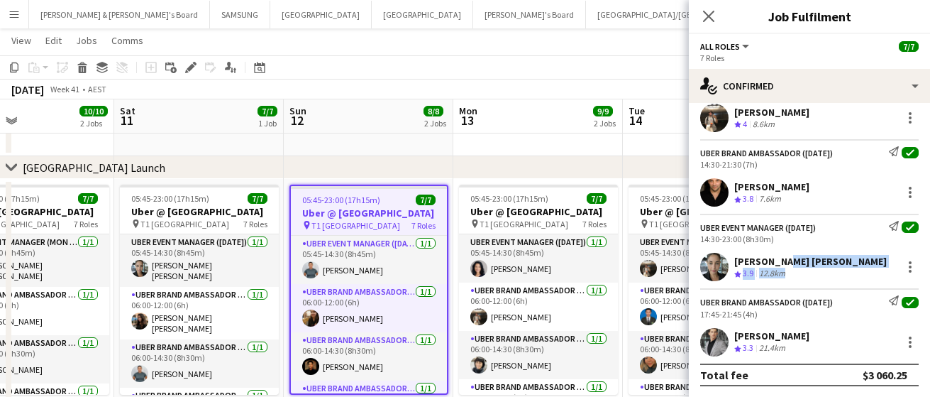
drag, startPoint x: 881, startPoint y: 260, endPoint x: 779, endPoint y: 260, distance: 102.9
click at [779, 260] on div "[PERSON_NAME] [PERSON_NAME] Crew rating 3.9 12.8km" at bounding box center [809, 267] width 241 height 28
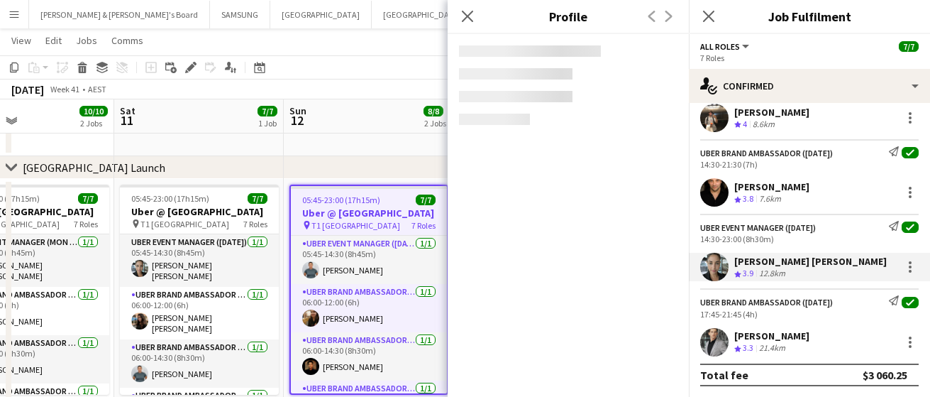
click at [822, 238] on div "14:30-23:00 (8h30m)" at bounding box center [809, 238] width 219 height 11
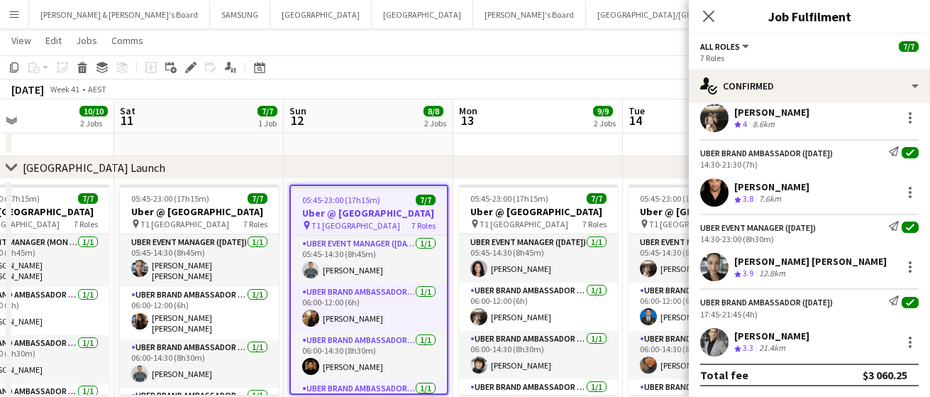
drag, startPoint x: 754, startPoint y: 260, endPoint x: 877, endPoint y: 264, distance: 122.9
click at [877, 264] on div "[PERSON_NAME] [PERSON_NAME] Crew rating 3.9 12.8km" at bounding box center [809, 267] width 241 height 28
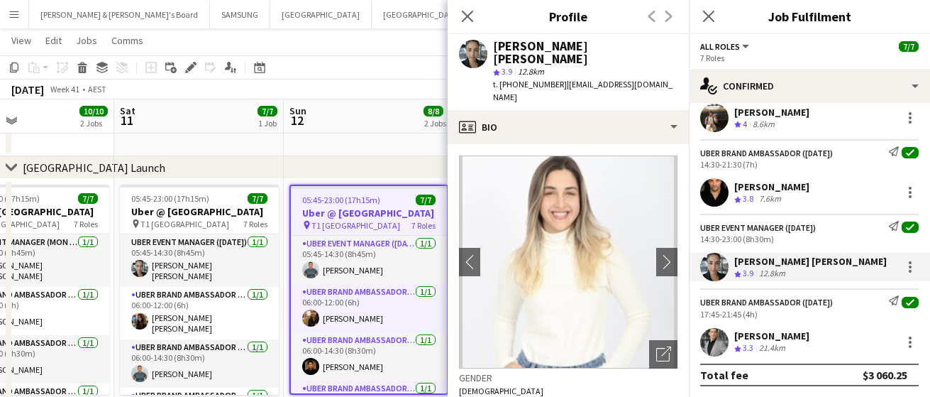
drag, startPoint x: 814, startPoint y: 336, endPoint x: 736, endPoint y: 335, distance: 78.1
click at [736, 335] on div "[PERSON_NAME] Crew rating 3.3 21.4km" at bounding box center [809, 342] width 241 height 28
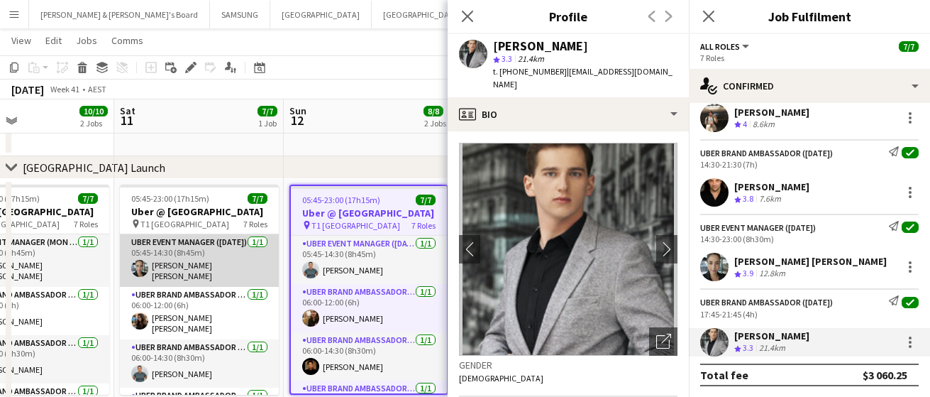
click at [209, 277] on app-card-role "UBER Event Manager ([DATE]) [DATE] 05:45-14:30 (8h45m) [PERSON_NAME] [PERSON_NA…" at bounding box center [199, 260] width 159 height 53
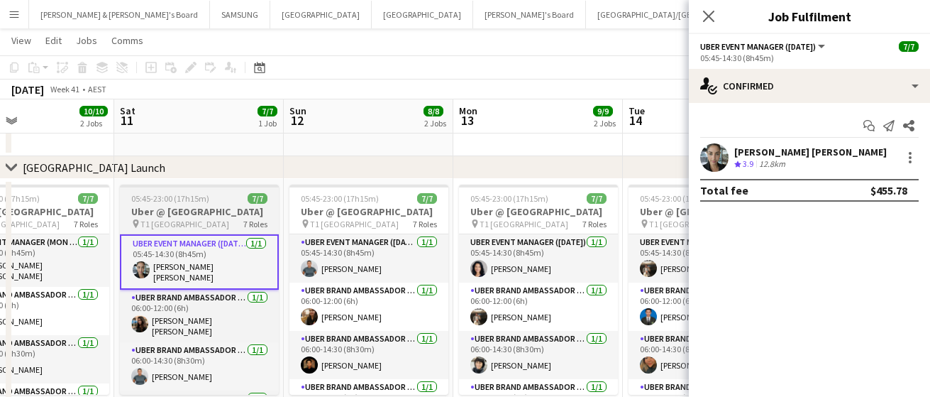
click at [199, 202] on span "05:45-23:00 (17h15m)" at bounding box center [170, 198] width 78 height 11
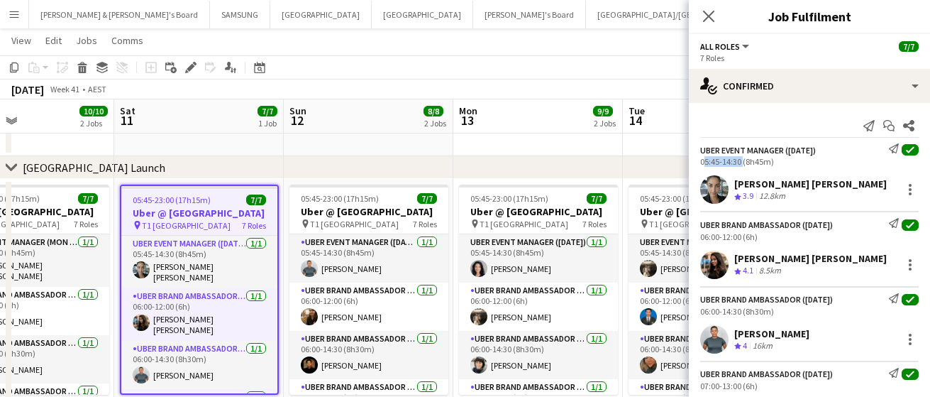
drag, startPoint x: 741, startPoint y: 159, endPoint x: 701, endPoint y: 163, distance: 40.0
click at [701, 163] on div "05:45-14:30 (8h45m)" at bounding box center [809, 161] width 219 height 11
drag, startPoint x: 741, startPoint y: 233, endPoint x: 696, endPoint y: 236, distance: 44.8
click at [696, 236] on div "UBER Brand Ambassador ([DATE]) Send notification check 06:00-12:00 (6h)" at bounding box center [809, 229] width 241 height 23
drag, startPoint x: 740, startPoint y: 312, endPoint x: 695, endPoint y: 315, distance: 45.5
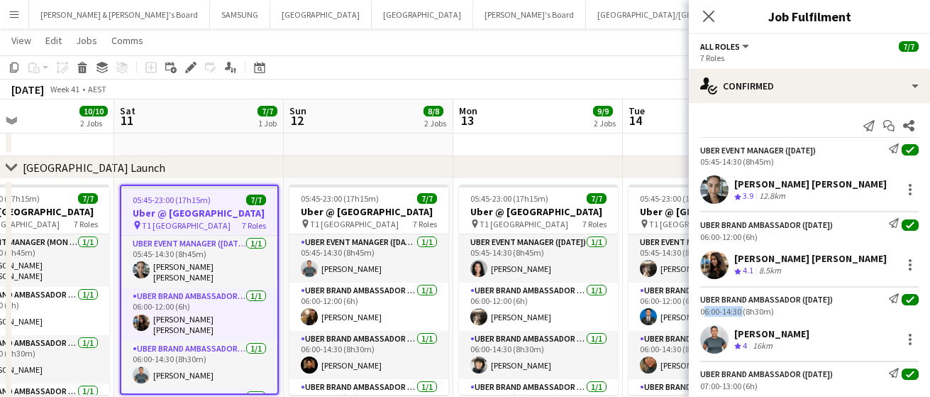
click at [695, 315] on div "UBER Brand Ambassador ([DATE]) Send notification check 06:00-14:30 (8h30m)" at bounding box center [809, 304] width 241 height 23
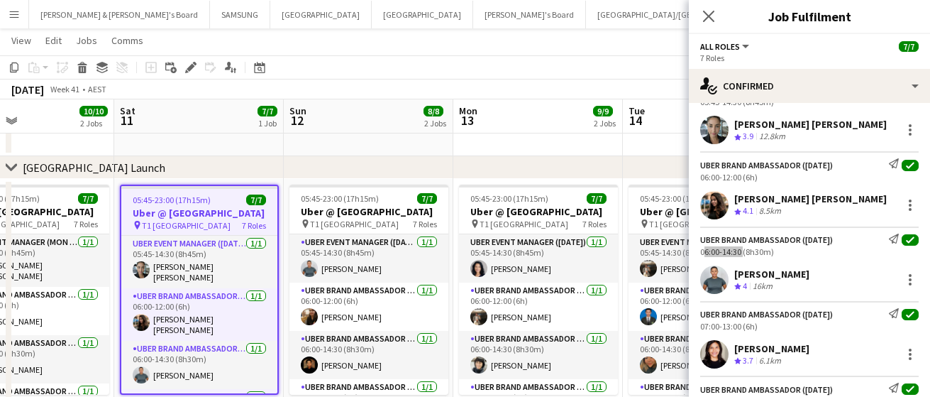
scroll to position [89, 0]
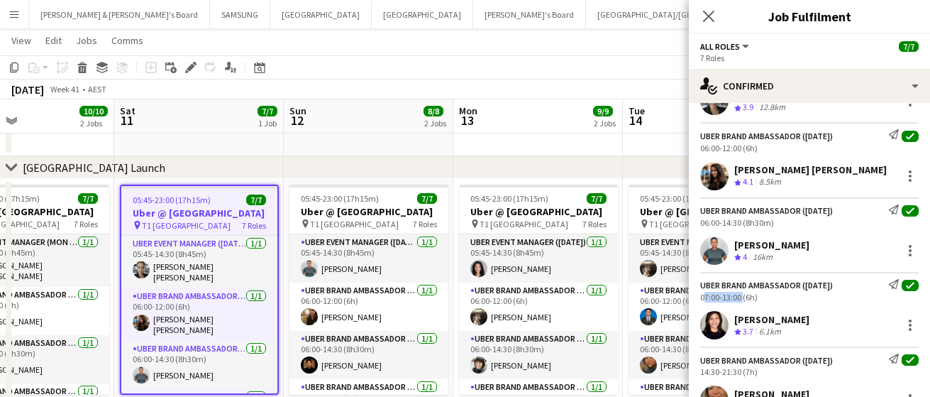
drag, startPoint x: 740, startPoint y: 296, endPoint x: 701, endPoint y: 301, distance: 39.3
click at [701, 301] on div "07:00-13:00 (6h)" at bounding box center [809, 297] width 219 height 11
drag, startPoint x: 741, startPoint y: 370, endPoint x: 693, endPoint y: 372, distance: 47.6
click at [693, 372] on div "UBER Brand Ambassador ([DATE]) Send notification check 14:30-21:30 (7h)" at bounding box center [809, 364] width 241 height 23
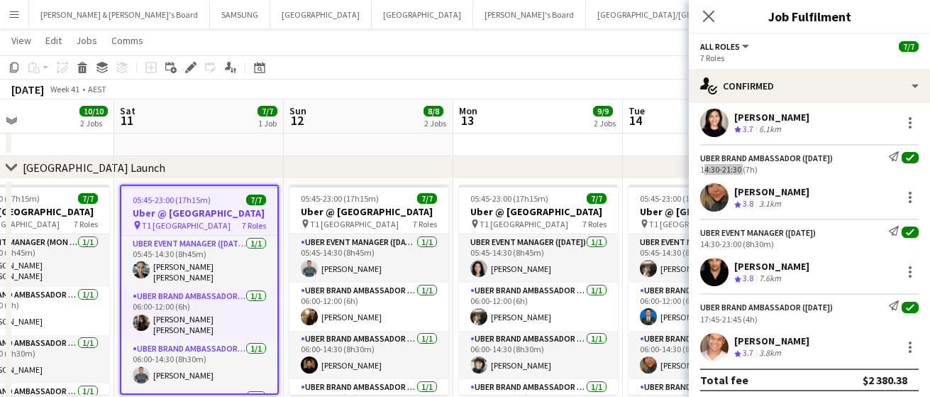
scroll to position [296, 0]
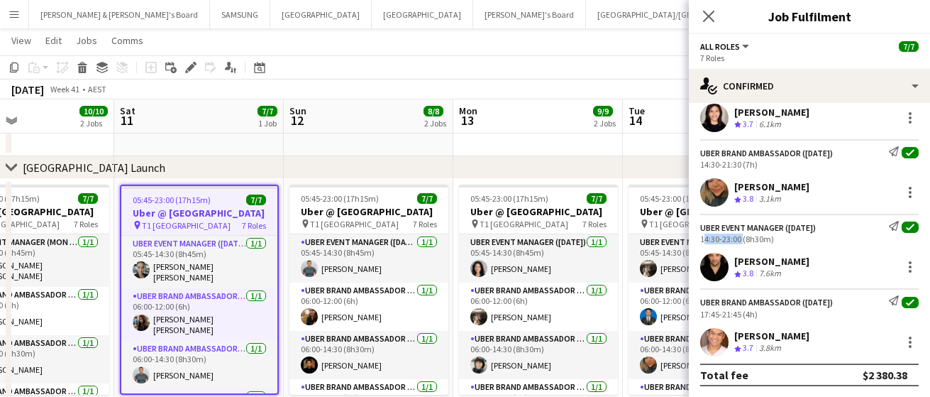
drag, startPoint x: 742, startPoint y: 238, endPoint x: 700, endPoint y: 241, distance: 42.0
click at [700, 241] on div "UBER Event Manager ([DATE]) Send notification check 14:30-23:00 (8h30m)" at bounding box center [809, 232] width 241 height 23
drag, startPoint x: 740, startPoint y: 315, endPoint x: 696, endPoint y: 318, distance: 44.1
click at [696, 318] on div "UBER Brand Ambassador ([DATE]) Send notification check 17:45-21:45 (4h)" at bounding box center [809, 306] width 241 height 23
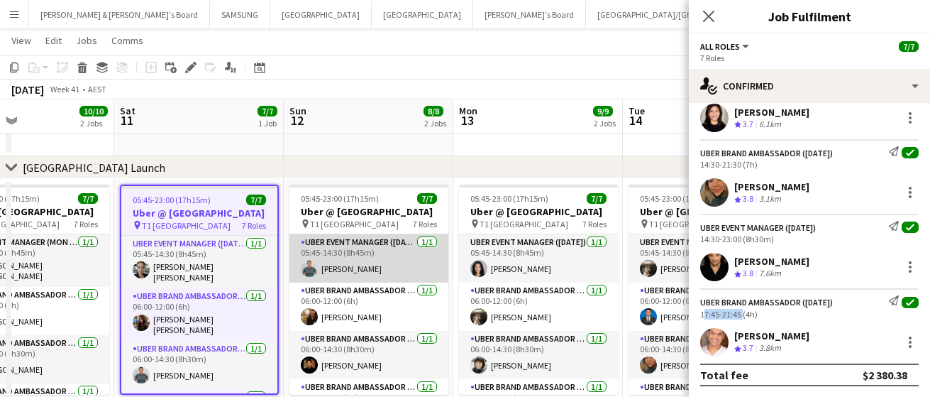
click at [376, 277] on app-card-role "UBER Event Manager ([DATE]) [DATE] 05:45-14:30 (8h45m) [PERSON_NAME]" at bounding box center [369, 258] width 159 height 48
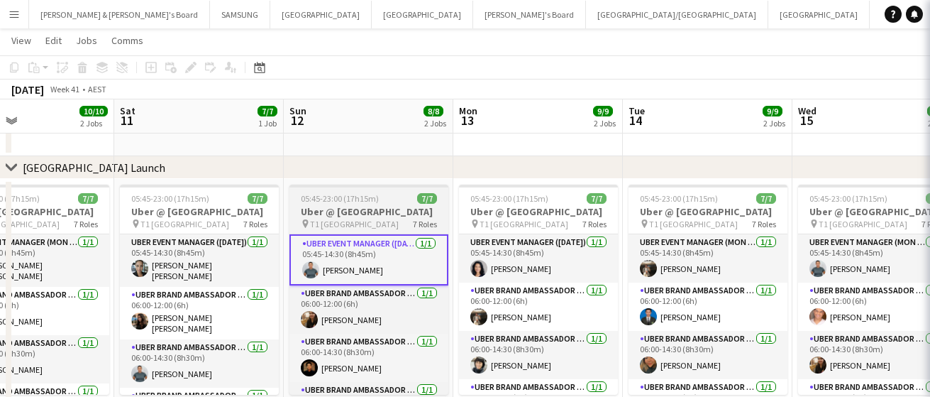
click at [363, 216] on h3 "Uber @ [GEOGRAPHIC_DATA]" at bounding box center [369, 211] width 159 height 13
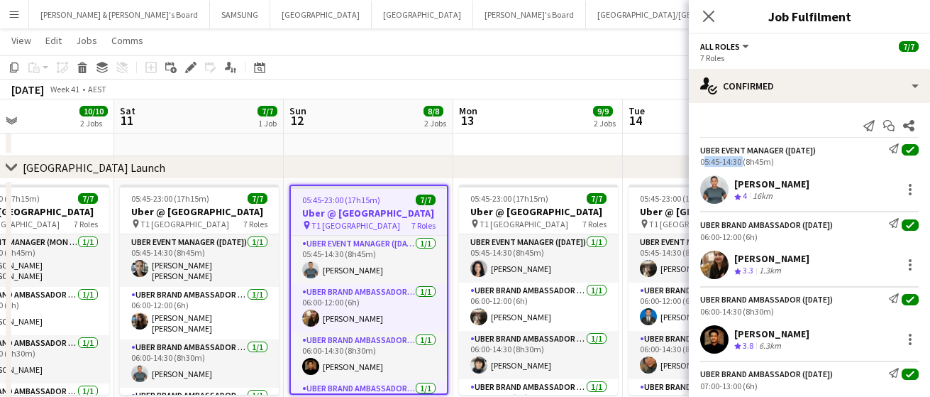
drag, startPoint x: 740, startPoint y: 160, endPoint x: 697, endPoint y: 165, distance: 42.9
click at [697, 165] on div "UBER Event Manager ([DATE]) Send notification check 05:45-14:30 (8h45m)" at bounding box center [809, 154] width 241 height 23
drag, startPoint x: 741, startPoint y: 237, endPoint x: 695, endPoint y: 239, distance: 46.2
click at [695, 239] on div "UBER Brand Ambassador ([DATE]) Send notification check 06:00-12:00 (6h)" at bounding box center [809, 229] width 241 height 23
drag, startPoint x: 740, startPoint y: 312, endPoint x: 702, endPoint y: 309, distance: 38.4
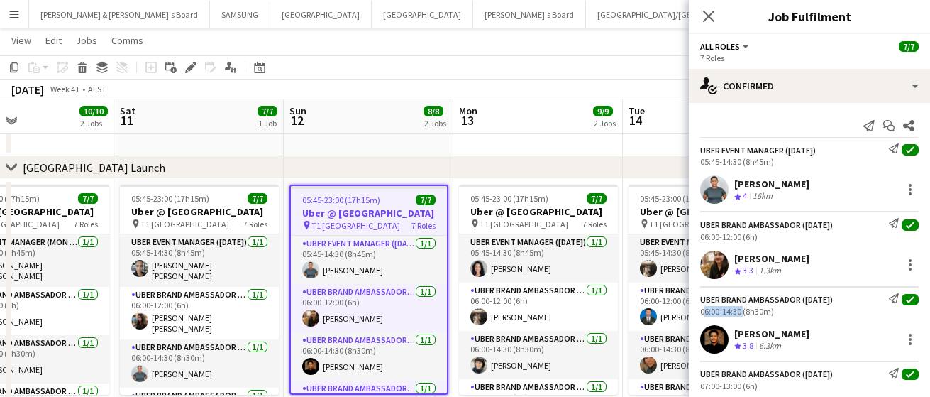
click at [702, 309] on div "06:00-14:30 (8h30m)" at bounding box center [809, 311] width 219 height 11
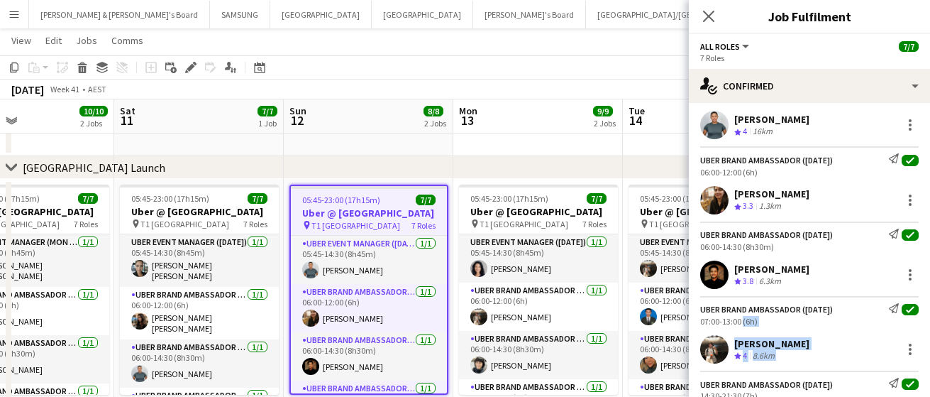
scroll to position [77, 0]
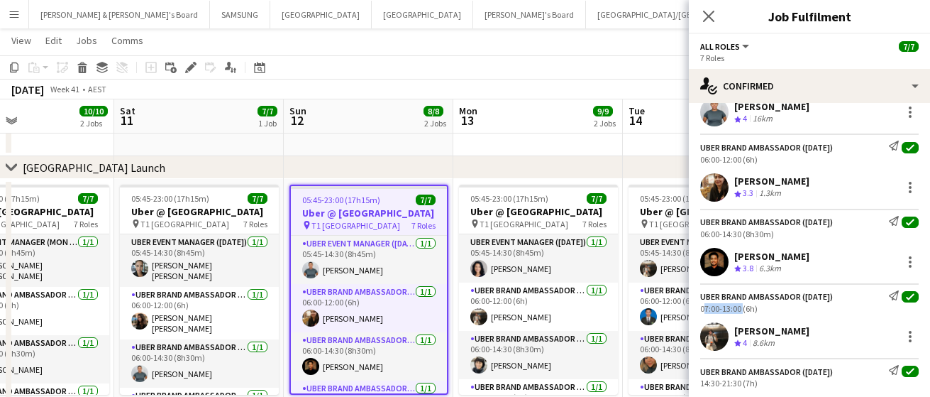
drag, startPoint x: 740, startPoint y: 386, endPoint x: 698, endPoint y: 304, distance: 92.0
click at [698, 304] on div "UBER Brand Ambassador ([DATE]) Send notification check 07:00-13:00 (6h)" at bounding box center [809, 301] width 241 height 23
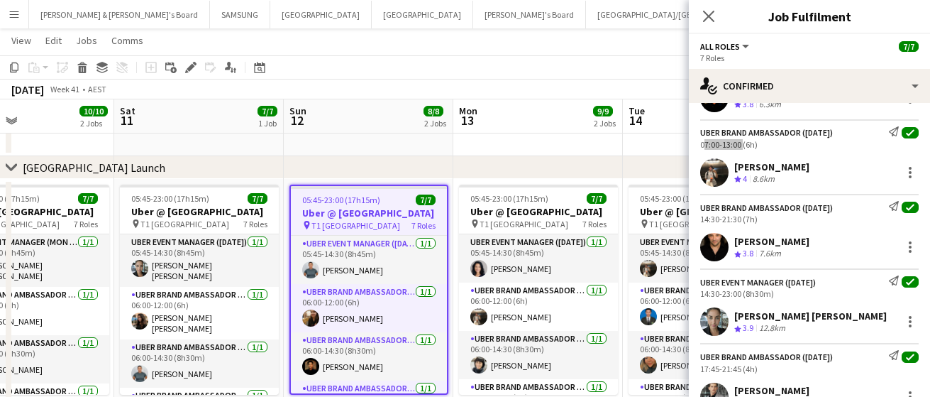
scroll to position [255, 0]
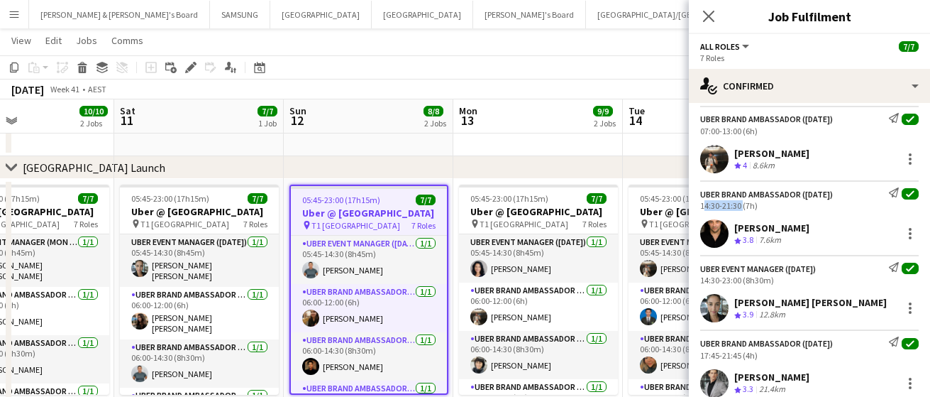
drag, startPoint x: 740, startPoint y: 209, endPoint x: 698, endPoint y: 205, distance: 42.7
click at [698, 205] on div "UBER Brand Ambassador ([DATE]) Send notification check 14:30-21:30 (7h)" at bounding box center [809, 198] width 241 height 23
drag, startPoint x: 738, startPoint y: 279, endPoint x: 715, endPoint y: 281, distance: 23.5
click at [715, 281] on div "14:30-23:00 (8h30m)" at bounding box center [809, 280] width 219 height 11
drag, startPoint x: 742, startPoint y: 279, endPoint x: 698, endPoint y: 280, distance: 44.0
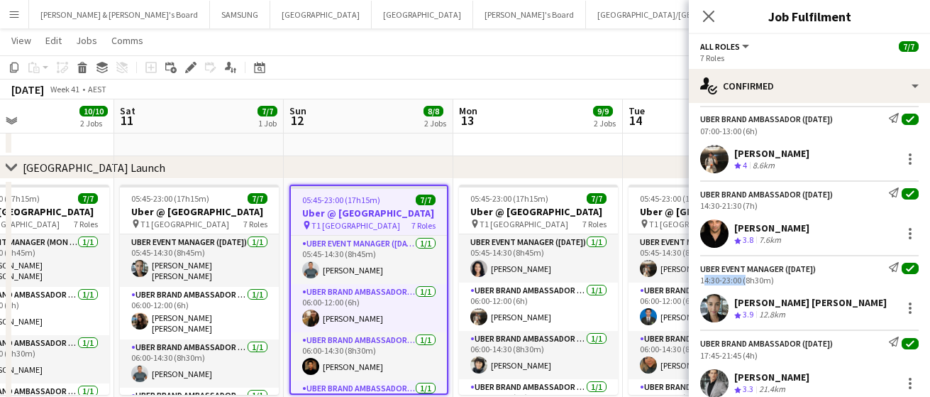
click at [698, 280] on div "UBER Event Manager ([DATE]) Send notification check 14:30-23:00 (8h30m)" at bounding box center [809, 273] width 241 height 23
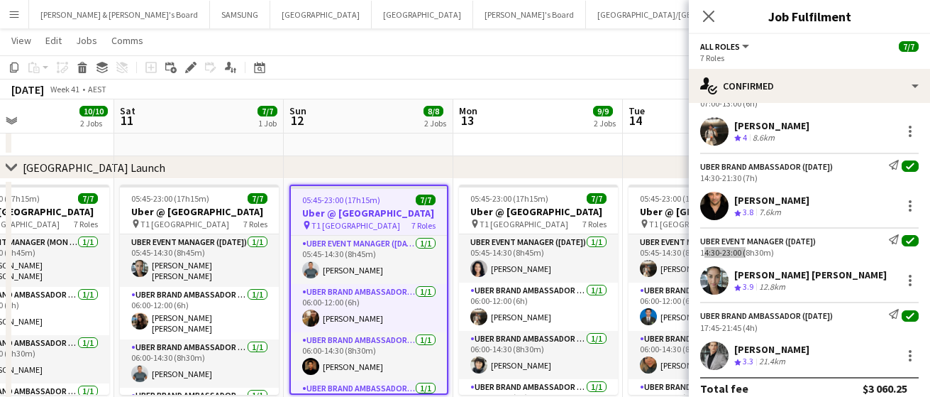
scroll to position [296, 0]
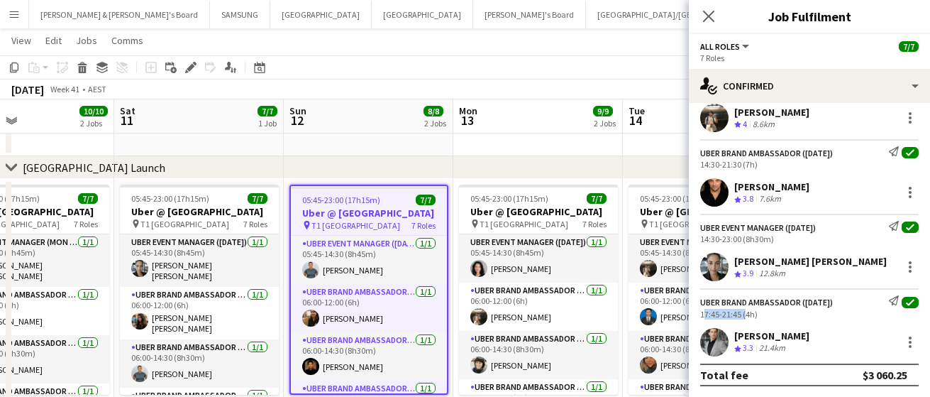
drag, startPoint x: 742, startPoint y: 314, endPoint x: 697, endPoint y: 314, distance: 44.7
click at [697, 314] on div "UBER Brand Ambassador ([DATE]) Send notification check 17:45-21:45 (4h)" at bounding box center [809, 306] width 241 height 23
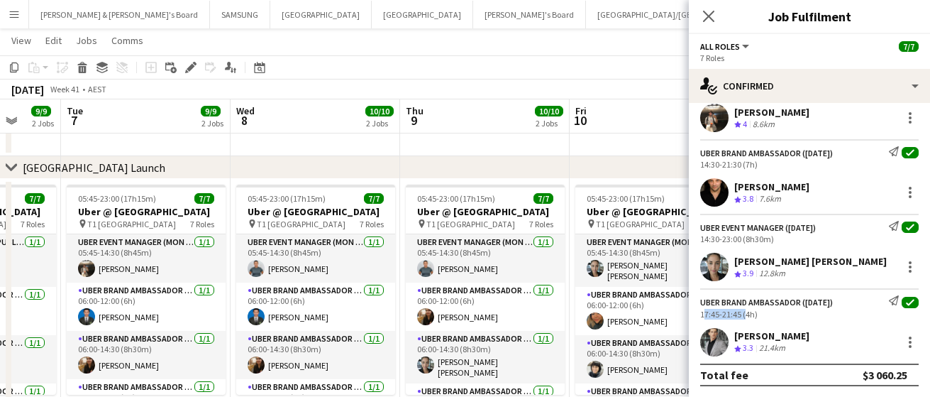
scroll to position [0, 432]
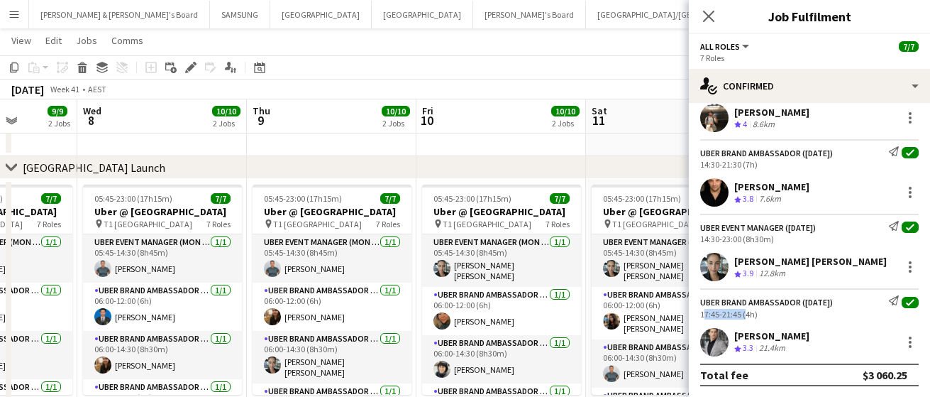
drag, startPoint x: 143, startPoint y: 272, endPoint x: 615, endPoint y: 275, distance: 472.0
click at [615, 275] on app-calendar-viewport "Sun 5 8/8 2 Jobs Mon 6 9/9 2 Jobs Tue 7 9/9 2 Jobs Wed 8 10/10 2 Jobs Thu 9 10/…" at bounding box center [465, 223] width 930 height 830
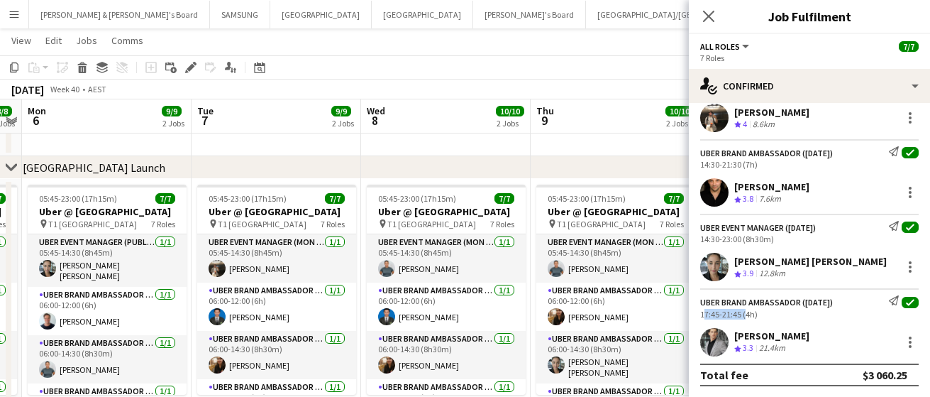
scroll to position [0, 366]
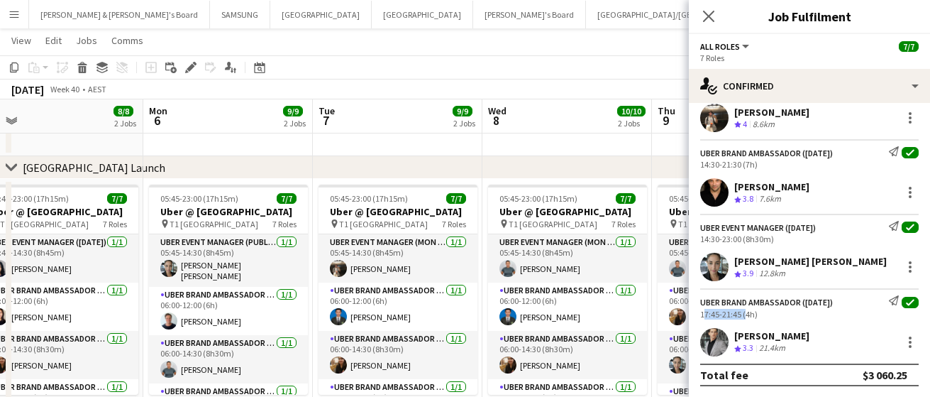
drag, startPoint x: 123, startPoint y: 285, endPoint x: 528, endPoint y: 286, distance: 405.2
click at [528, 286] on app-calendar-viewport "Fri 3 10/10 2 Jobs Sat 4 7/7 1 Job Sun 5 8/8 2 Jobs Mon 6 9/9 2 Jobs Tue 7 9/9 …" at bounding box center [465, 223] width 930 height 830
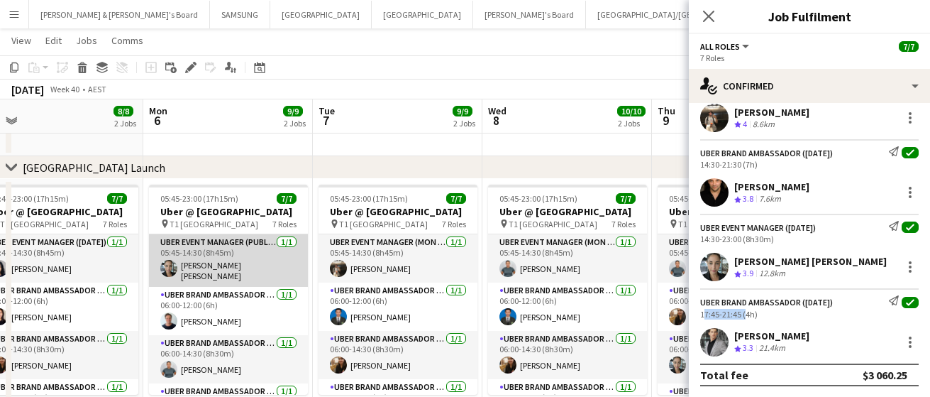
click at [196, 260] on app-card-role "UBER Event Manager (Public Holiday) [DATE] 05:45-14:30 (8h45m) [PERSON_NAME] [P…" at bounding box center [228, 260] width 159 height 53
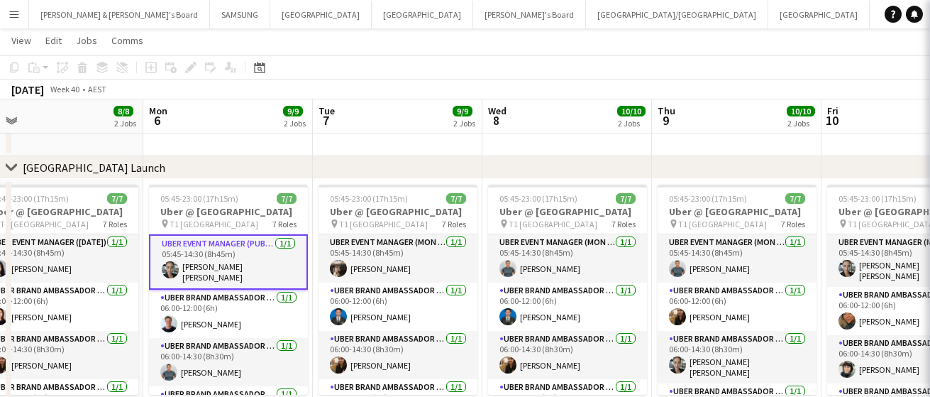
scroll to position [0, 364]
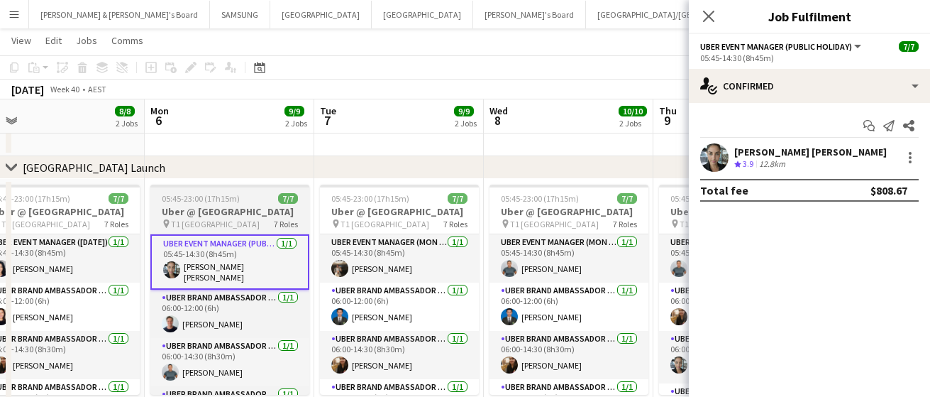
click at [229, 207] on h3 "Uber @ [GEOGRAPHIC_DATA]" at bounding box center [229, 211] width 159 height 13
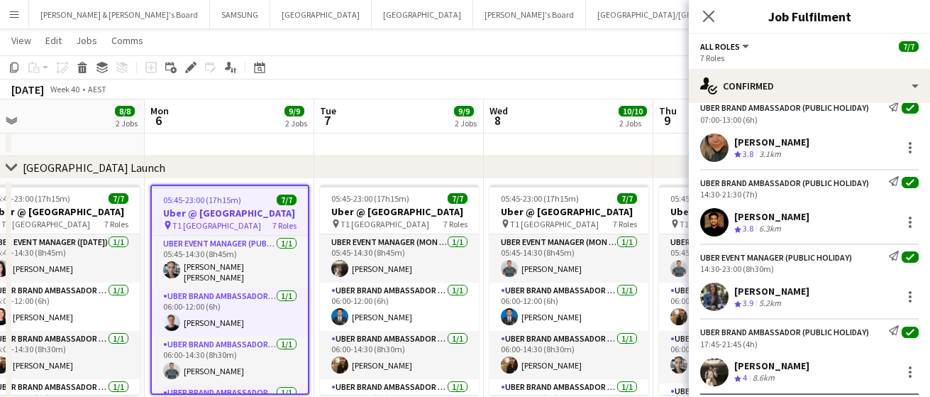
scroll to position [296, 0]
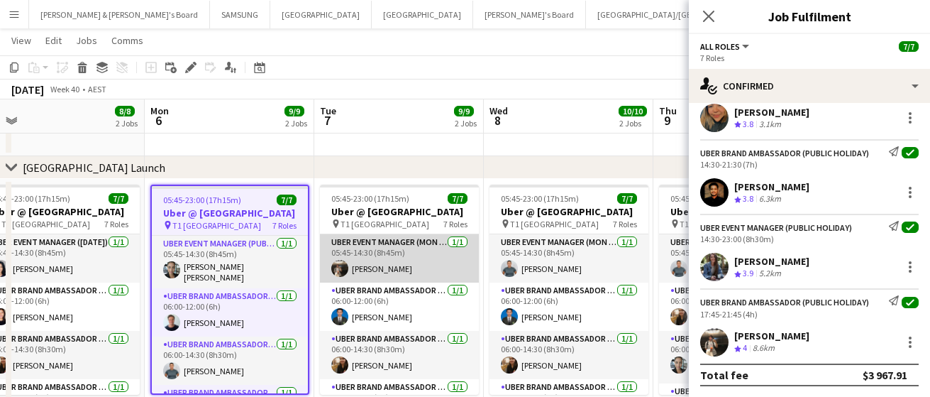
click at [380, 268] on app-card-role "UBER Event Manager (Mon - Fri) [DATE] 05:45-14:30 (8h45m) [PERSON_NAME]" at bounding box center [399, 258] width 159 height 48
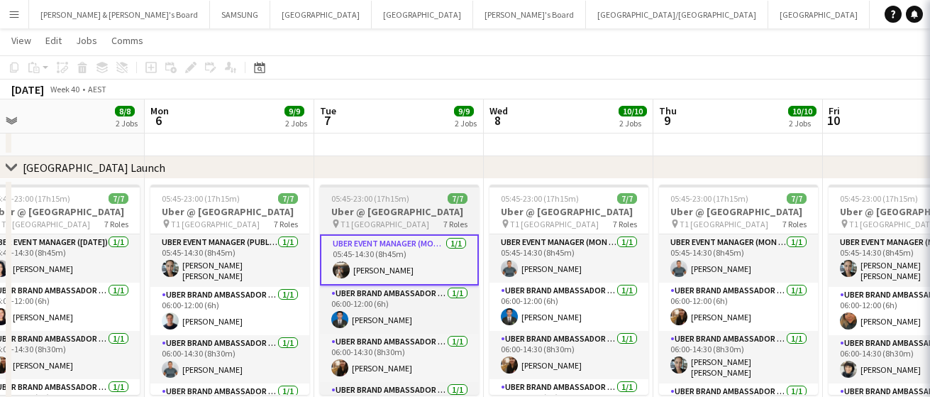
click at [381, 197] on span "05:45-23:00 (17h15m)" at bounding box center [370, 198] width 78 height 11
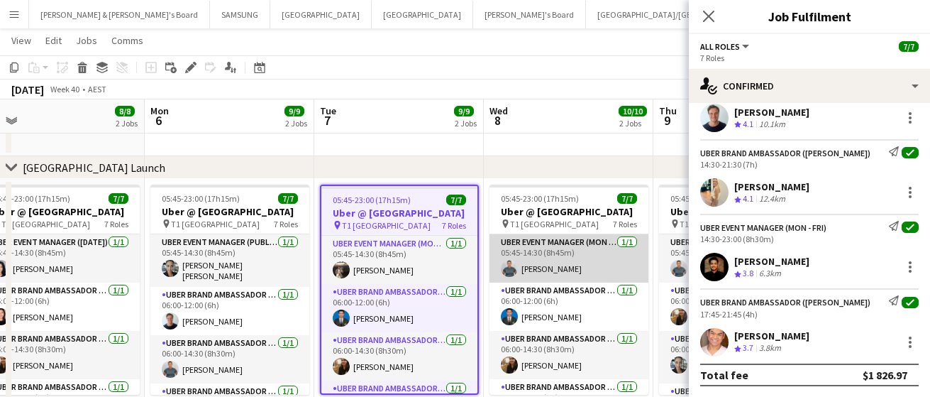
click at [544, 266] on app-card-role "UBER Event Manager (Mon - Fri) [DATE] 05:45-14:30 (8h45m) [PERSON_NAME]" at bounding box center [569, 258] width 159 height 48
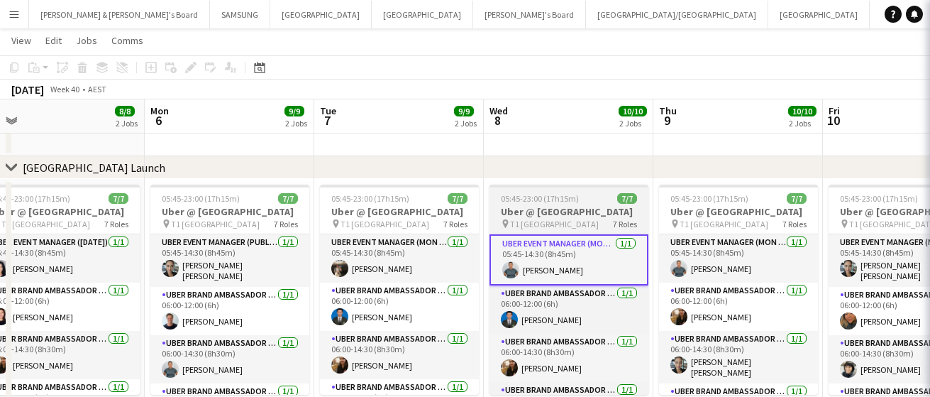
click at [546, 202] on span "05:45-23:00 (17h15m)" at bounding box center [540, 198] width 78 height 11
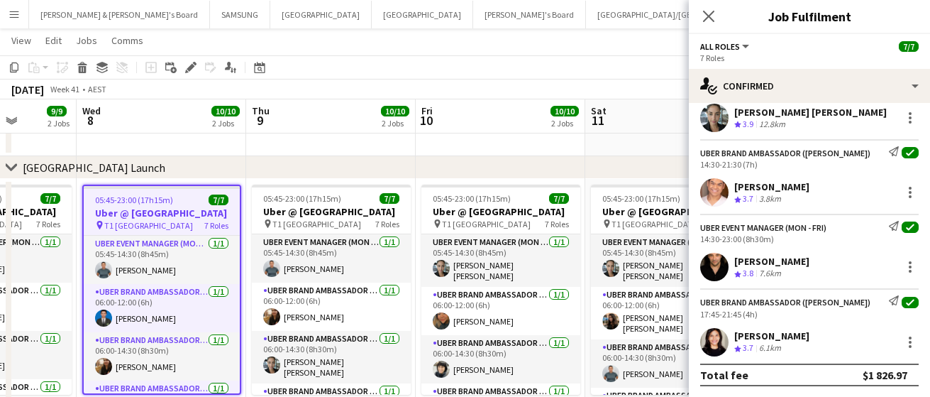
scroll to position [0, 603]
drag, startPoint x: 600, startPoint y: 273, endPoint x: 192, endPoint y: 268, distance: 408.1
click at [192, 268] on app-calendar-viewport "Sat 4 7/7 1 Job Sun 5 8/8 2 Jobs Mon 6 9/9 2 Jobs Tue 7 9/9 2 Jobs Wed 8 10/10 …" at bounding box center [465, 223] width 930 height 830
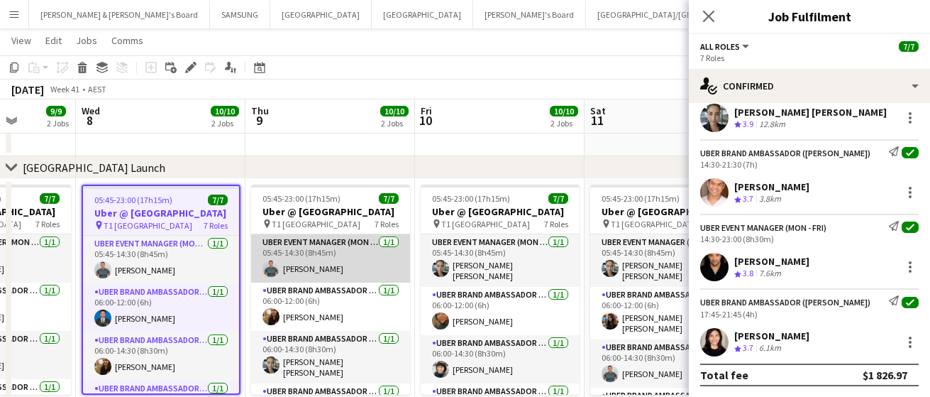
click at [308, 265] on app-card-role "UBER Event Manager (Mon - Fri) [DATE] 05:45-14:30 (8h45m) [PERSON_NAME]" at bounding box center [330, 258] width 159 height 48
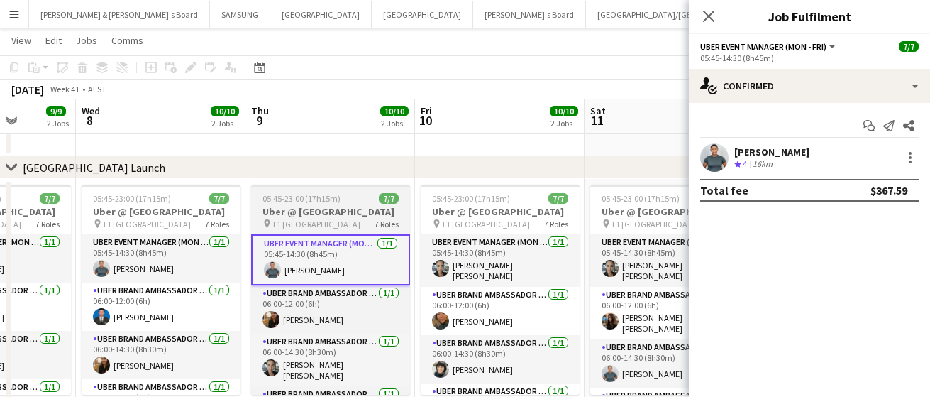
click at [312, 213] on h3 "Uber @ [GEOGRAPHIC_DATA]" at bounding box center [330, 211] width 159 height 13
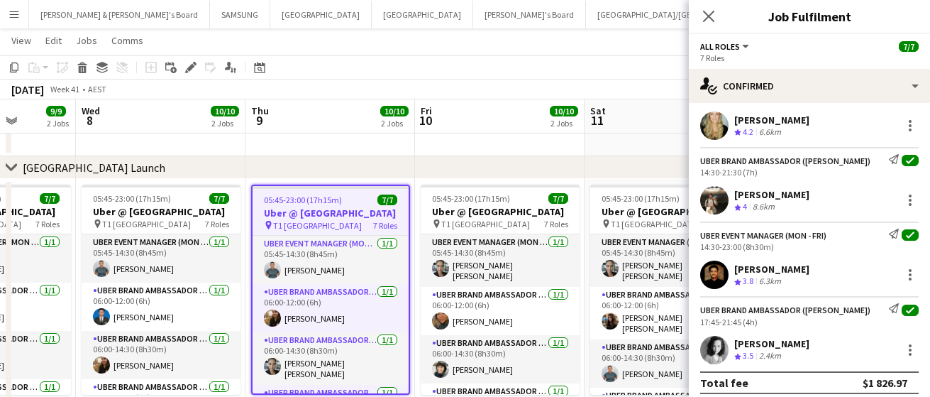
scroll to position [296, 0]
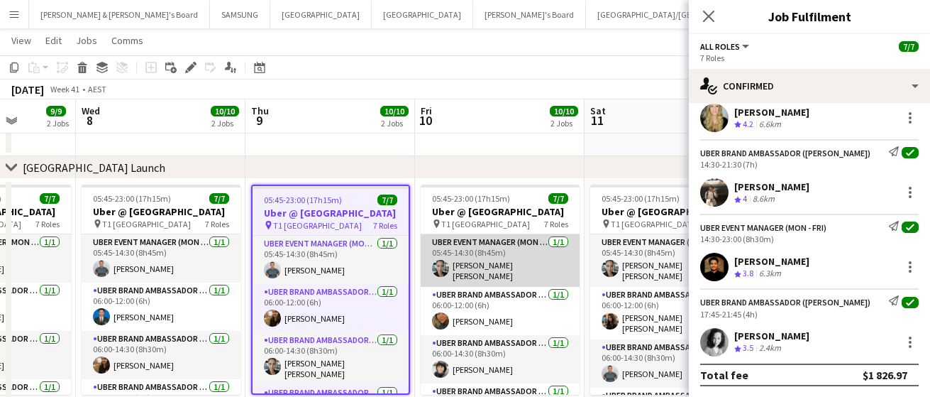
click at [488, 274] on app-card-role "UBER Event Manager (Mon - Fri) [DATE] 05:45-14:30 (8h45m) [PERSON_NAME] [PERSON…" at bounding box center [500, 260] width 159 height 53
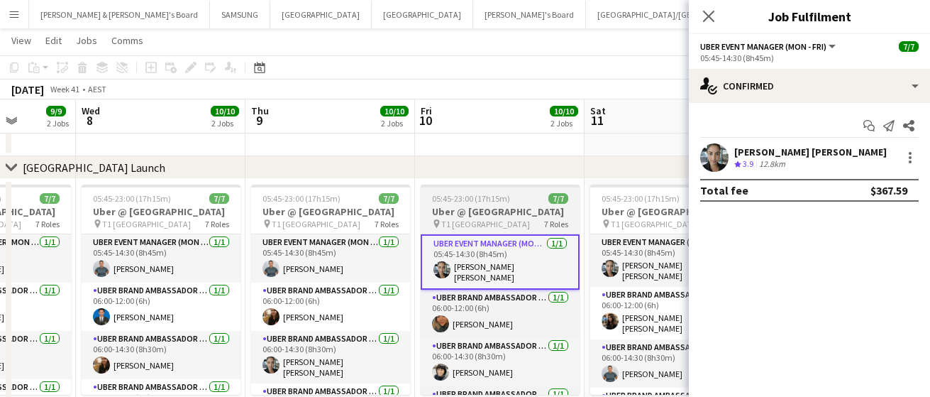
click at [480, 196] on span "05:45-23:00 (17h15m)" at bounding box center [471, 198] width 78 height 11
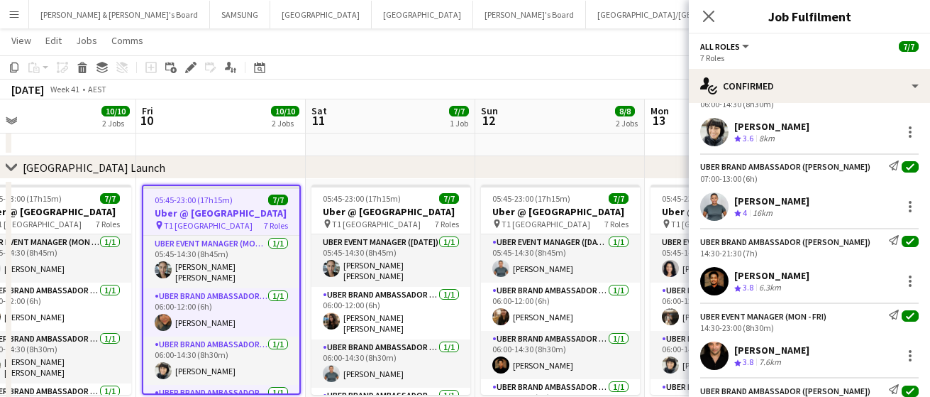
scroll to position [0, 547]
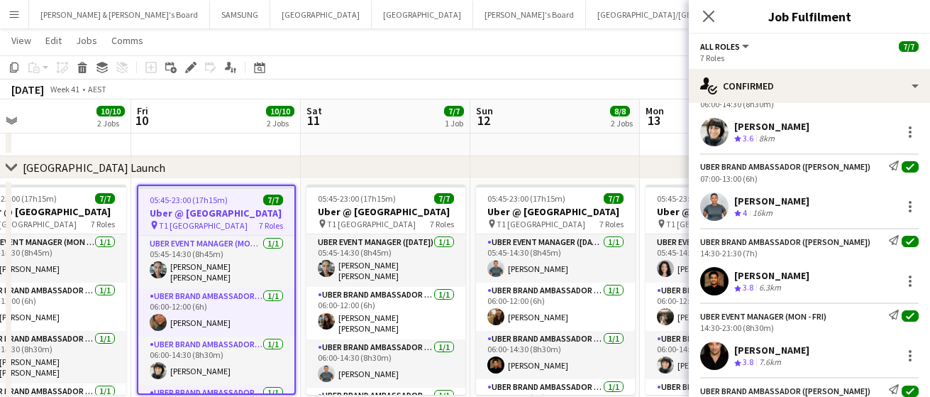
drag, startPoint x: 610, startPoint y: 262, endPoint x: 326, endPoint y: 260, distance: 283.9
click at [326, 260] on app-calendar-viewport "Mon 6 9/9 2 Jobs Tue 7 9/9 2 Jobs Wed 8 10/10 2 Jobs Thu 9 10/10 2 Jobs Fri 10 …" at bounding box center [465, 223] width 930 height 830
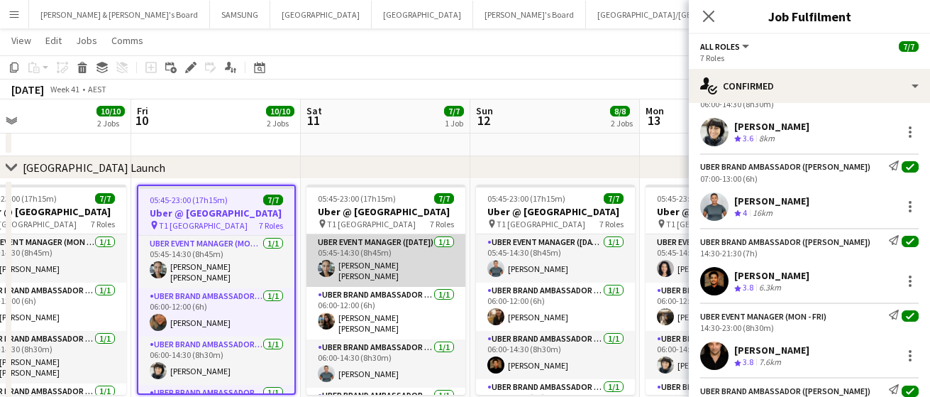
click at [334, 266] on app-card-role "UBER Event Manager ([DATE]) [DATE] 05:45-14:30 (8h45m) [PERSON_NAME] [PERSON_NA…" at bounding box center [386, 260] width 159 height 53
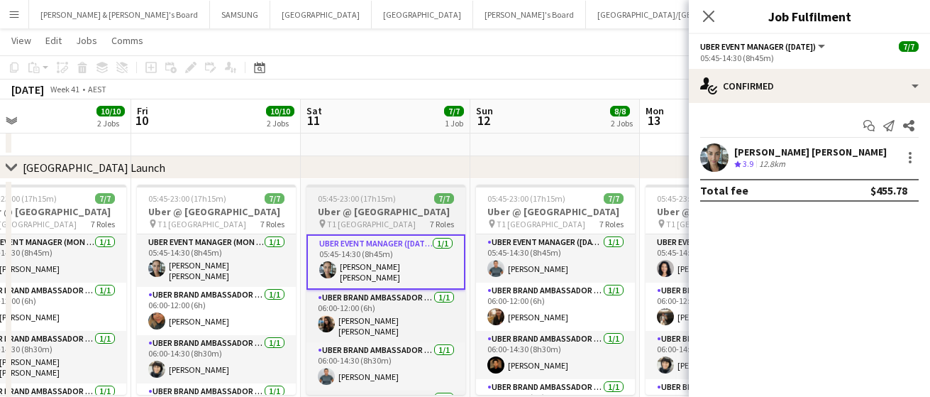
click at [365, 214] on h3 "Uber @ [GEOGRAPHIC_DATA]" at bounding box center [386, 211] width 159 height 13
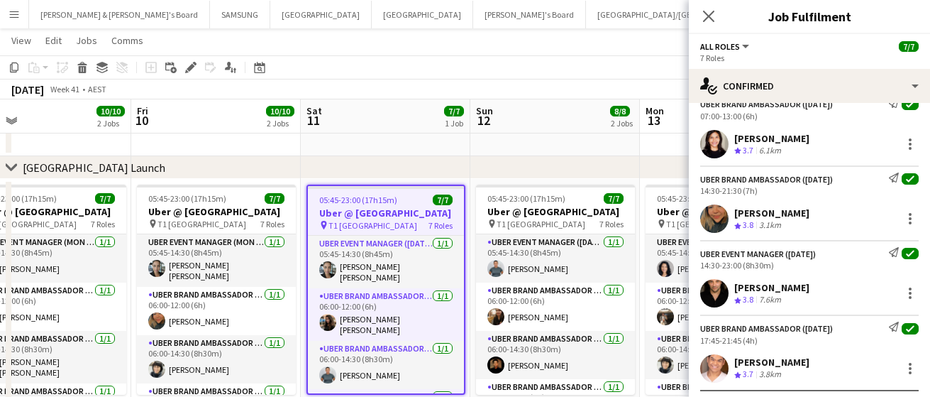
scroll to position [296, 0]
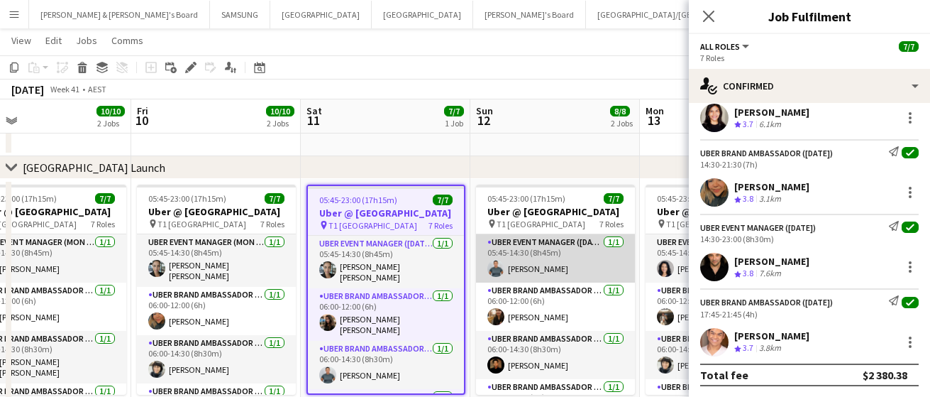
click at [530, 255] on app-card-role "UBER Event Manager ([DATE]) [DATE] 05:45-14:30 (8h45m) [PERSON_NAME]" at bounding box center [555, 258] width 159 height 48
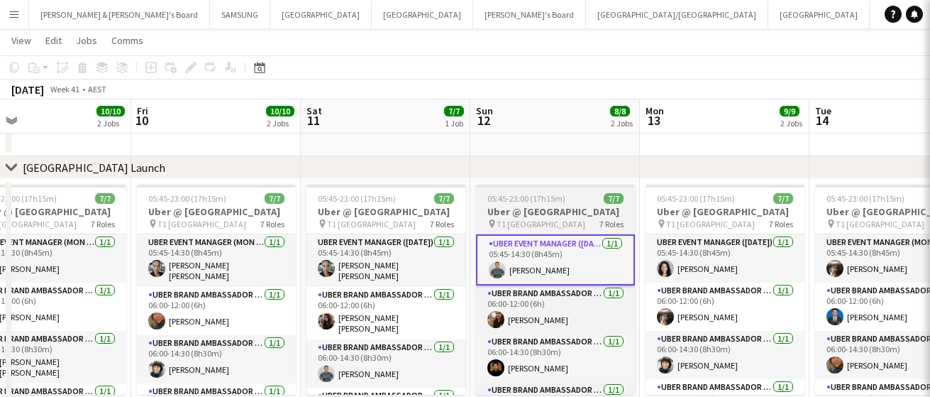
click at [530, 214] on h3 "Uber @ [GEOGRAPHIC_DATA]" at bounding box center [555, 211] width 159 height 13
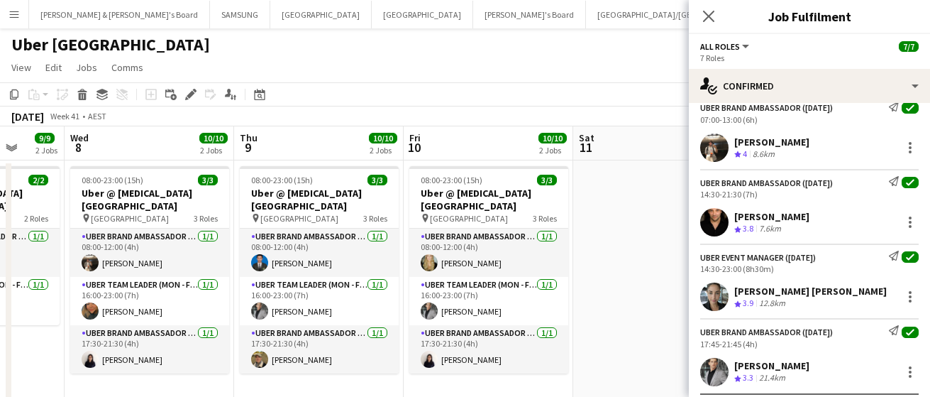
scroll to position [0, 364]
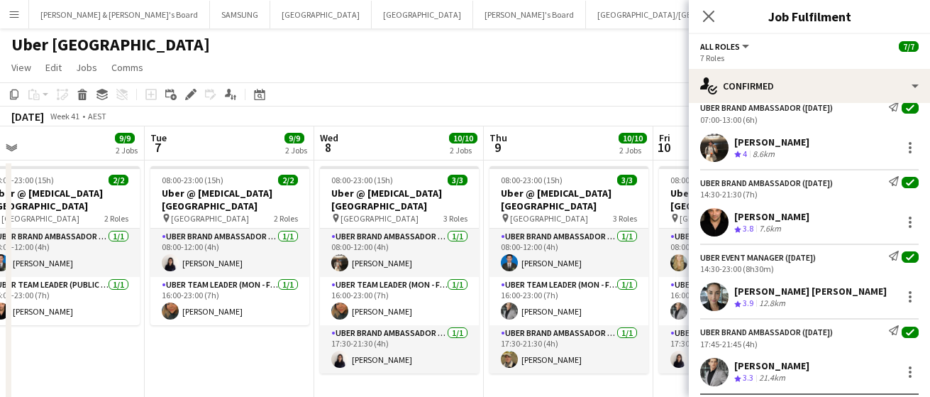
drag, startPoint x: 136, startPoint y: 216, endPoint x: 659, endPoint y: 188, distance: 523.1
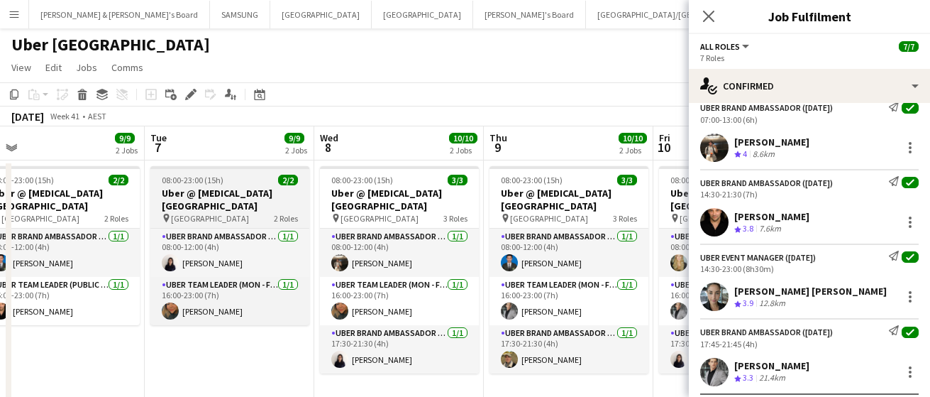
click at [164, 201] on h3 "Uber @ [MEDICAL_DATA][GEOGRAPHIC_DATA]" at bounding box center [229, 200] width 159 height 26
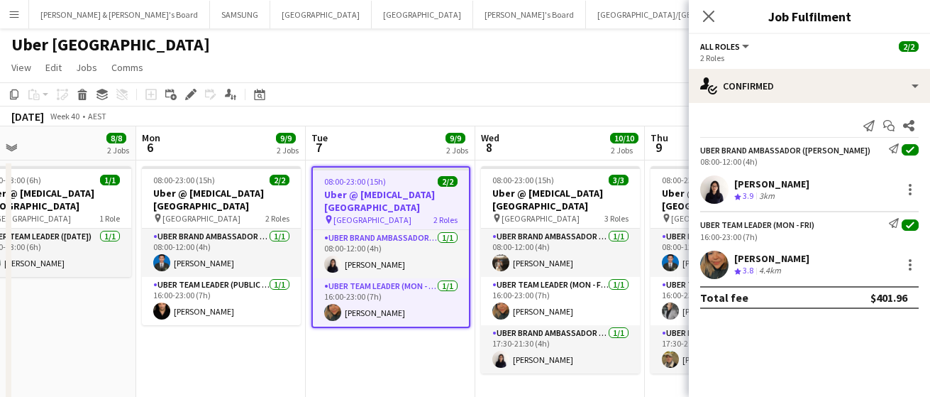
scroll to position [0, 329]
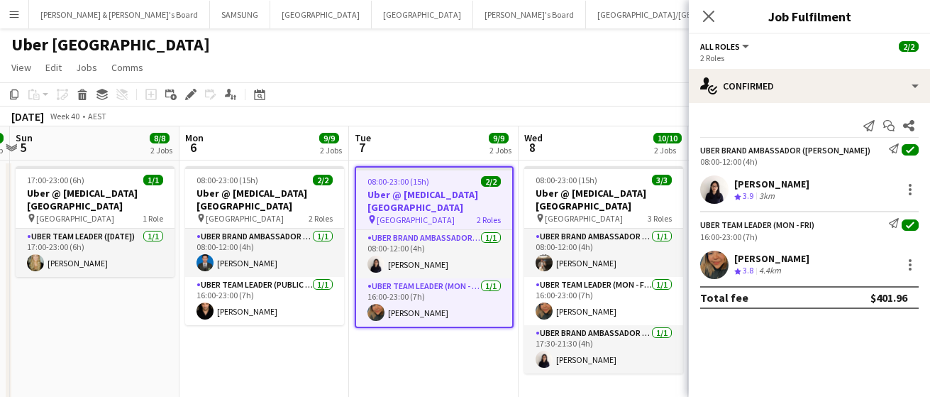
drag, startPoint x: 164, startPoint y: 201, endPoint x: 368, endPoint y: 199, distance: 204.4
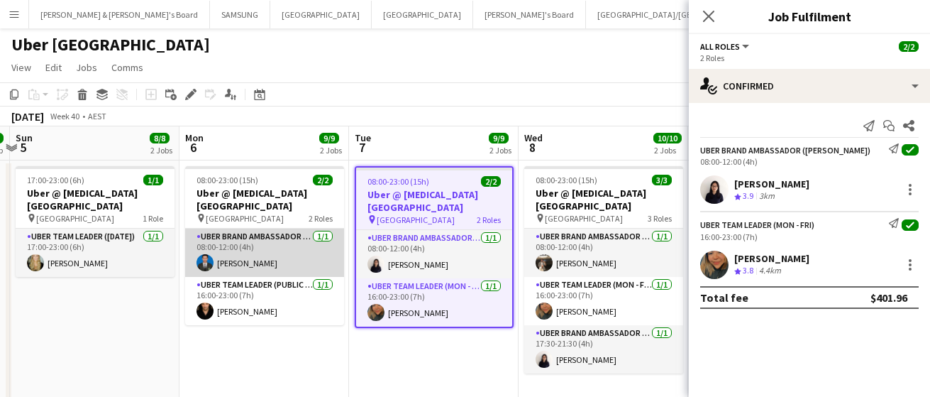
click at [247, 232] on app-card-role "UBER Brand Ambassador (Public Holiday) [DATE] 08:00-12:00 (4h) [PERSON_NAME]" at bounding box center [264, 253] width 159 height 48
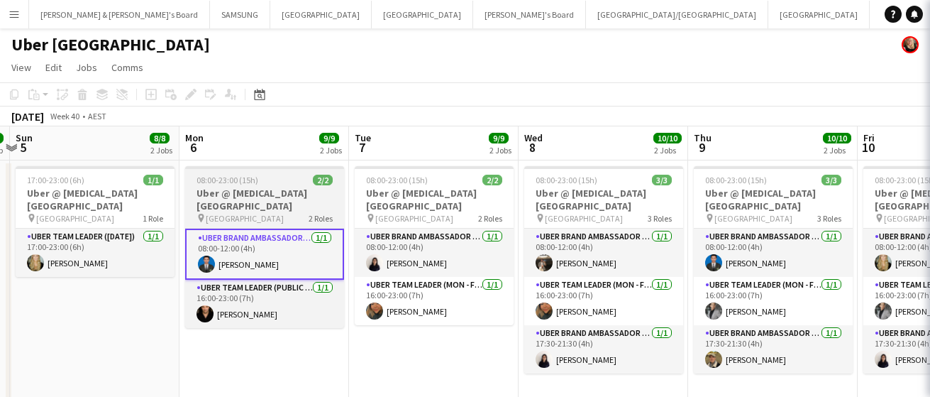
click at [252, 199] on h3 "Uber @ [MEDICAL_DATA][GEOGRAPHIC_DATA]" at bounding box center [264, 200] width 159 height 26
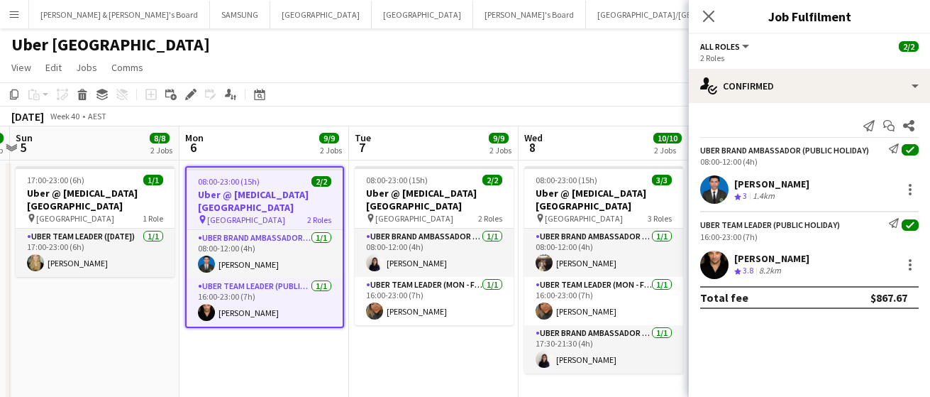
drag, startPoint x: 818, startPoint y: 182, endPoint x: 734, endPoint y: 183, distance: 83.8
click at [734, 183] on div "[PERSON_NAME] Crew rating 3 1.4km" at bounding box center [809, 189] width 241 height 28
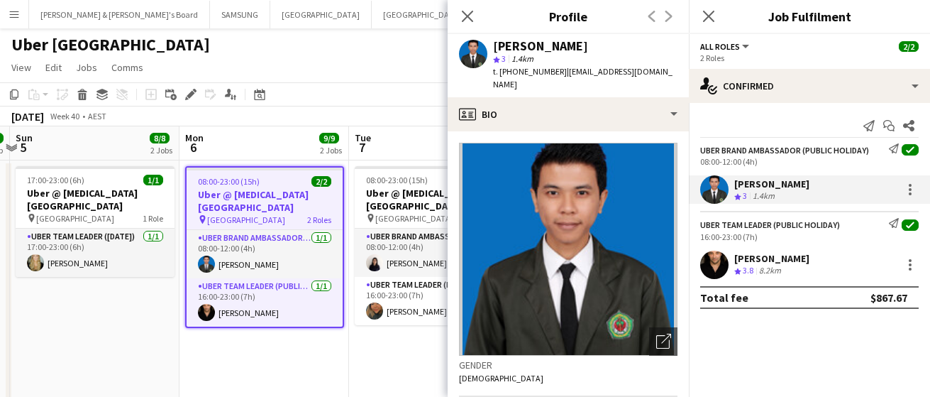
drag, startPoint x: 849, startPoint y: 260, endPoint x: 731, endPoint y: 254, distance: 118.0
click at [731, 254] on div "[PERSON_NAME] Crew rating 3.8 8.2km" at bounding box center [809, 265] width 241 height 28
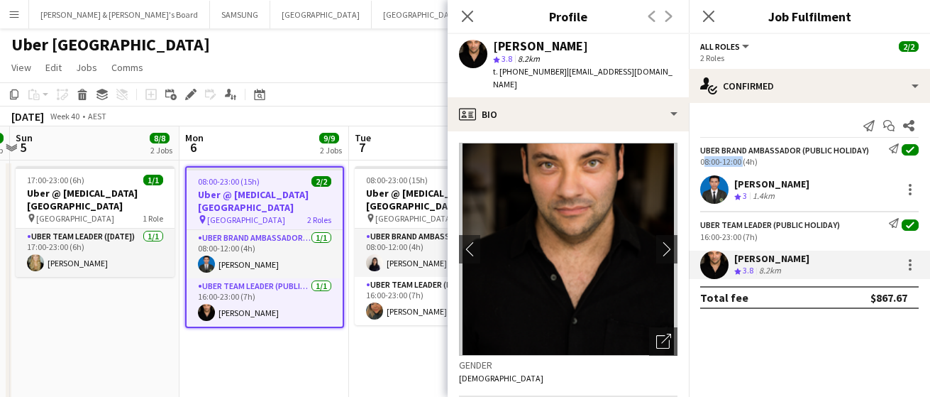
drag, startPoint x: 740, startPoint y: 160, endPoint x: 700, endPoint y: 163, distance: 39.8
click at [700, 163] on div "08:00-12:00 (4h)" at bounding box center [809, 161] width 219 height 11
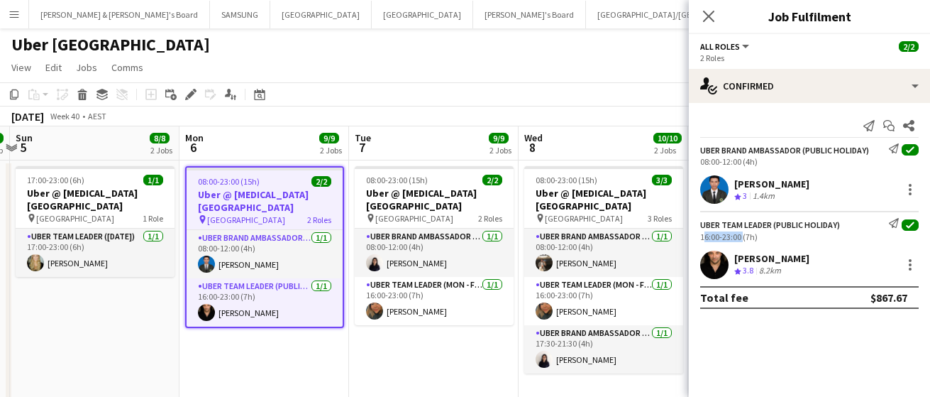
drag, startPoint x: 740, startPoint y: 237, endPoint x: 701, endPoint y: 238, distance: 38.3
click at [701, 238] on div "16:00-23:00 (7h)" at bounding box center [809, 236] width 219 height 11
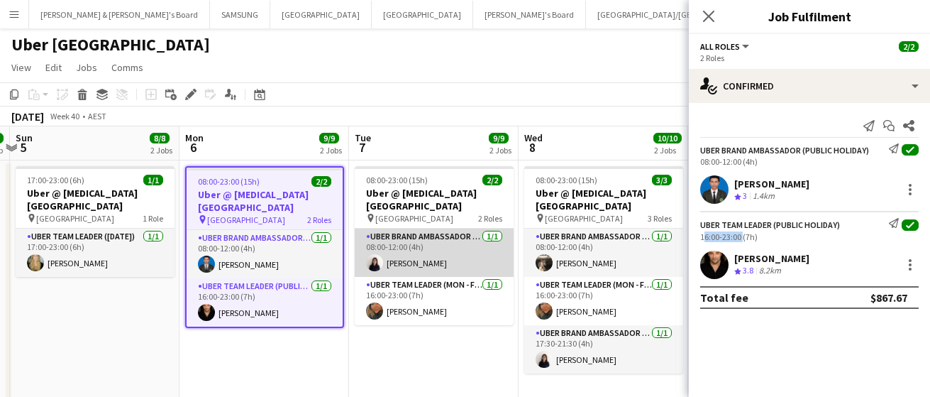
click at [414, 277] on app-card-role "Uber Team Leader (Mon - Fri) [DATE] 16:00-23:00 (7h) [PERSON_NAME]" at bounding box center [434, 301] width 159 height 48
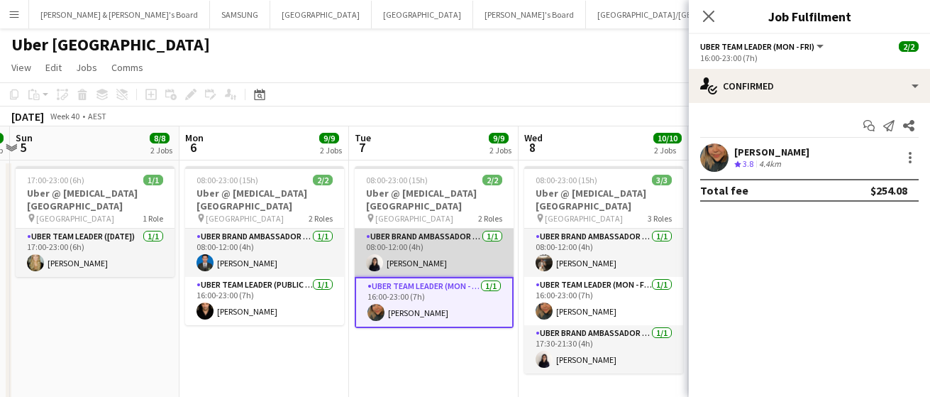
click at [418, 254] on app-card-role "UBER Brand Ambassador (Mon - Fri) [DATE] 08:00-12:00 (4h) [PERSON_NAME]" at bounding box center [434, 253] width 159 height 48
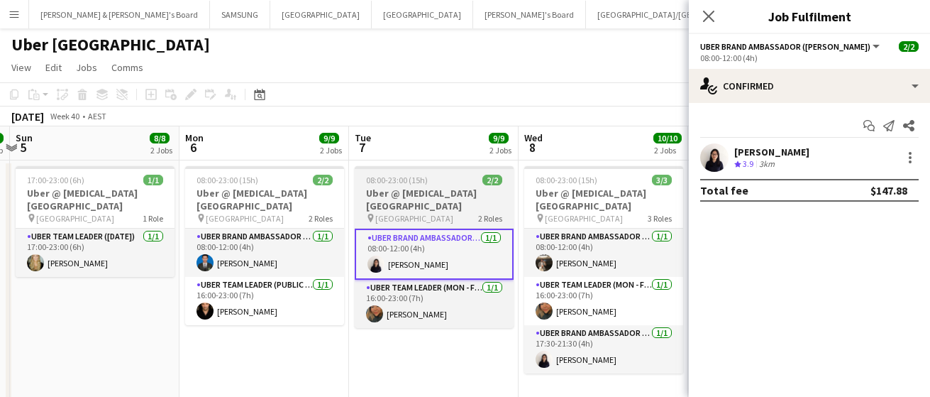
click at [426, 199] on h3 "Uber @ [MEDICAL_DATA][GEOGRAPHIC_DATA]" at bounding box center [434, 200] width 159 height 26
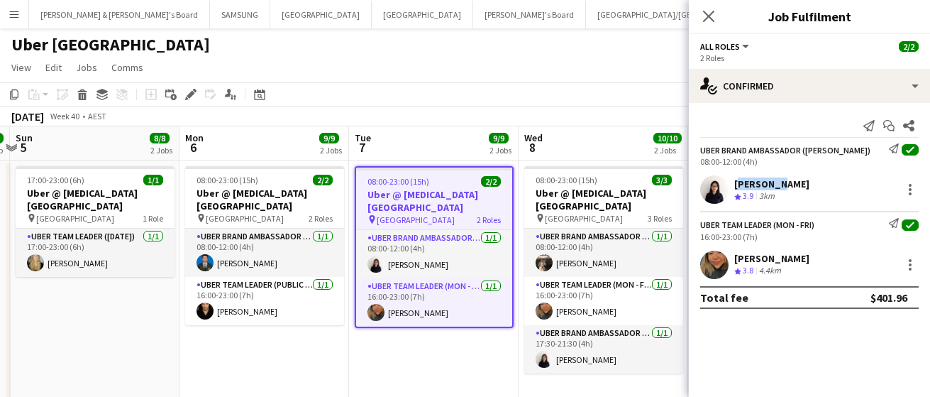
drag, startPoint x: 791, startPoint y: 180, endPoint x: 736, endPoint y: 180, distance: 54.6
click at [736, 180] on div "[PERSON_NAME] Crew rating 3.9 3km" at bounding box center [809, 189] width 241 height 28
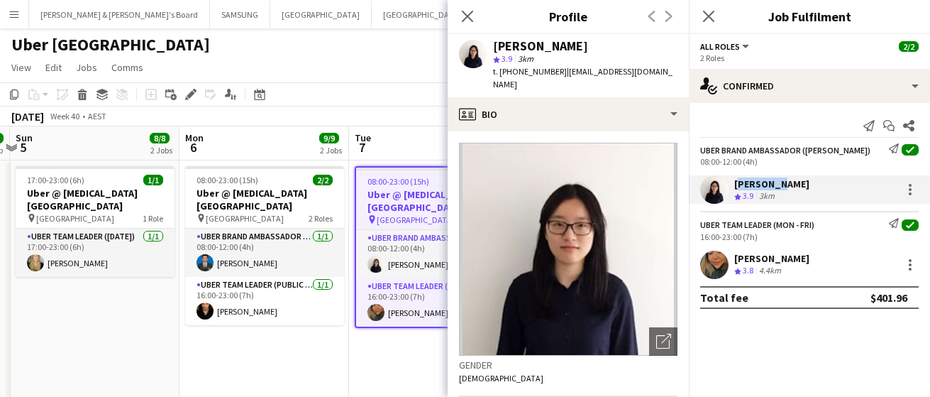
drag, startPoint x: 867, startPoint y: 258, endPoint x: 730, endPoint y: 256, distance: 136.3
click at [730, 256] on div "[PERSON_NAME] Crew rating 3.8 4.4km" at bounding box center [809, 265] width 241 height 28
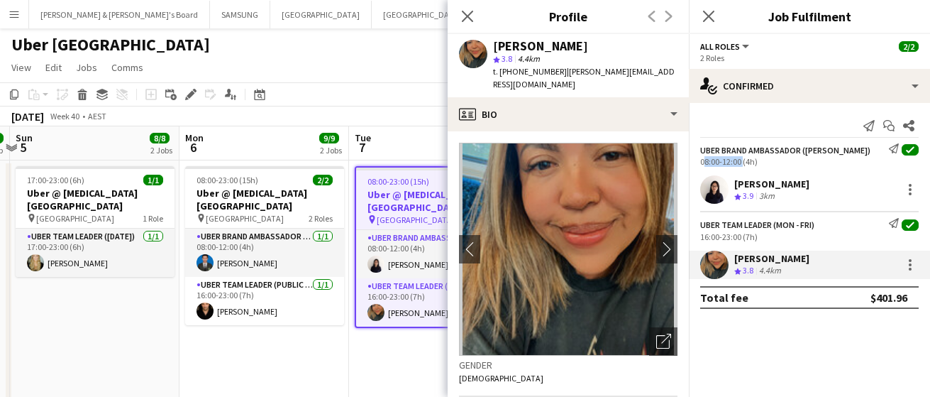
drag, startPoint x: 740, startPoint y: 161, endPoint x: 698, endPoint y: 162, distance: 41.9
click at [698, 162] on div "UBER Brand Ambassador ([PERSON_NAME]) Send notification check 08:00-12:00 (4h)" at bounding box center [809, 154] width 241 height 23
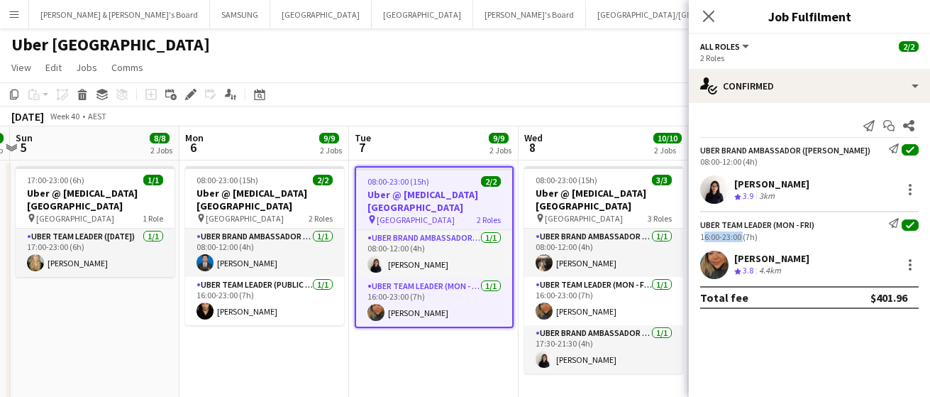
drag, startPoint x: 740, startPoint y: 233, endPoint x: 700, endPoint y: 241, distance: 41.2
click at [700, 241] on div "Uber Team Leader (Mon - Fri) Send notification check 16:00-23:00 (7h)" at bounding box center [809, 229] width 241 height 23
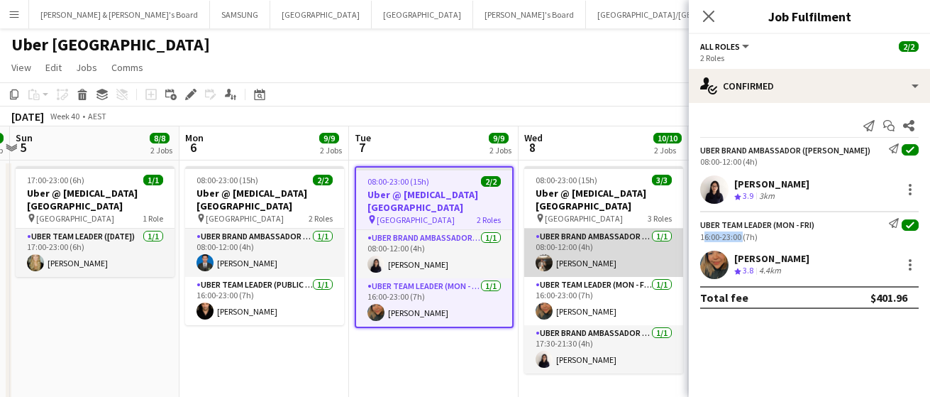
click at [577, 248] on app-card-role "UBER Brand Ambassador (Mon - Fri) [DATE] 08:00-12:00 (4h) [PERSON_NAME]" at bounding box center [603, 253] width 159 height 48
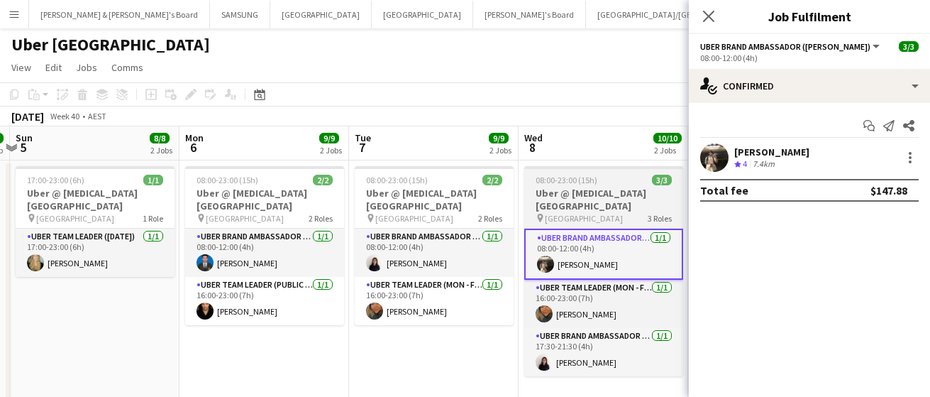
click at [591, 185] on span "08:00-23:00 (15h)" at bounding box center [567, 180] width 62 height 11
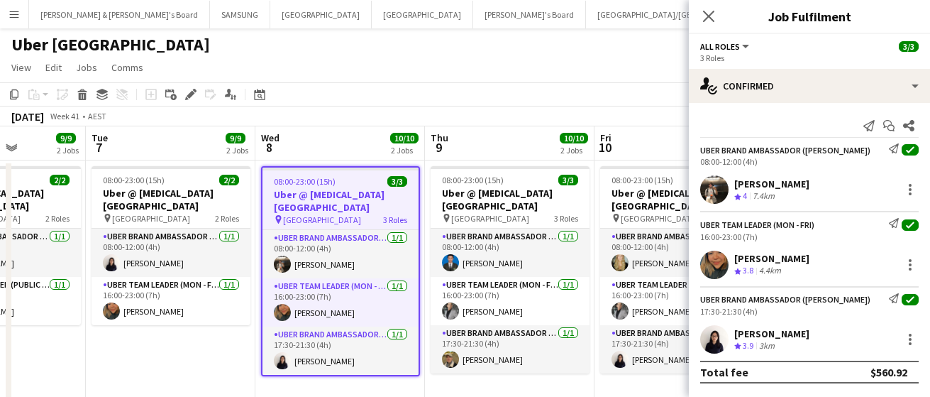
scroll to position [0, 606]
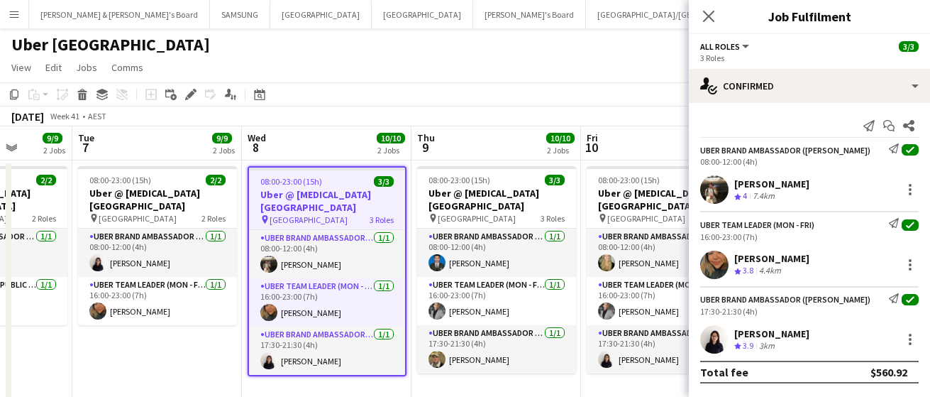
drag, startPoint x: 608, startPoint y: 194, endPoint x: 331, endPoint y: 188, distance: 276.9
drag, startPoint x: 798, startPoint y: 185, endPoint x: 736, endPoint y: 180, distance: 61.9
click at [736, 180] on div "[PERSON_NAME] Crew rating 4 7.4km" at bounding box center [809, 189] width 241 height 28
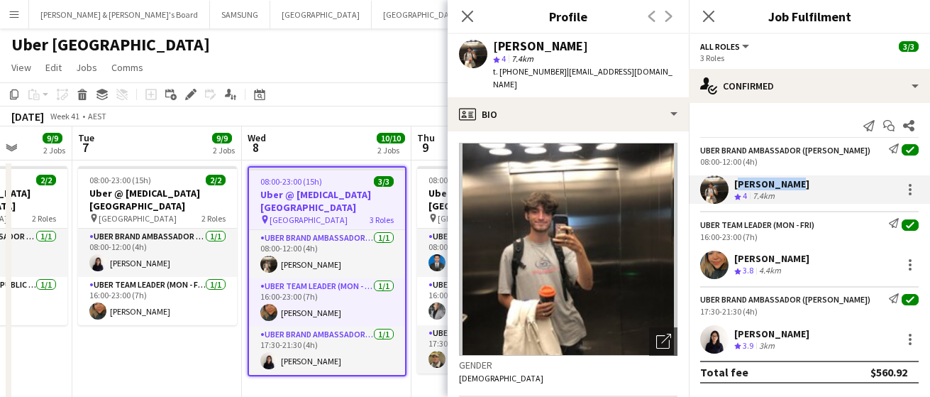
drag, startPoint x: 851, startPoint y: 259, endPoint x: 735, endPoint y: 261, distance: 115.7
click at [735, 261] on div "[PERSON_NAME] Crew rating 3.8 4.4km" at bounding box center [809, 265] width 241 height 28
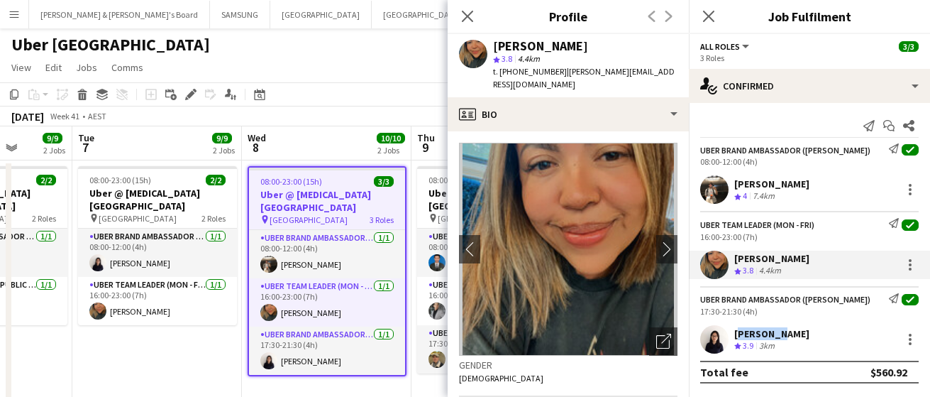
drag, startPoint x: 771, startPoint y: 334, endPoint x: 737, endPoint y: 333, distance: 34.8
click at [737, 333] on div "[PERSON_NAME] Crew rating 3.9 3km" at bounding box center [809, 339] width 241 height 28
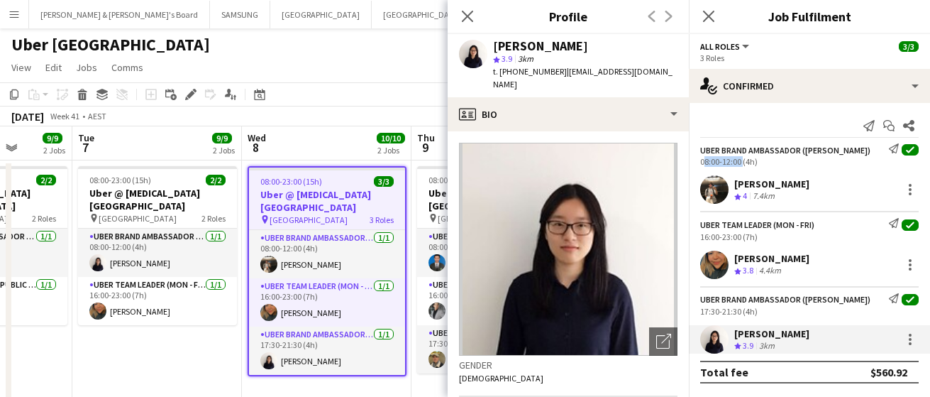
drag, startPoint x: 741, startPoint y: 160, endPoint x: 700, endPoint y: 165, distance: 40.7
click at [700, 165] on div "08:00-12:00 (4h)" at bounding box center [809, 161] width 219 height 11
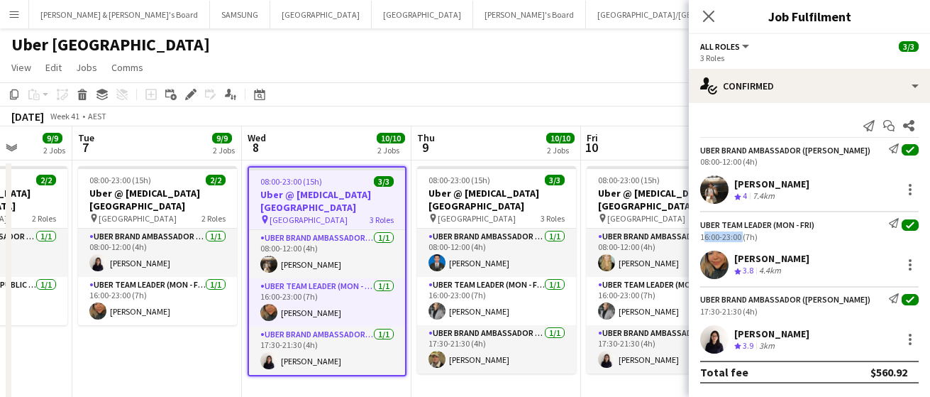
drag, startPoint x: 740, startPoint y: 236, endPoint x: 691, endPoint y: 238, distance: 49.7
click at [691, 238] on div "Uber Team Leader (Mon - Fri) Send notification check 16:00-23:00 (7h)" at bounding box center [809, 229] width 241 height 23
drag, startPoint x: 740, startPoint y: 312, endPoint x: 693, endPoint y: 310, distance: 46.2
click at [693, 310] on div "UBER Brand Ambassador ([PERSON_NAME]) Send notification check 17:30-21:30 (4h)" at bounding box center [809, 304] width 241 height 23
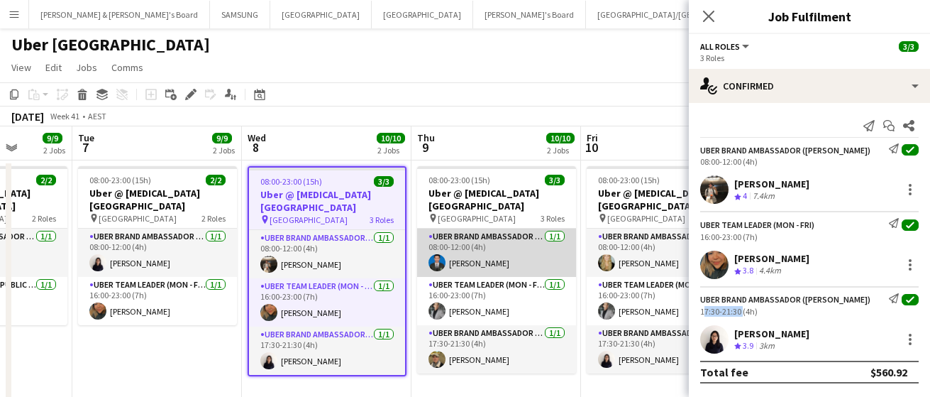
click at [534, 255] on app-card-role "UBER Brand Ambassador (Mon - Fri) [DATE] 08:00-12:00 (4h) [PERSON_NAME]" at bounding box center [496, 253] width 159 height 48
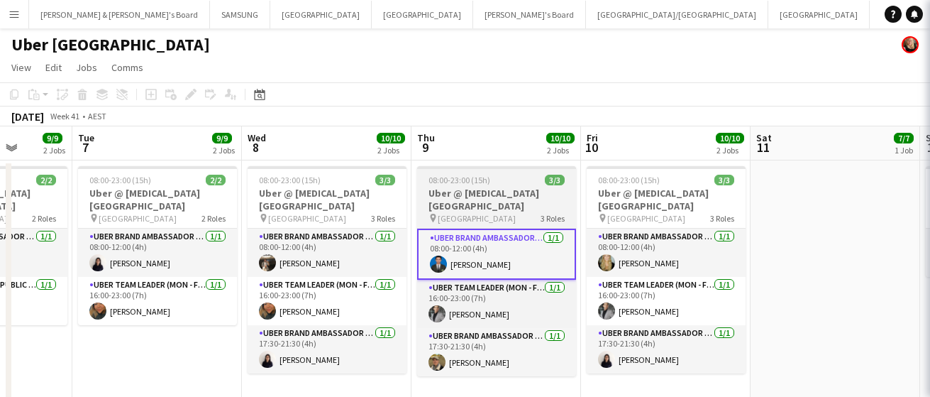
click at [478, 202] on h3 "Uber @ [MEDICAL_DATA][GEOGRAPHIC_DATA]" at bounding box center [496, 200] width 159 height 26
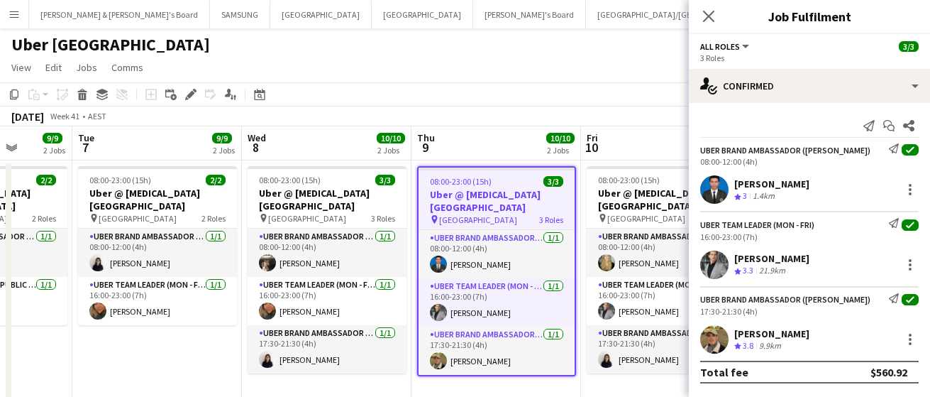
drag, startPoint x: 827, startPoint y: 184, endPoint x: 736, endPoint y: 182, distance: 90.9
click at [736, 182] on div "[PERSON_NAME] Crew rating 3 1.4km" at bounding box center [809, 189] width 241 height 28
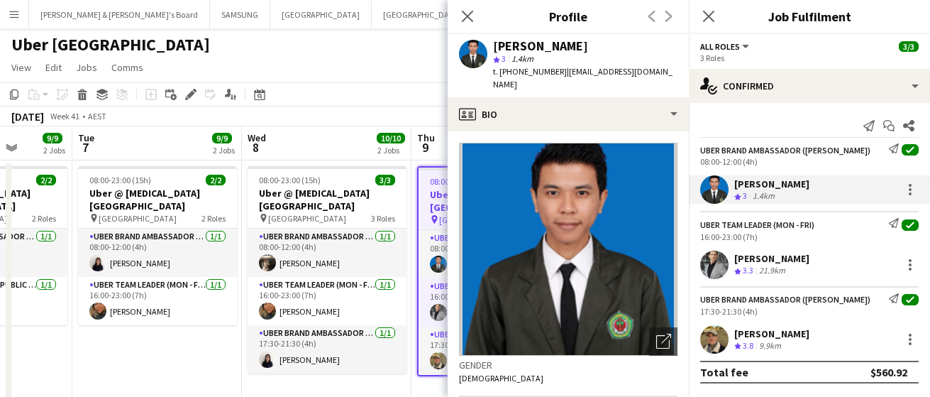
drag, startPoint x: 816, startPoint y: 258, endPoint x: 733, endPoint y: 256, distance: 83.0
click at [733, 256] on div "[PERSON_NAME] Crew rating 3.3 21.9km" at bounding box center [809, 265] width 241 height 28
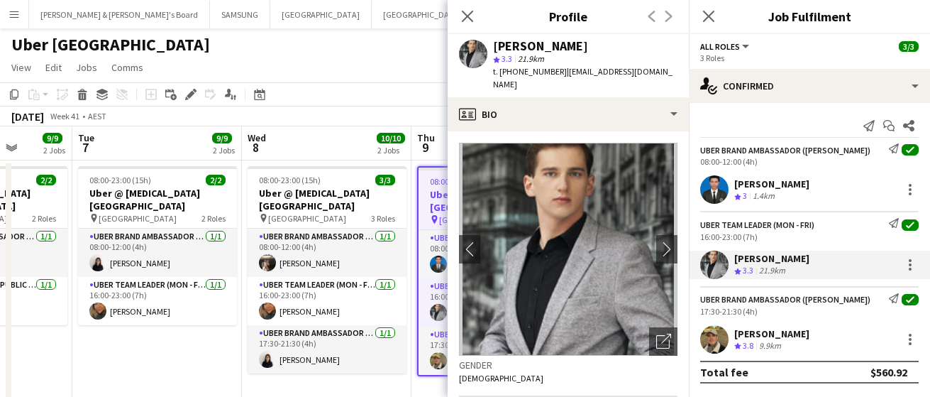
drag, startPoint x: 816, startPoint y: 331, endPoint x: 727, endPoint y: 332, distance: 89.4
click at [727, 332] on div "[PERSON_NAME] Crew rating 3.8 9.9km" at bounding box center [809, 339] width 241 height 28
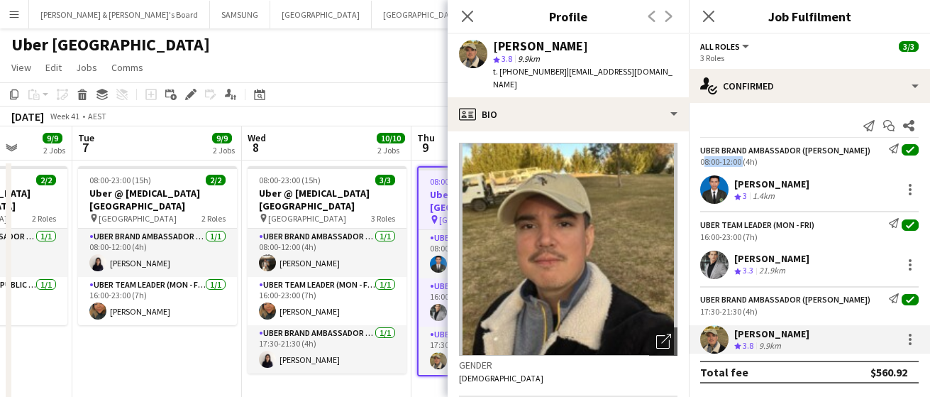
drag, startPoint x: 741, startPoint y: 161, endPoint x: 695, endPoint y: 161, distance: 46.1
click at [695, 161] on div "UBER Brand Ambassador ([PERSON_NAME]) Send notification check 08:00-12:00 (4h)" at bounding box center [809, 154] width 241 height 23
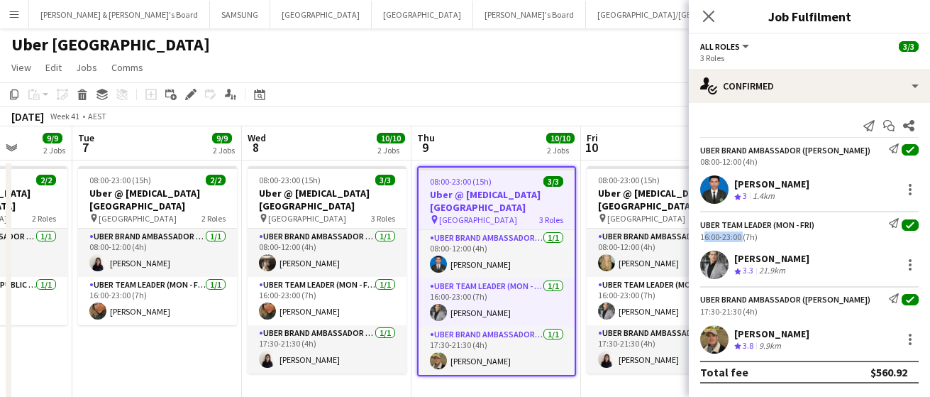
drag, startPoint x: 741, startPoint y: 236, endPoint x: 700, endPoint y: 238, distance: 41.2
click at [700, 238] on div "Uber Team Leader (Mon - Fri) Send notification check 16:00-23:00 (7h)" at bounding box center [809, 229] width 241 height 23
drag, startPoint x: 741, startPoint y: 312, endPoint x: 691, endPoint y: 314, distance: 50.4
click at [691, 314] on div "UBER Brand Ambassador ([PERSON_NAME]) Send notification check 17:30-21:30 (4h)" at bounding box center [809, 304] width 241 height 23
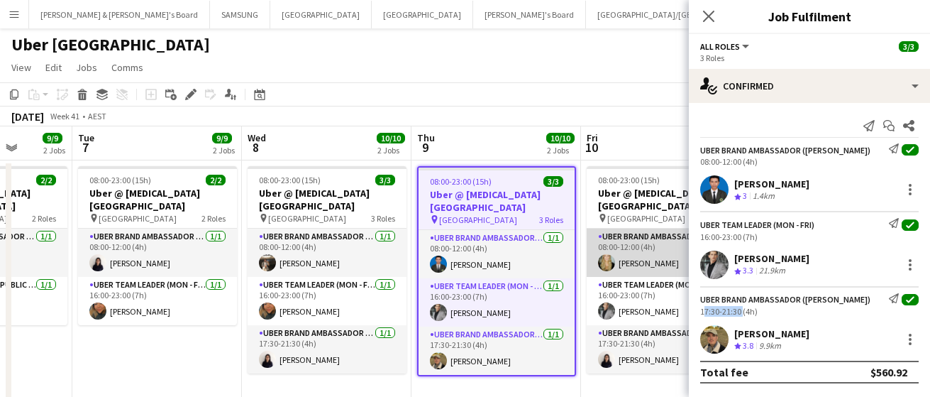
click at [651, 255] on app-card-role "UBER Brand Ambassador (Mon - Fri) [DATE] 08:00-12:00 (4h) [PERSON_NAME]" at bounding box center [666, 253] width 159 height 48
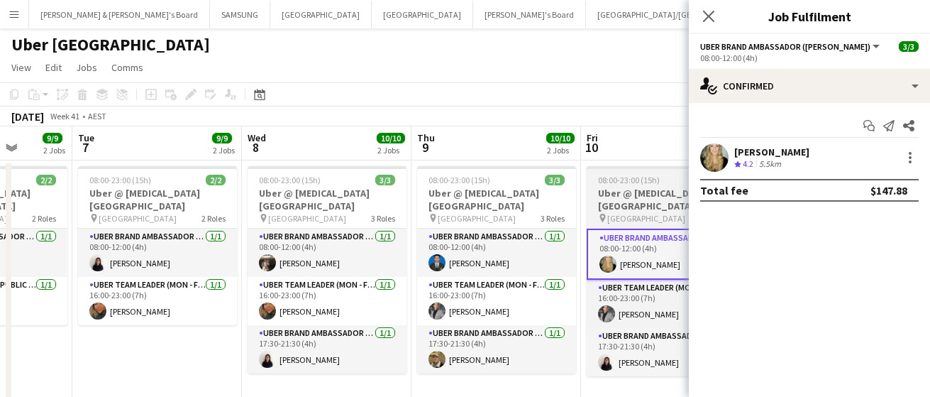
click at [642, 192] on h3 "Uber @ [MEDICAL_DATA][GEOGRAPHIC_DATA]" at bounding box center [666, 200] width 159 height 26
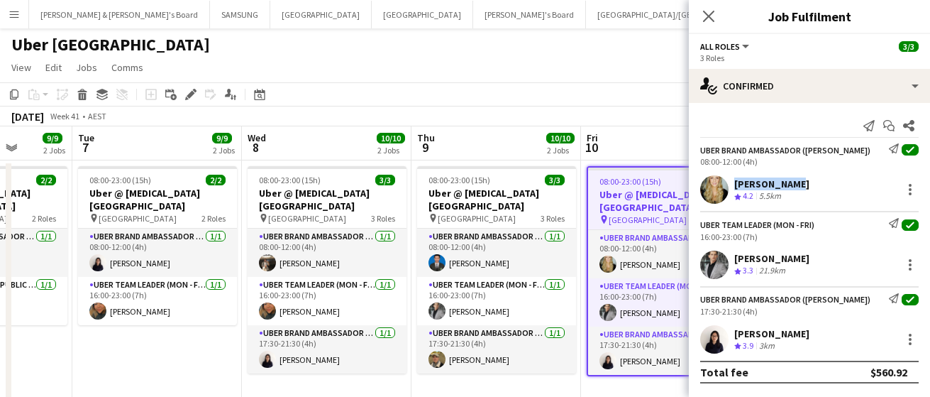
drag, startPoint x: 795, startPoint y: 178, endPoint x: 725, endPoint y: 182, distance: 70.4
click at [725, 182] on div "[PERSON_NAME] Crew rating 4.2 5.5km" at bounding box center [809, 189] width 241 height 28
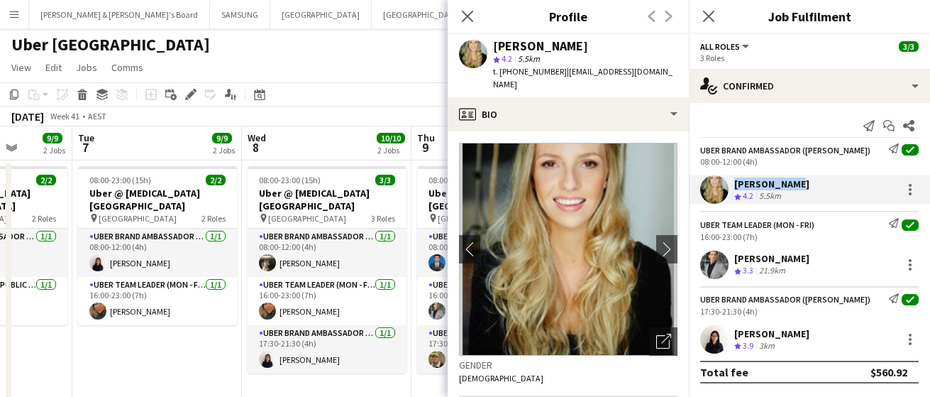
drag, startPoint x: 832, startPoint y: 260, endPoint x: 734, endPoint y: 263, distance: 98.7
click at [734, 263] on div "[PERSON_NAME] Crew rating 3.3 21.9km" at bounding box center [809, 265] width 241 height 28
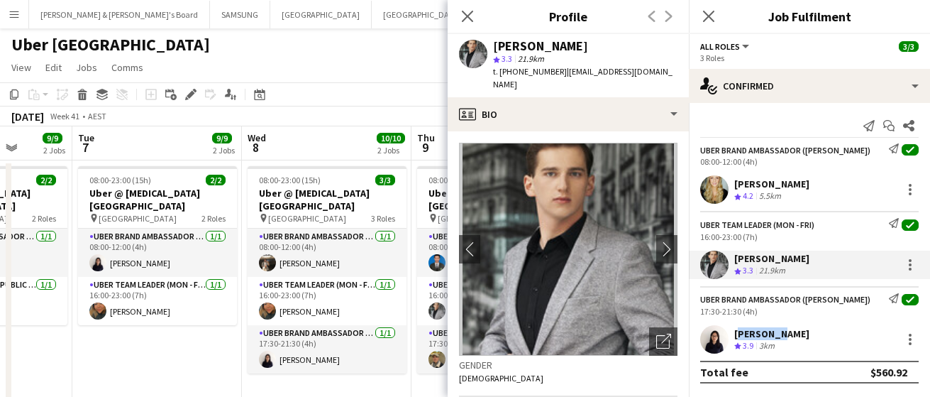
drag, startPoint x: 793, startPoint y: 331, endPoint x: 737, endPoint y: 336, distance: 56.3
click at [737, 336] on div "[PERSON_NAME] Crew rating 3.9 3km" at bounding box center [809, 339] width 241 height 28
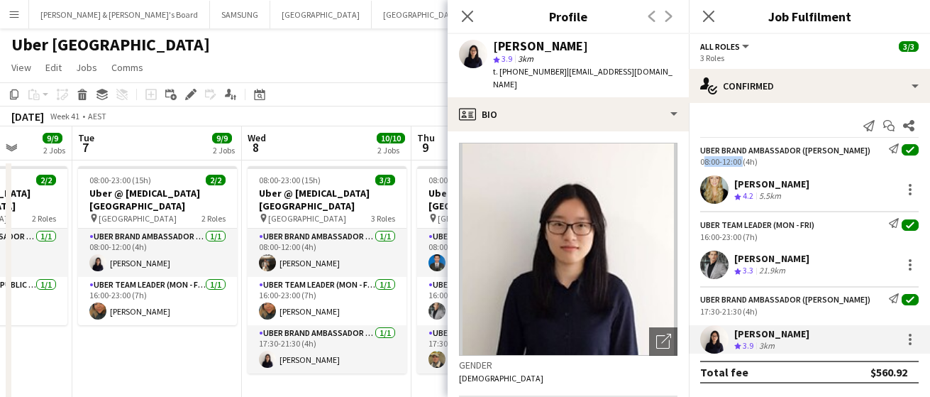
drag, startPoint x: 742, startPoint y: 161, endPoint x: 700, endPoint y: 164, distance: 42.0
click at [700, 164] on div "UBER Brand Ambassador ([PERSON_NAME]) Send notification check 08:00-12:00 (4h)" at bounding box center [809, 154] width 241 height 23
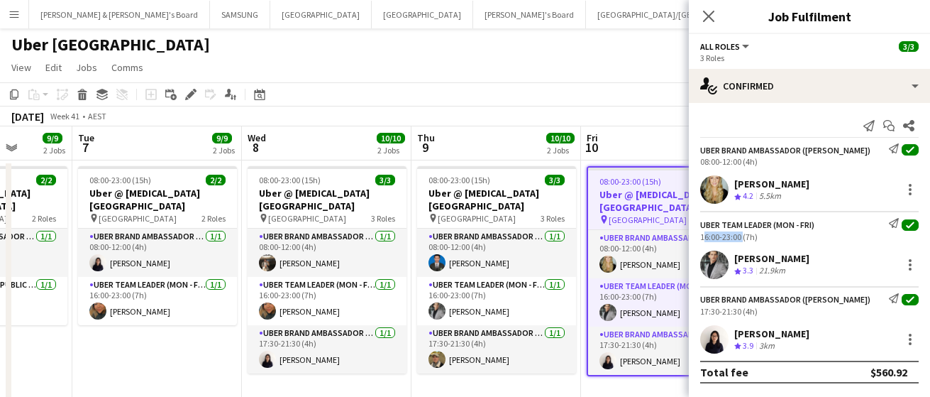
drag, startPoint x: 740, startPoint y: 237, endPoint x: 700, endPoint y: 237, distance: 39.7
click at [700, 237] on div "16:00-23:00 (7h)" at bounding box center [809, 236] width 219 height 11
drag, startPoint x: 742, startPoint y: 312, endPoint x: 694, endPoint y: 312, distance: 47.6
click at [694, 312] on div "UBER Brand Ambassador ([PERSON_NAME]) Send notification check 17:30-21:30 (4h)" at bounding box center [809, 304] width 241 height 23
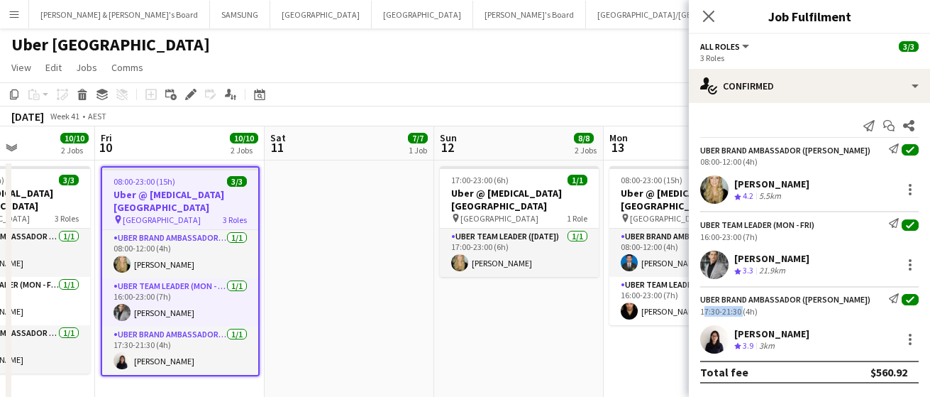
drag, startPoint x: 657, startPoint y: 256, endPoint x: 170, endPoint y: 243, distance: 487.0
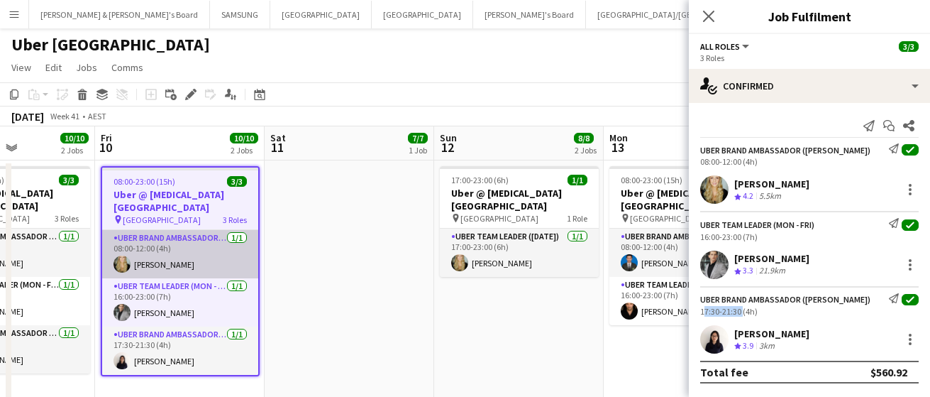
scroll to position [0, 584]
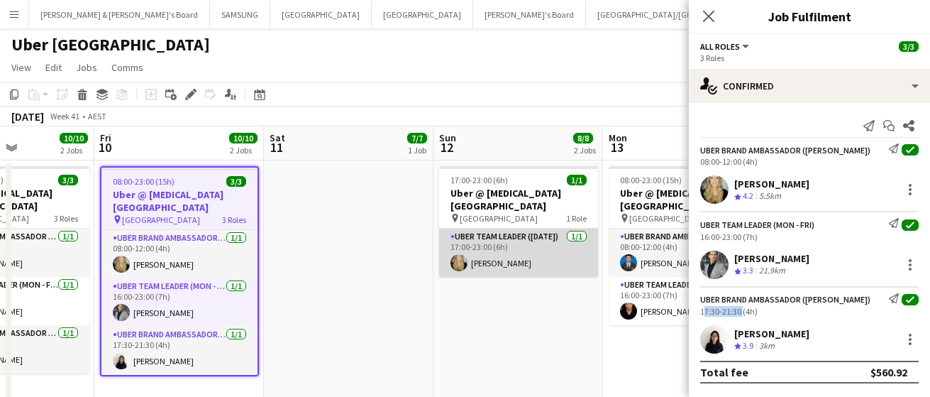
click at [499, 237] on app-card-role "Uber Team Leader ([DATE]) [DATE] 17:00-23:00 (6h) [PERSON_NAME]" at bounding box center [518, 253] width 159 height 48
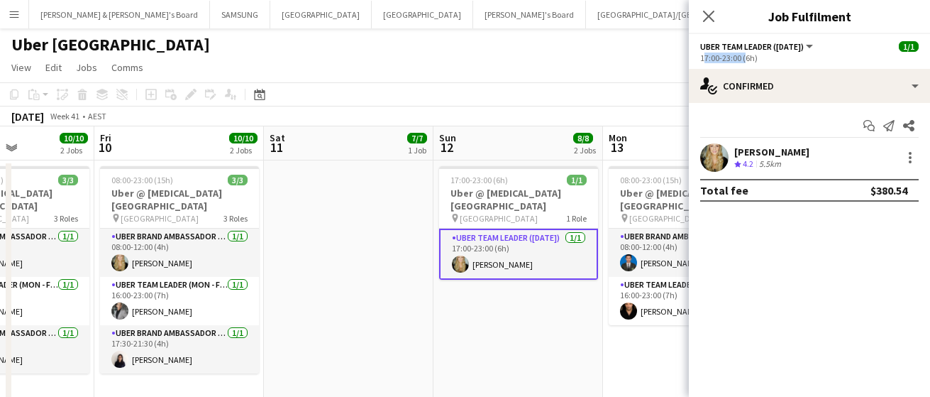
drag, startPoint x: 742, startPoint y: 57, endPoint x: 697, endPoint y: 57, distance: 45.4
click at [697, 57] on app-options-switcher "Uber Team Leader ([DATE]) All roles Uber Team Leader ([DATE]) [DATE] 17:00-23:0…" at bounding box center [809, 51] width 241 height 35
drag, startPoint x: 796, startPoint y: 149, endPoint x: 730, endPoint y: 150, distance: 66.0
click at [730, 150] on div "[PERSON_NAME] Crew rating 4.2 5.5km" at bounding box center [809, 157] width 241 height 28
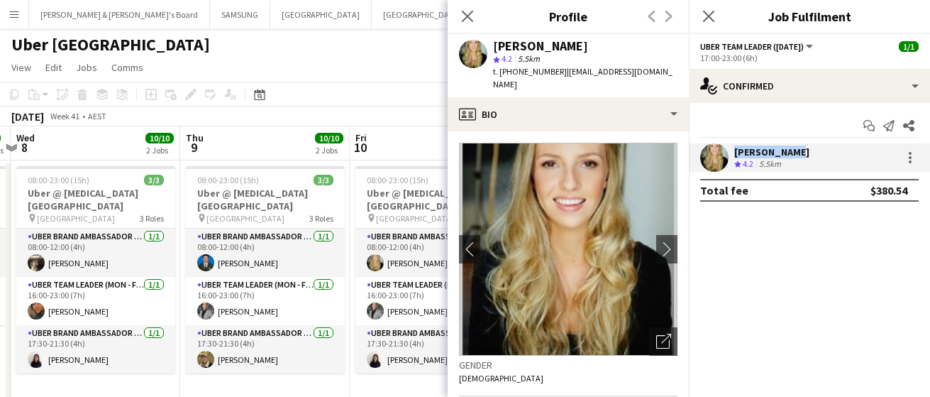
drag, startPoint x: 172, startPoint y: 259, endPoint x: 521, endPoint y: 287, distance: 349.6
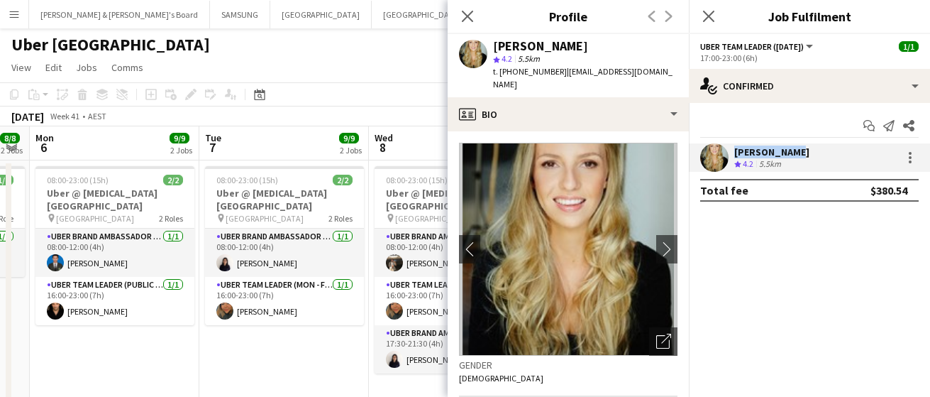
drag, startPoint x: 112, startPoint y: 268, endPoint x: 388, endPoint y: 287, distance: 276.8
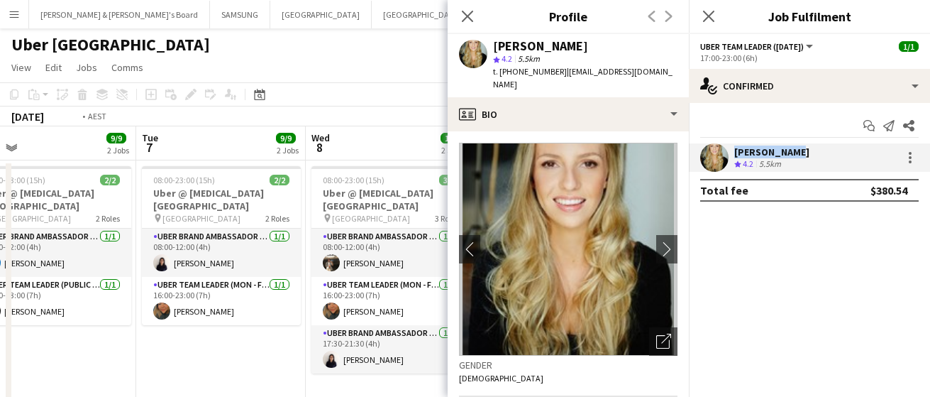
scroll to position [0, 360]
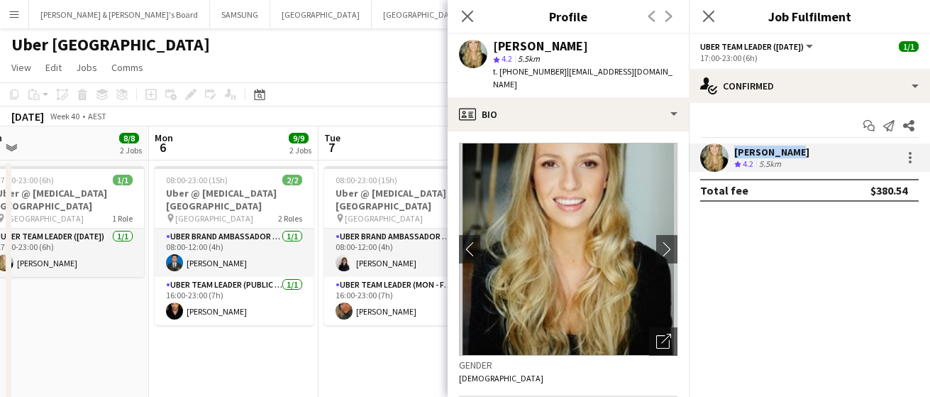
drag, startPoint x: 183, startPoint y: 279, endPoint x: 366, endPoint y: 290, distance: 182.8
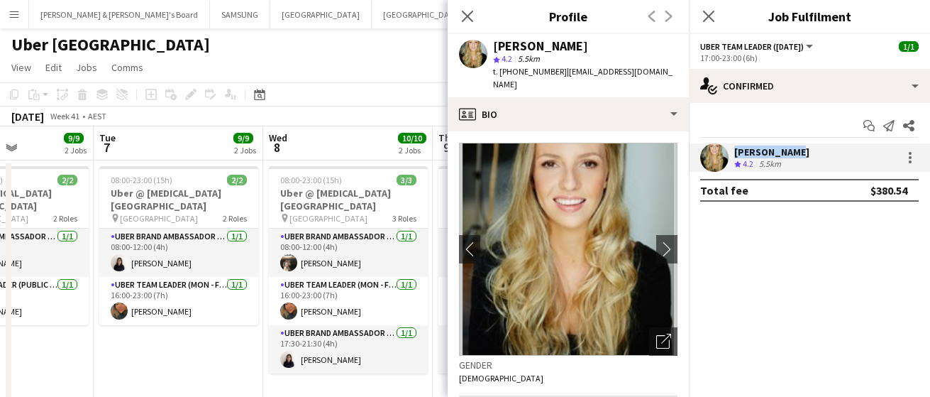
scroll to position [0, 601]
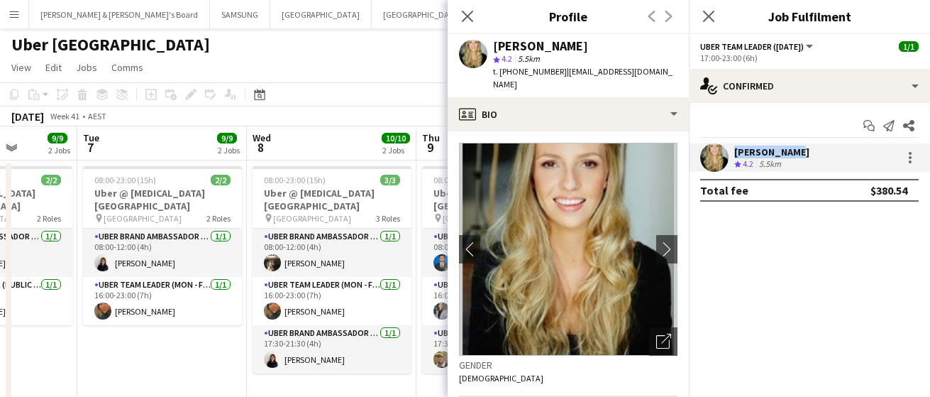
drag, startPoint x: 280, startPoint y: 265, endPoint x: 40, endPoint y: 263, distance: 239.9
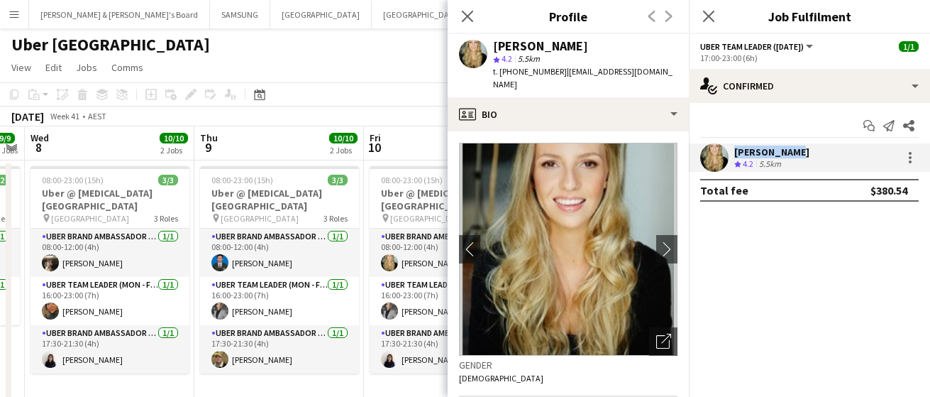
scroll to position [0, 485]
drag, startPoint x: 300, startPoint y: 287, endPoint x: 77, endPoint y: 290, distance: 222.9
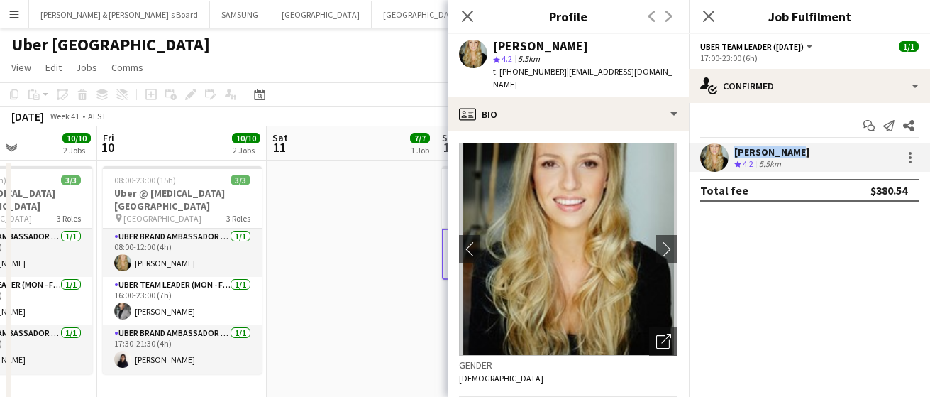
scroll to position [0, 583]
drag, startPoint x: 290, startPoint y: 273, endPoint x: 23, endPoint y: 260, distance: 267.9
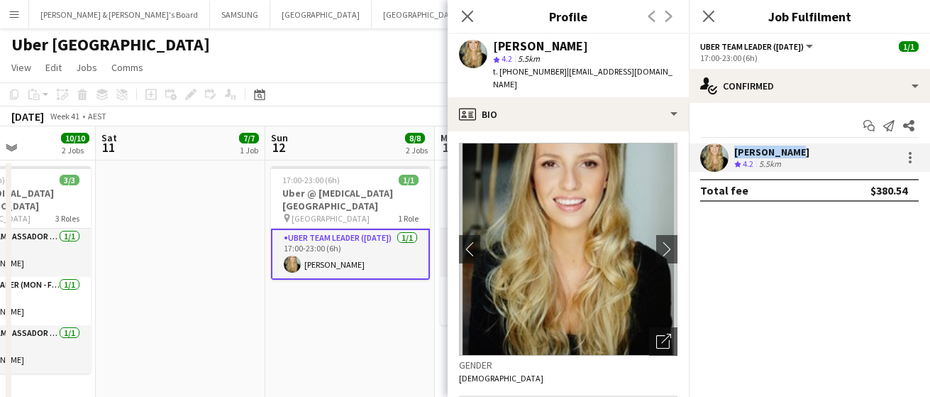
scroll to position [0, 615]
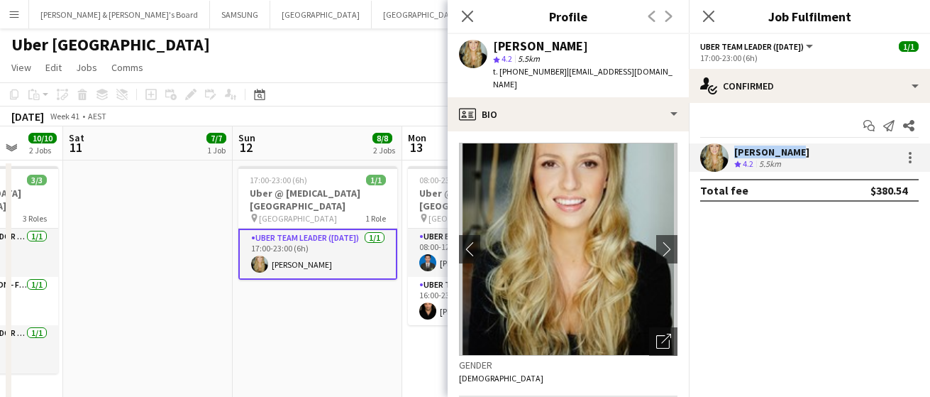
drag, startPoint x: 219, startPoint y: 290, endPoint x: -134, endPoint y: 263, distance: 354.5
